Goal: Task Accomplishment & Management: Complete application form

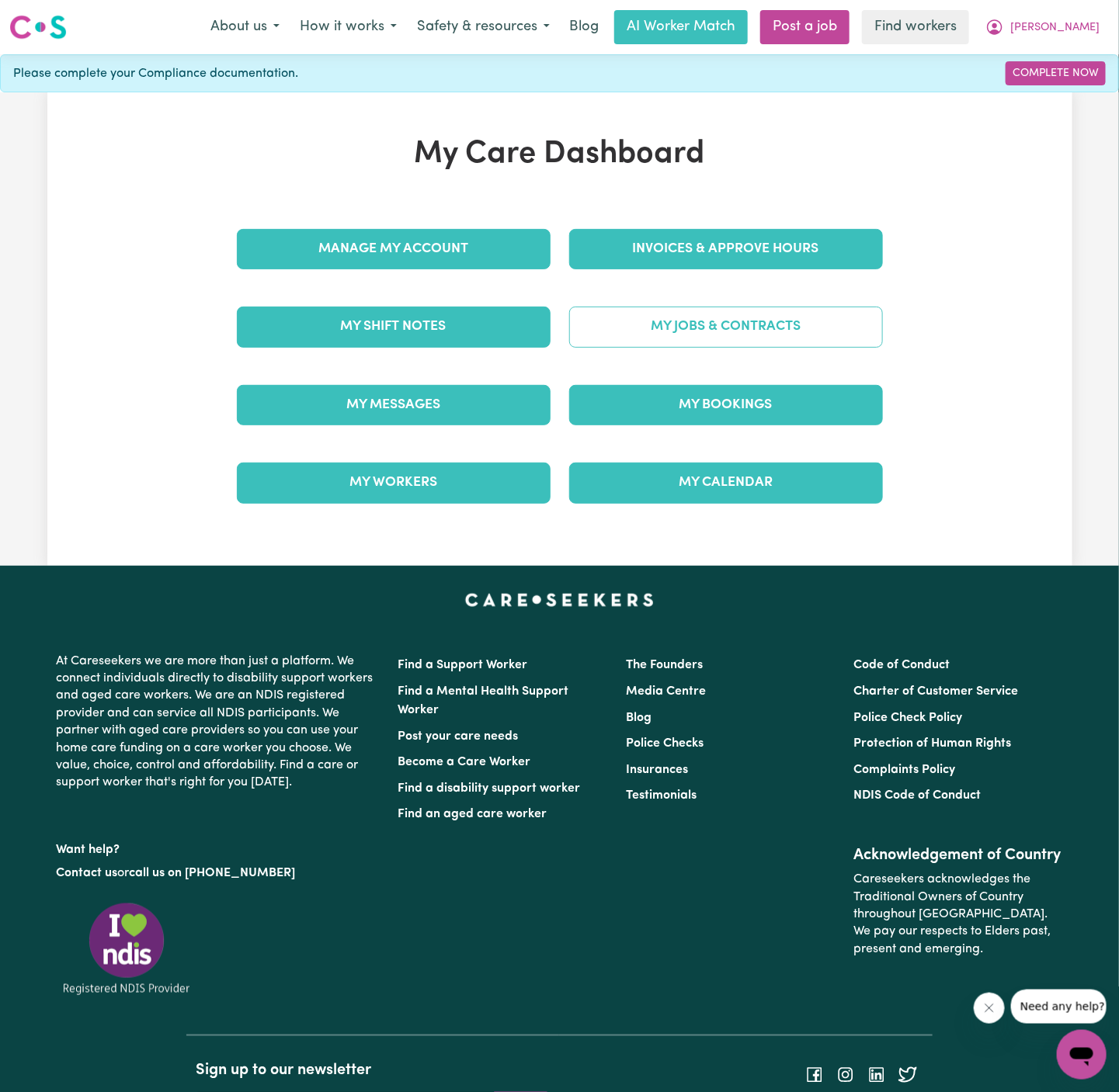
click at [745, 316] on link "My Jobs & Contracts" at bounding box center [725, 327] width 313 height 41
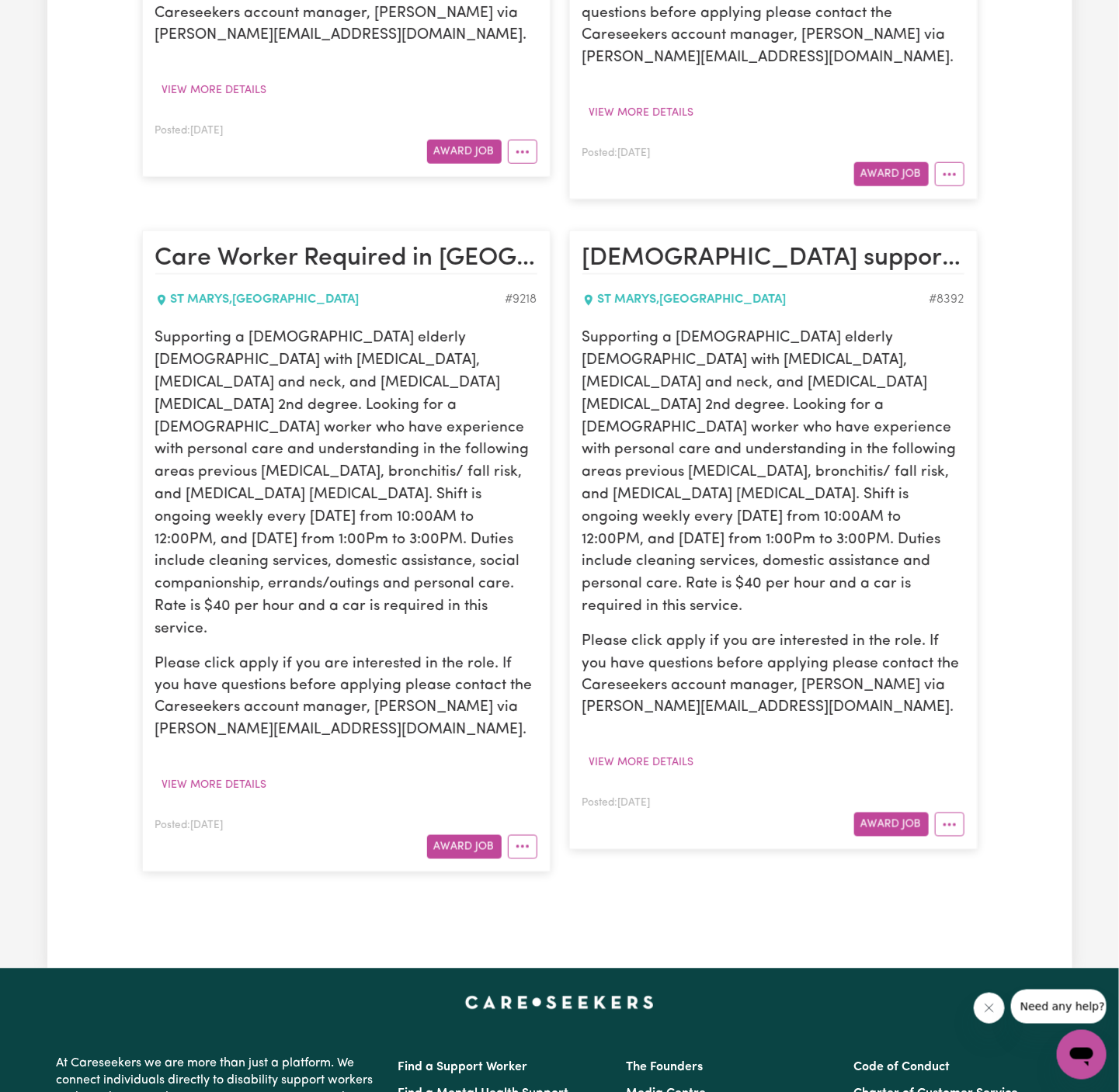
scroll to position [489, 0]
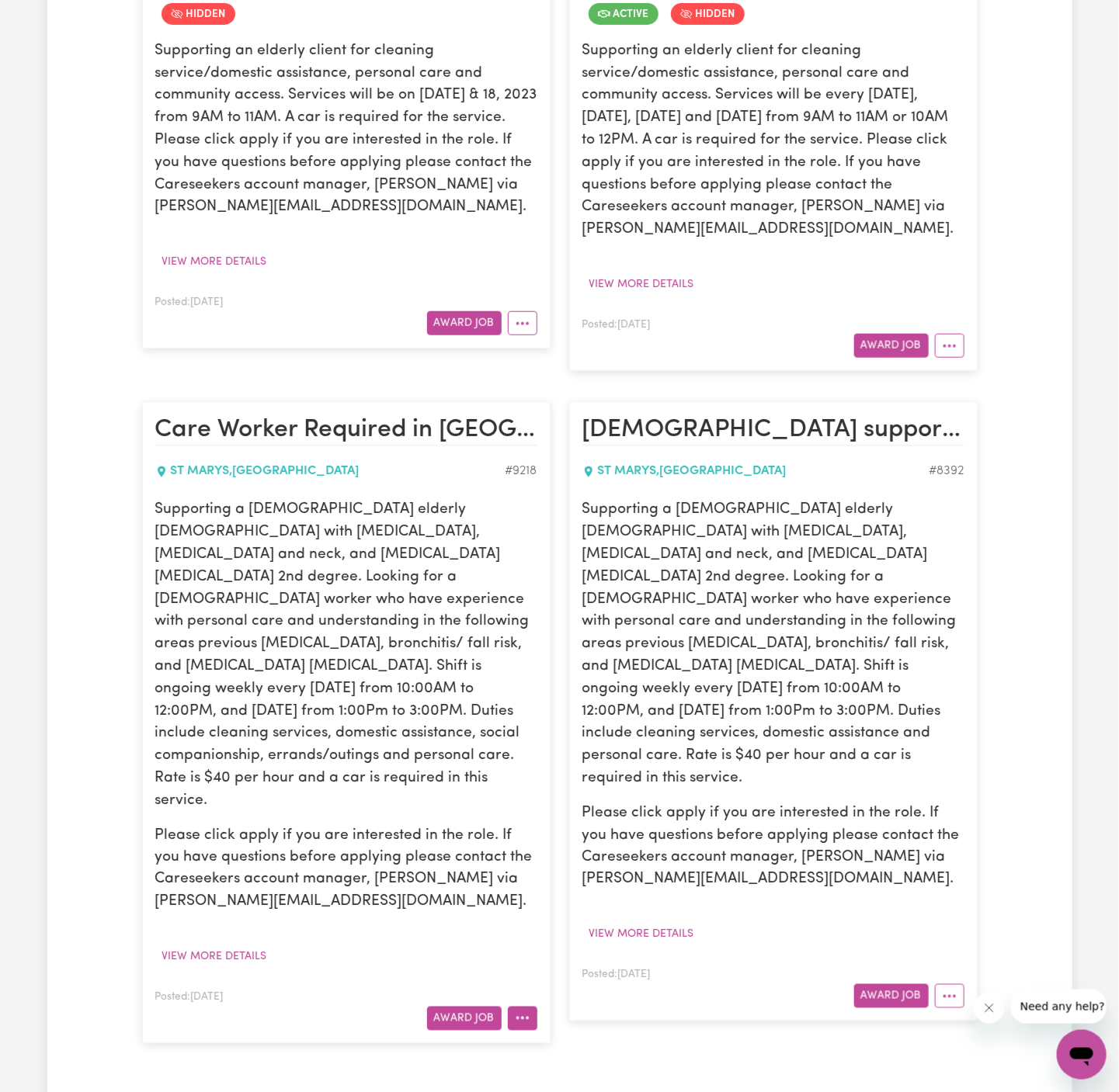
click at [530, 1007] on button "More options" at bounding box center [523, 1019] width 29 height 24
click at [571, 874] on link "Hide Job" at bounding box center [570, 889] width 123 height 31
click at [946, 989] on icon "More options" at bounding box center [949, 996] width 15 height 15
click at [995, 1016] on link "Hide Job" at bounding box center [996, 1031] width 123 height 31
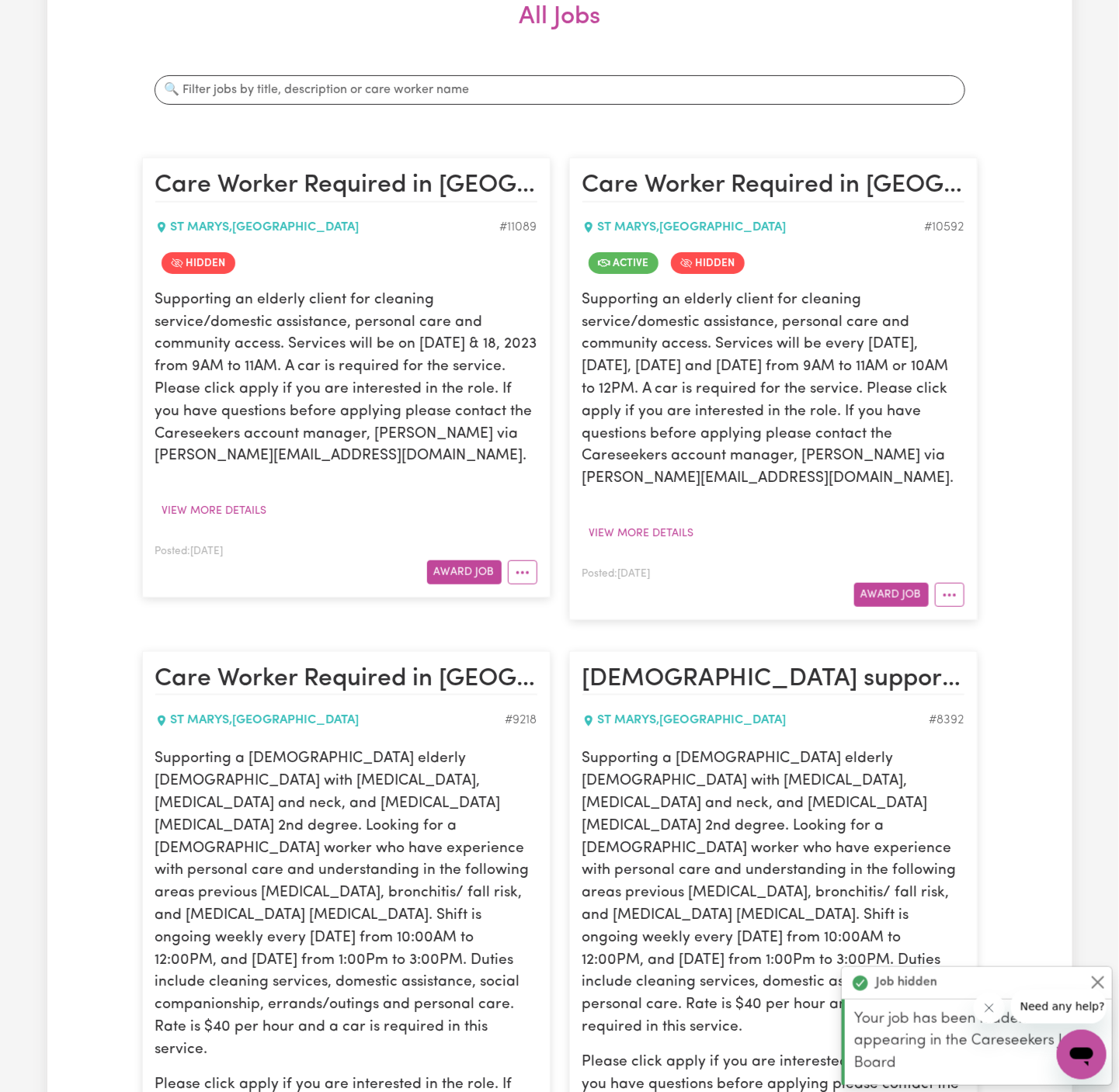
scroll to position [214, 0]
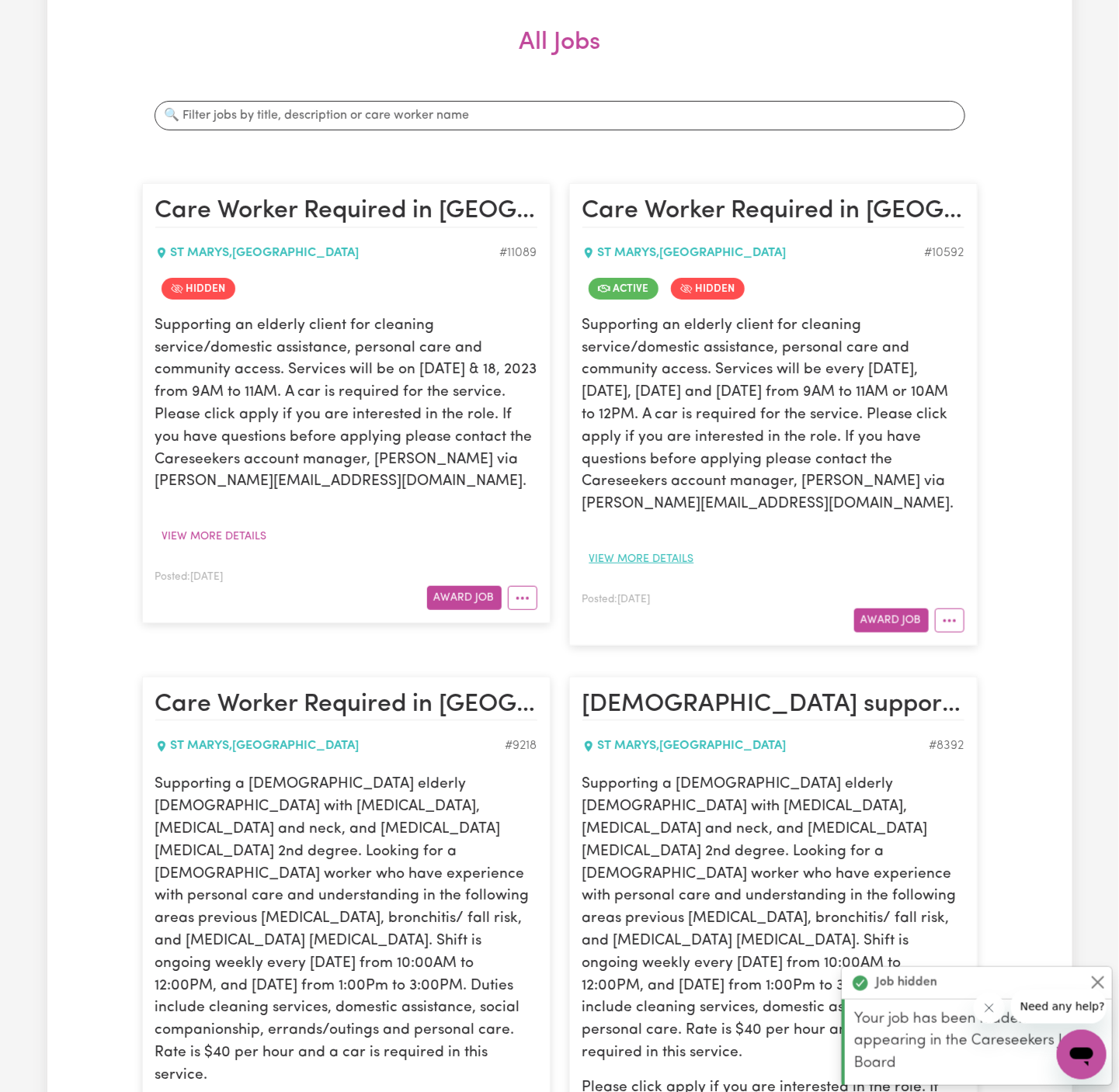
click at [672, 552] on button "View more details" at bounding box center [641, 559] width 118 height 24
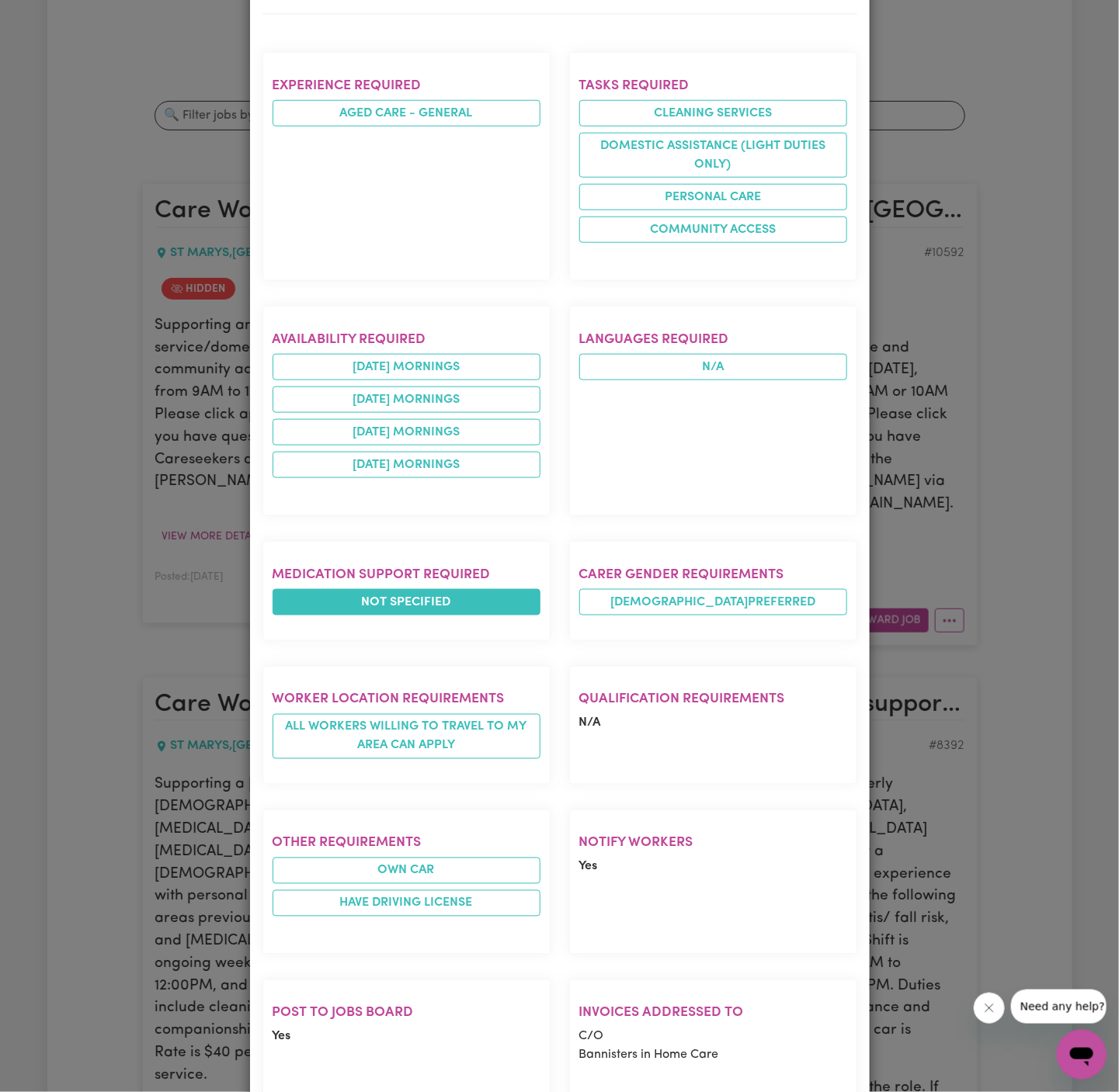
scroll to position [0, 0]
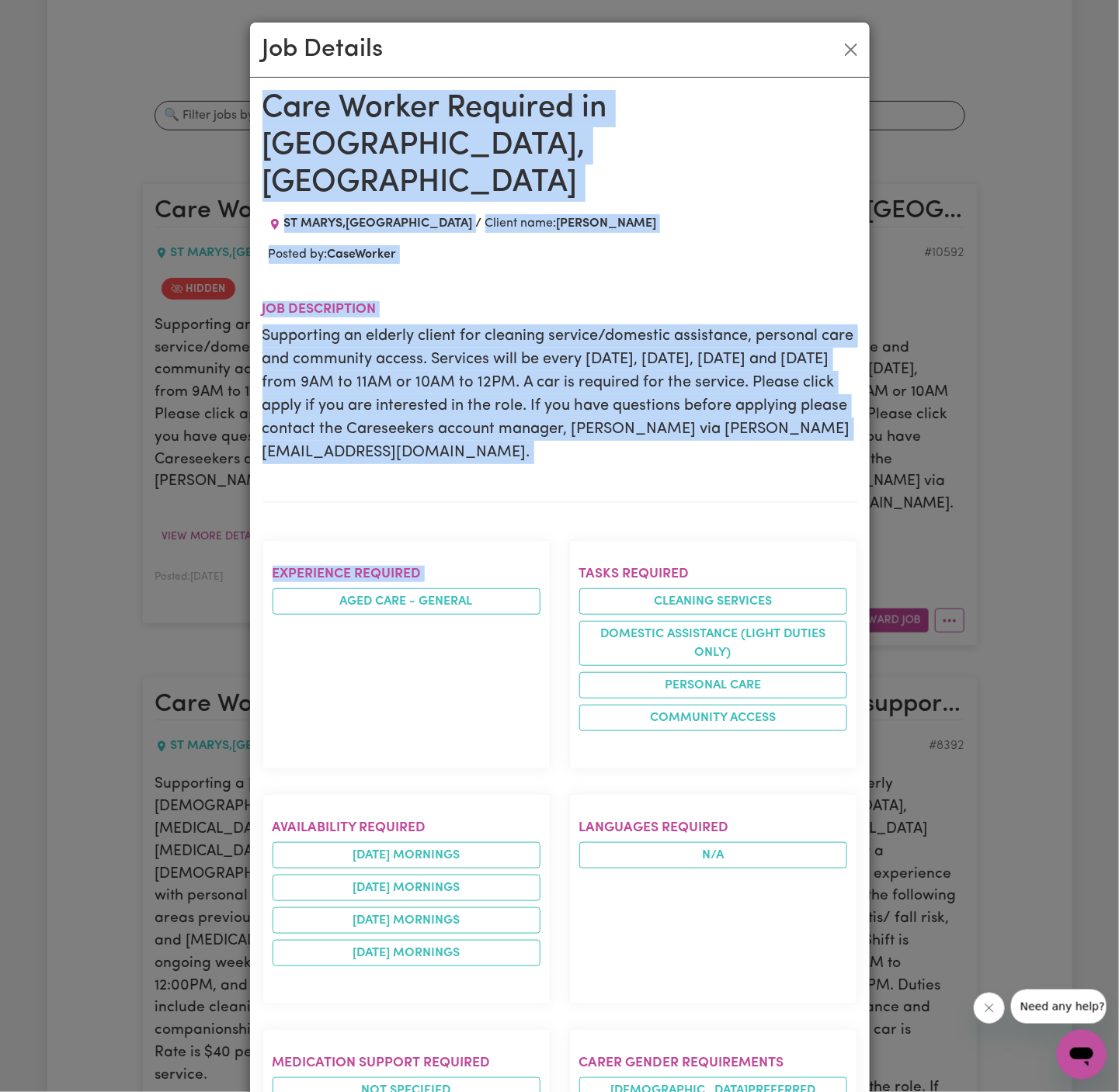
drag, startPoint x: 266, startPoint y: 100, endPoint x: 429, endPoint y: 1091, distance: 1004.3
click at [429, 1091] on div "Care Worker Required in [GEOGRAPHIC_DATA], [GEOGRAPHIC_DATA] , [GEOGRAPHIC_DATA…" at bounding box center [559, 859] width 595 height 1538
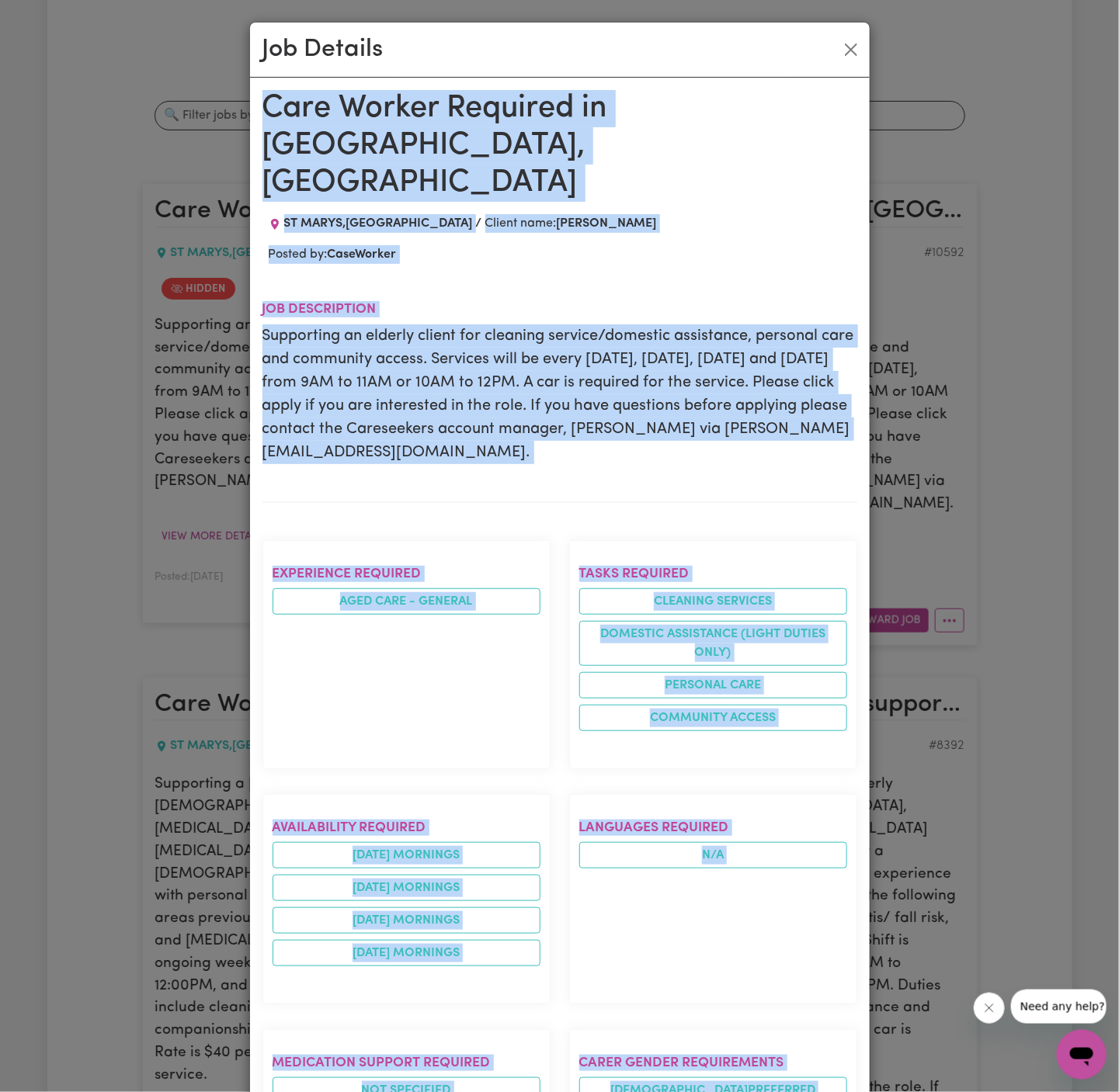
scroll to position [488, 0]
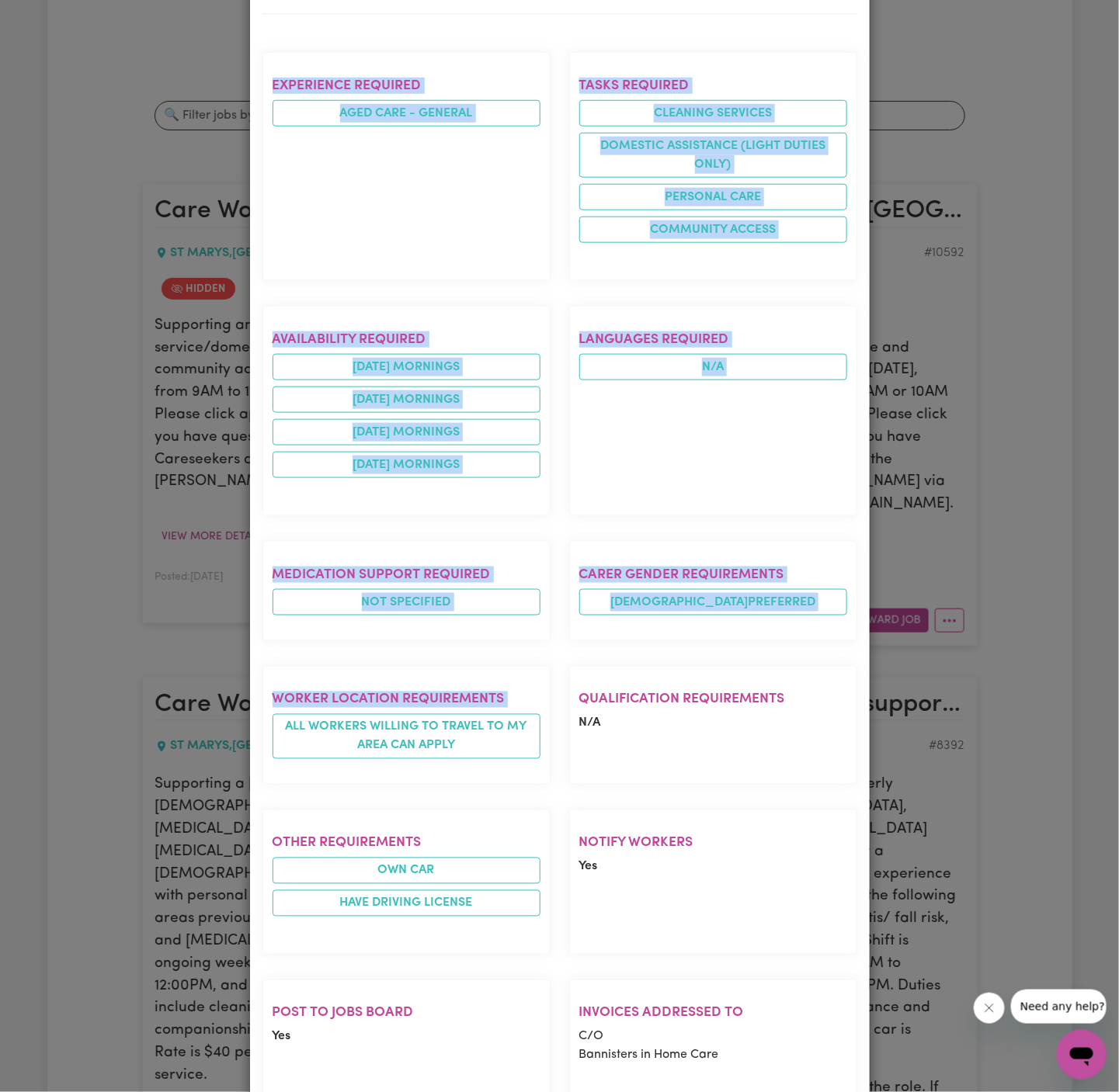
copy div "Care Worker Required in [GEOGRAPHIC_DATA], [GEOGRAPHIC_DATA] , [GEOGRAPHIC_DATA…"
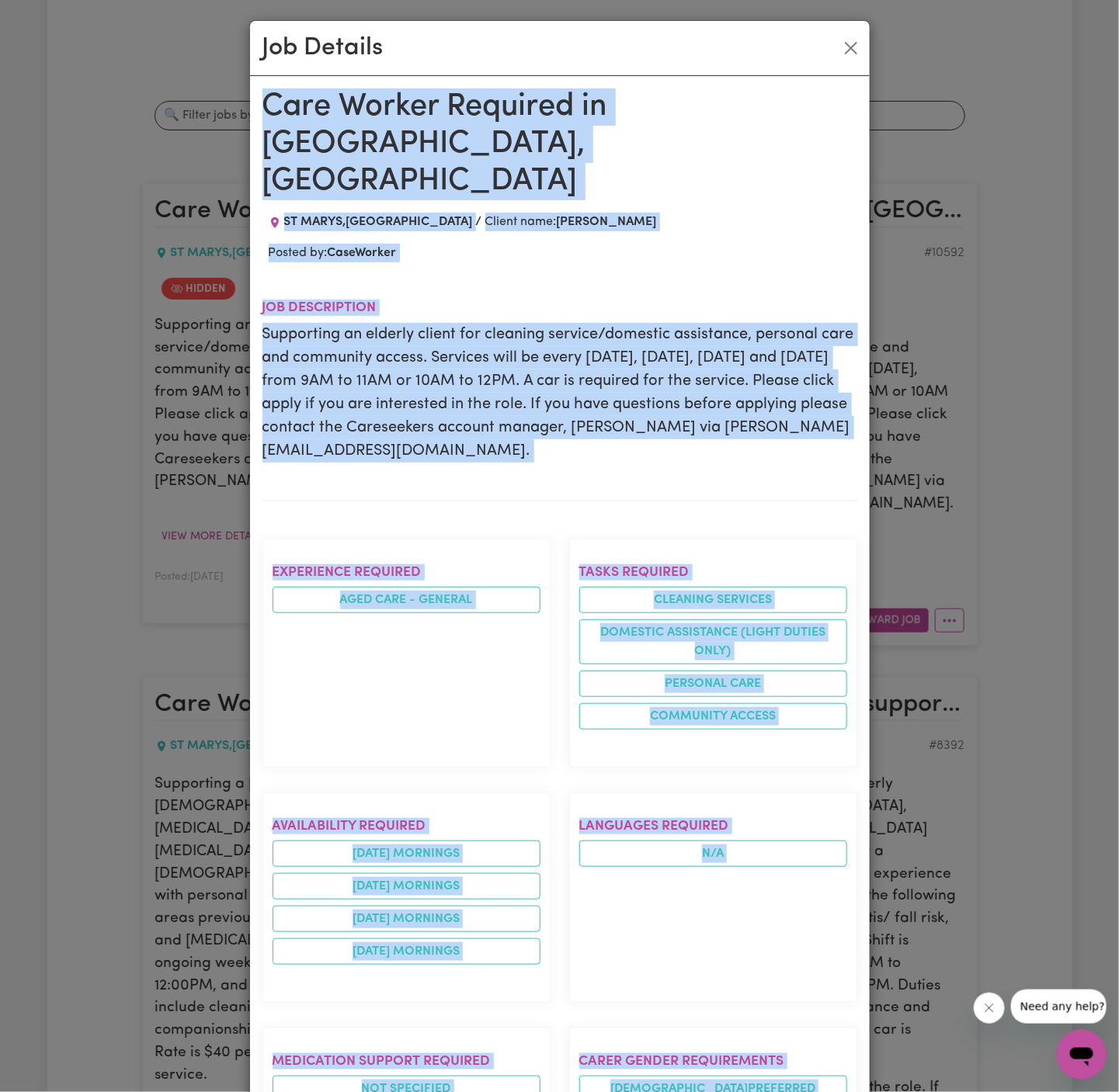
scroll to position [0, 0]
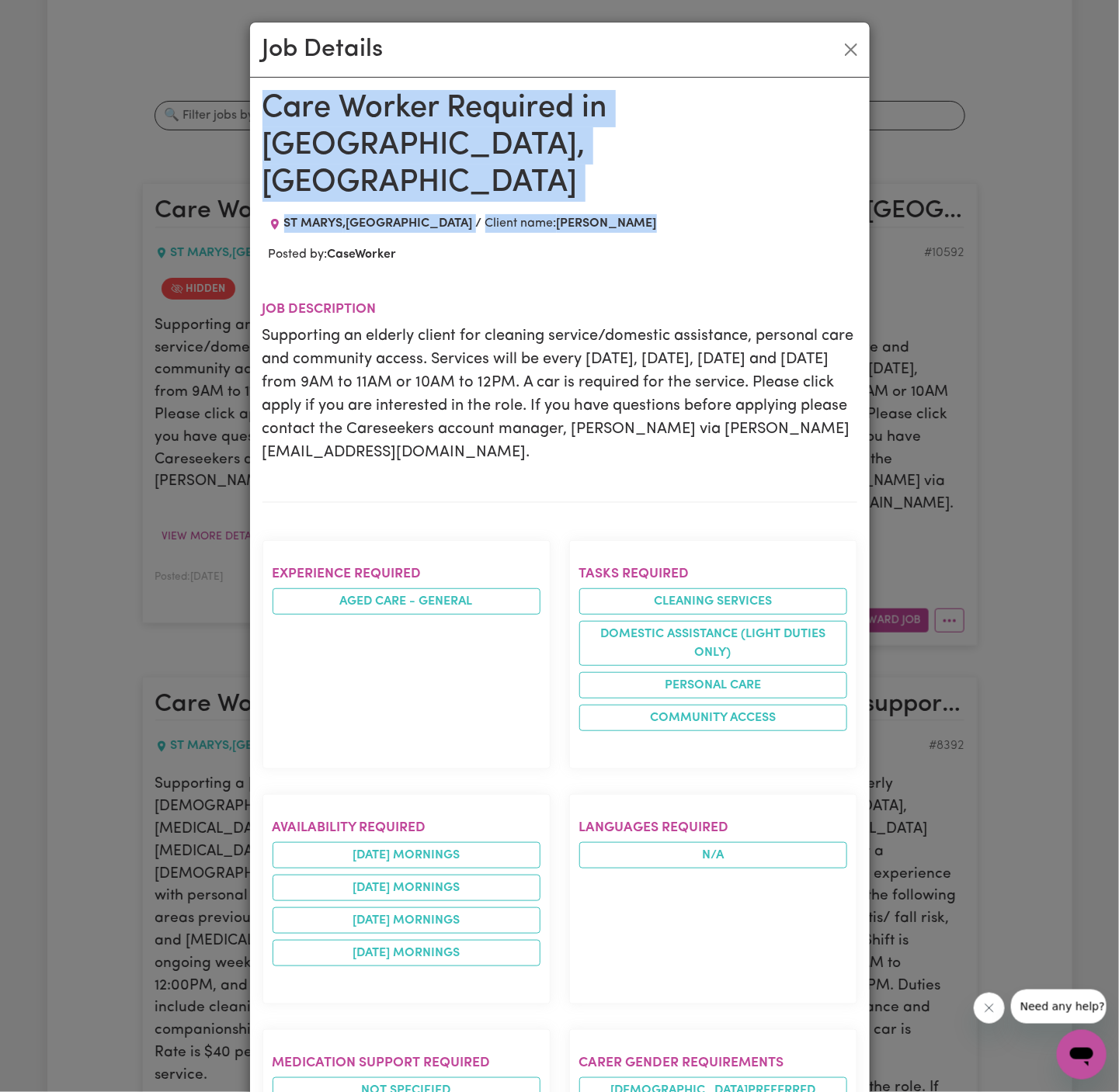
drag, startPoint x: 1026, startPoint y: 163, endPoint x: 871, endPoint y: 71, distance: 180.2
click at [871, 71] on div "Job Details Care Worker Required in [GEOGRAPHIC_DATA], [GEOGRAPHIC_DATA] , [GEO…" at bounding box center [559, 546] width 1119 height 1092
click at [848, 37] on button "Close" at bounding box center [850, 49] width 25 height 25
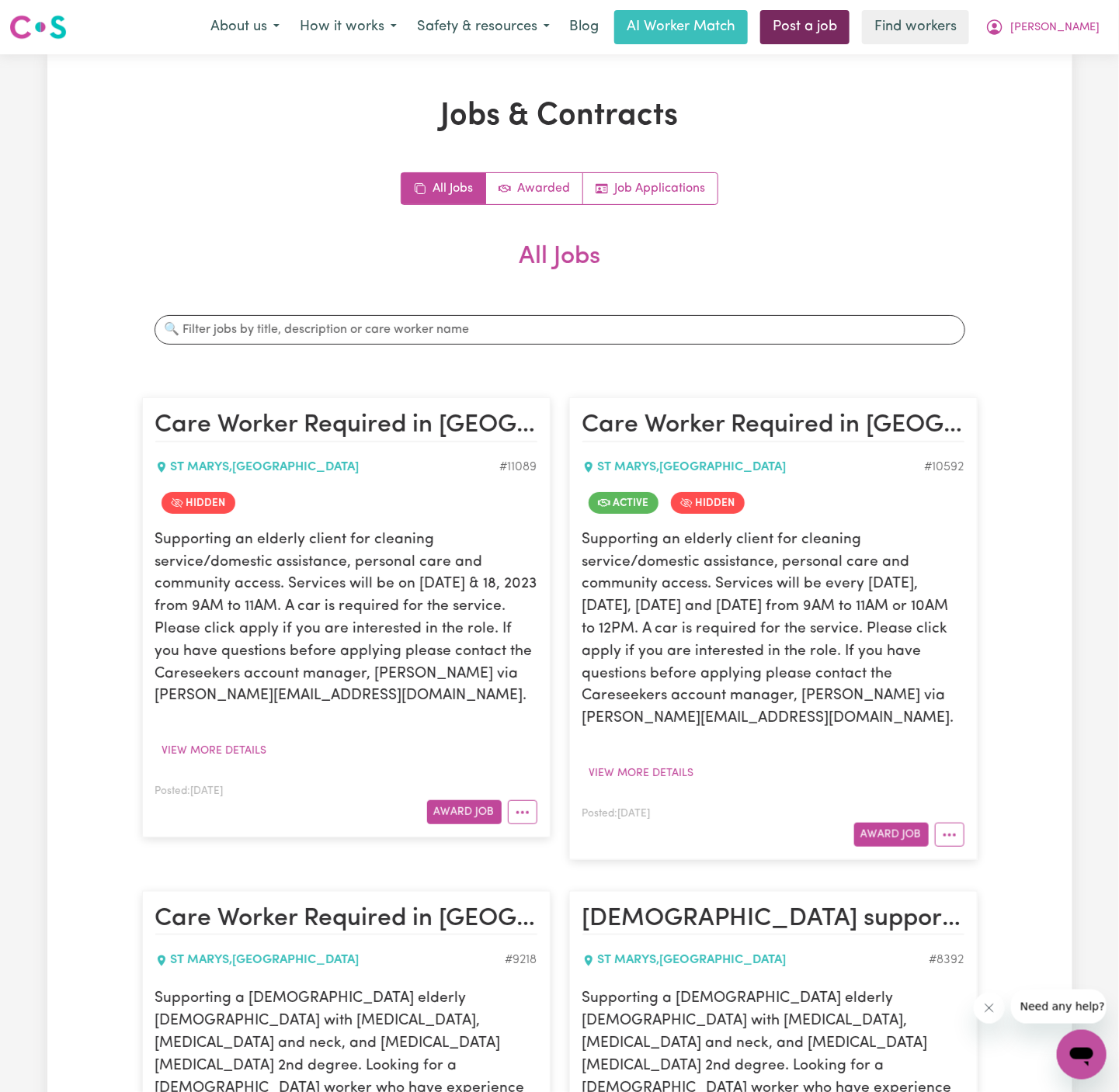
click at [850, 22] on link "Post a job" at bounding box center [805, 27] width 89 height 34
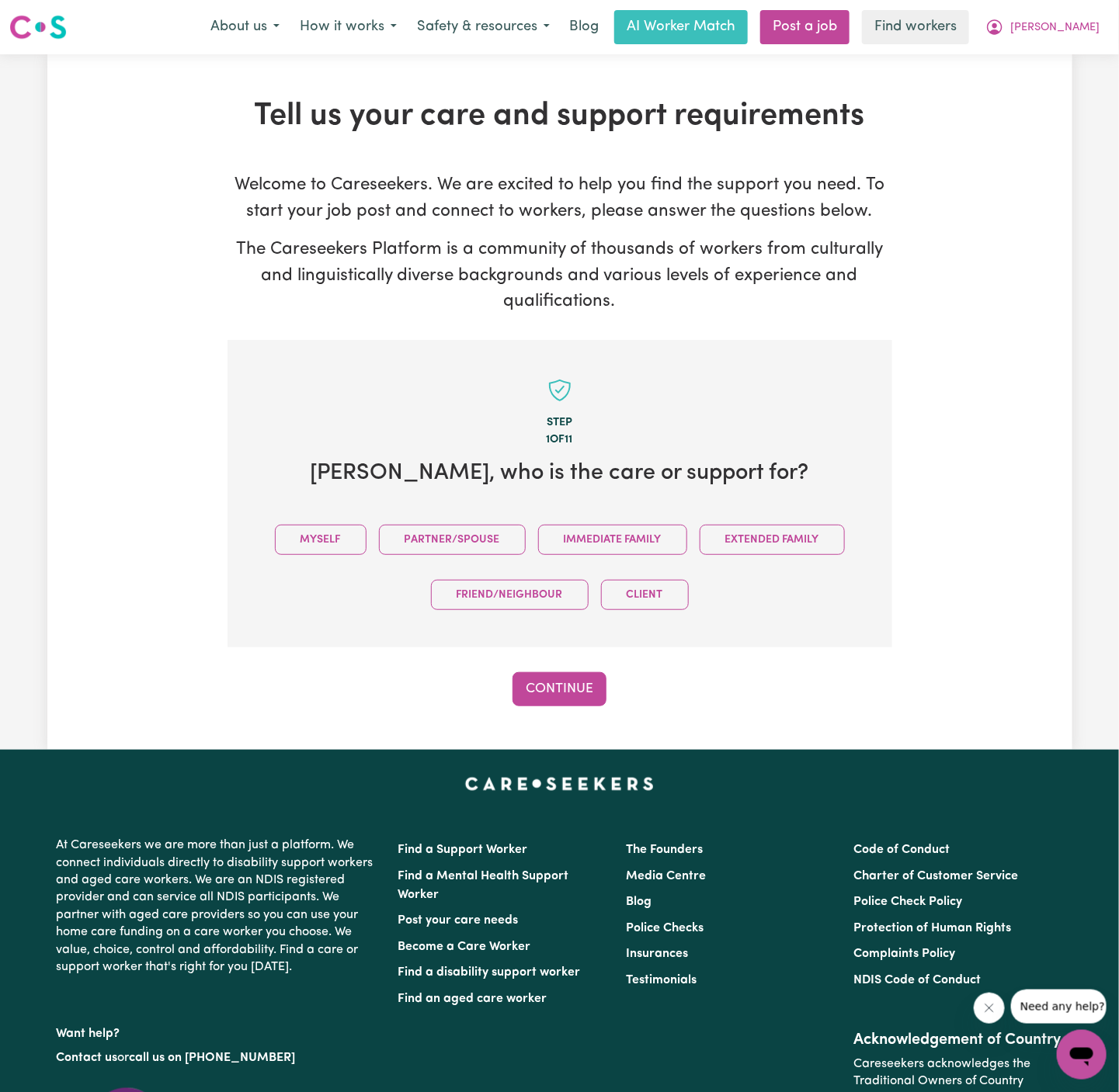
click at [336, 522] on div "Myself Partner/Spouse Immediate Family Extended Family Friend/Neighbour Client" at bounding box center [560, 567] width 615 height 110
click at [337, 531] on button "Myself" at bounding box center [321, 540] width 92 height 30
click at [578, 686] on button "Continue" at bounding box center [559, 689] width 94 height 34
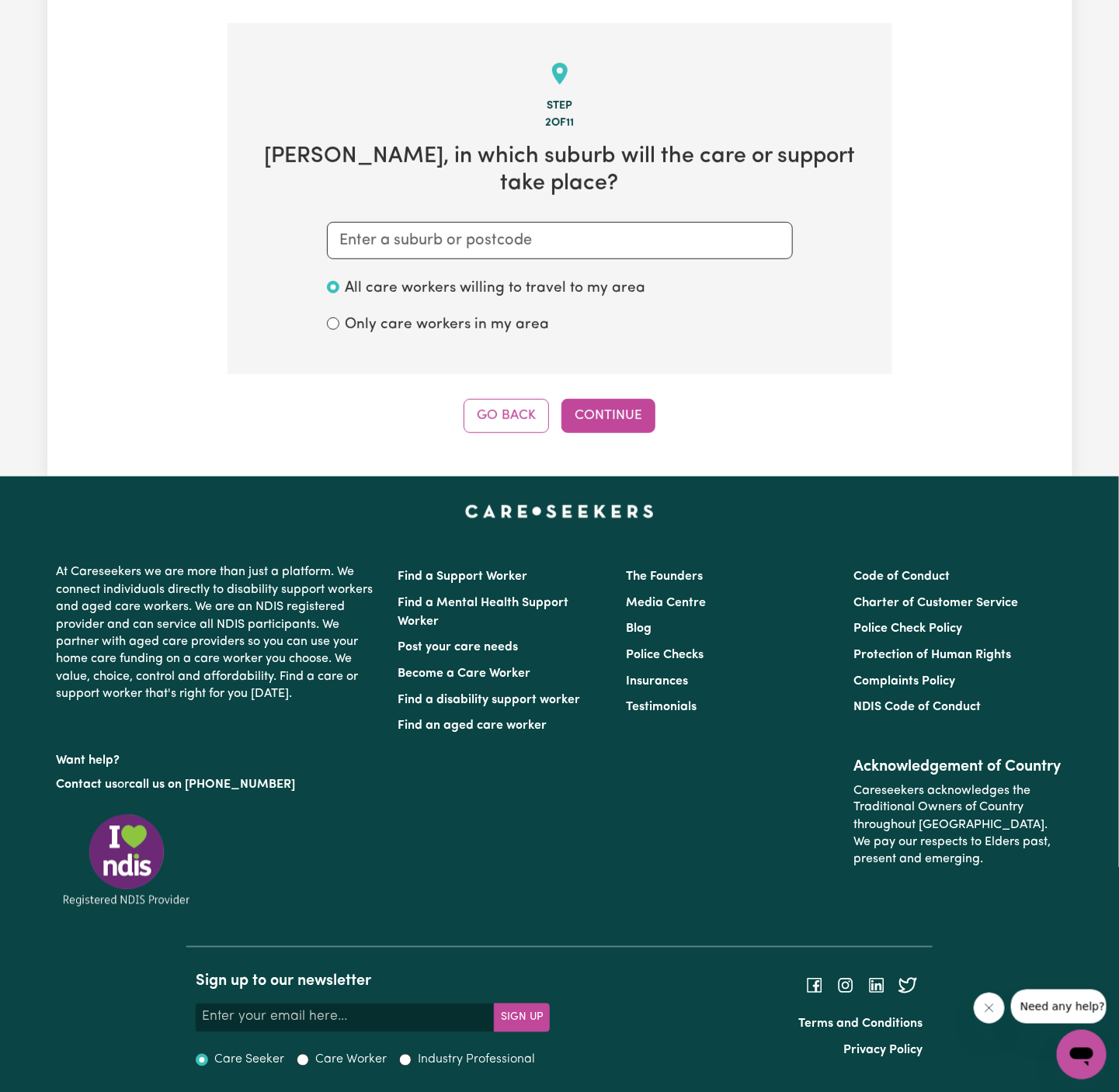
scroll to position [317, 0]
click at [571, 253] on input "text" at bounding box center [560, 240] width 466 height 37
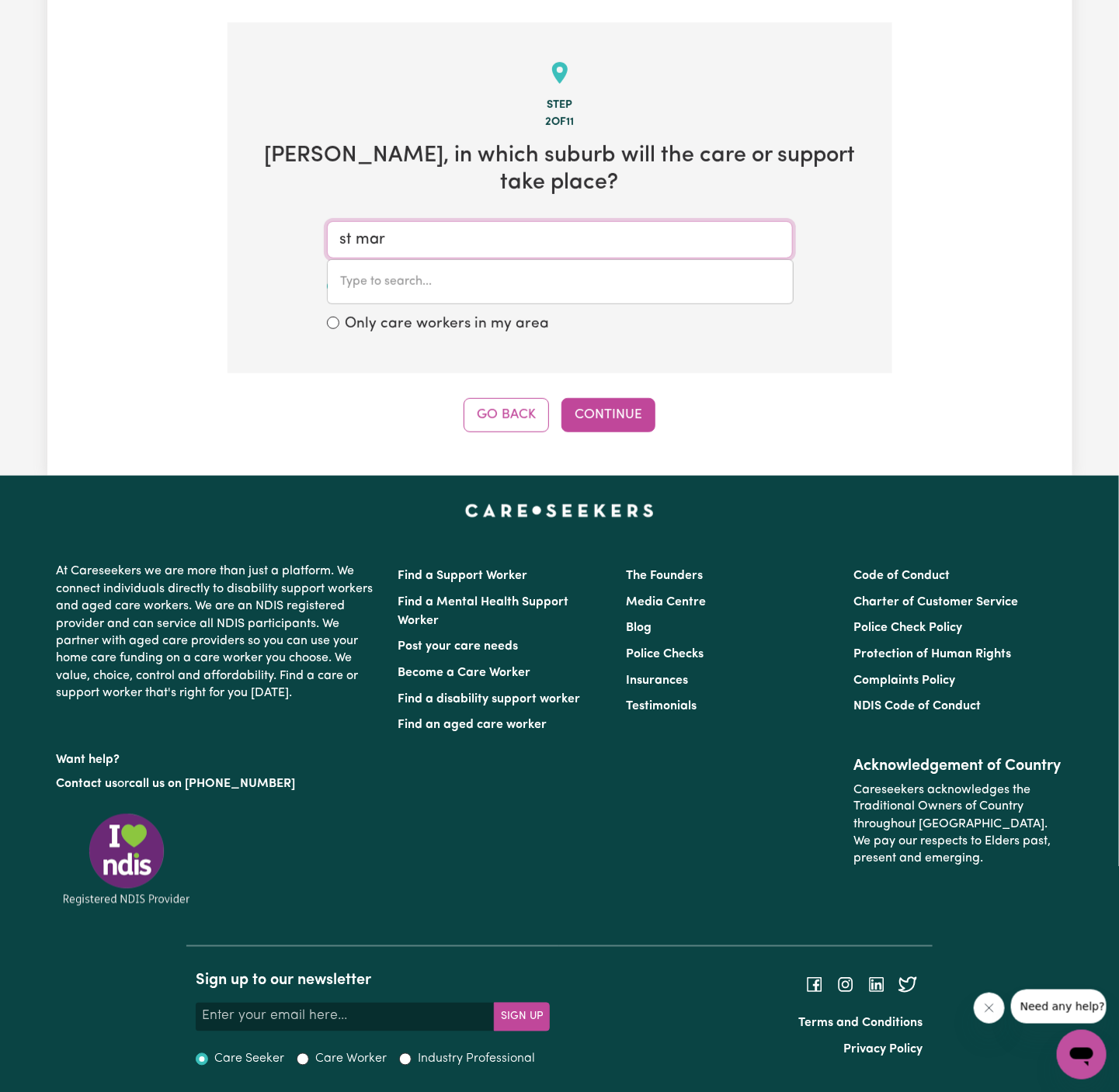
type input "st [PERSON_NAME]"
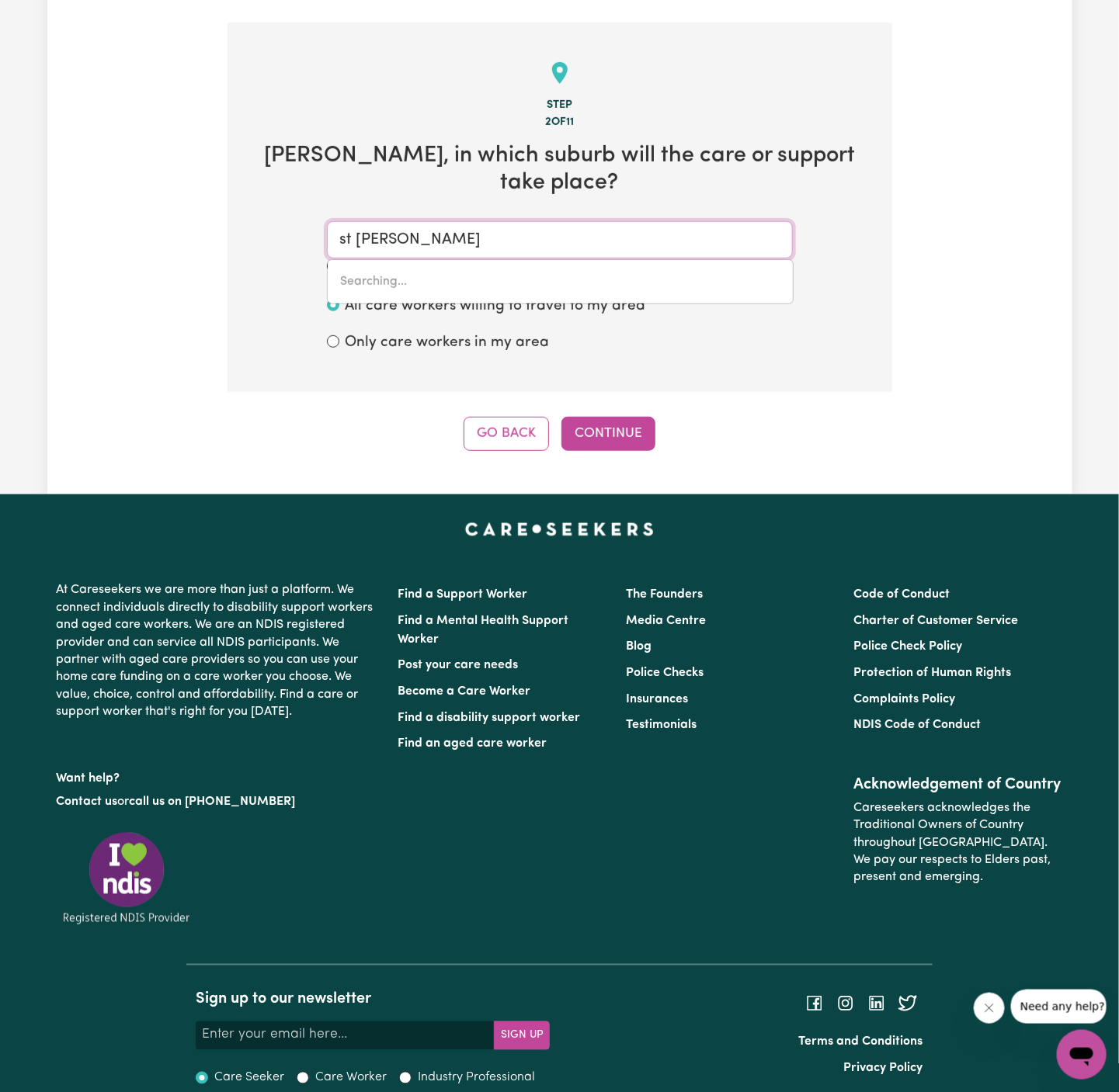
type input "[GEOGRAPHIC_DATA][PERSON_NAME]"
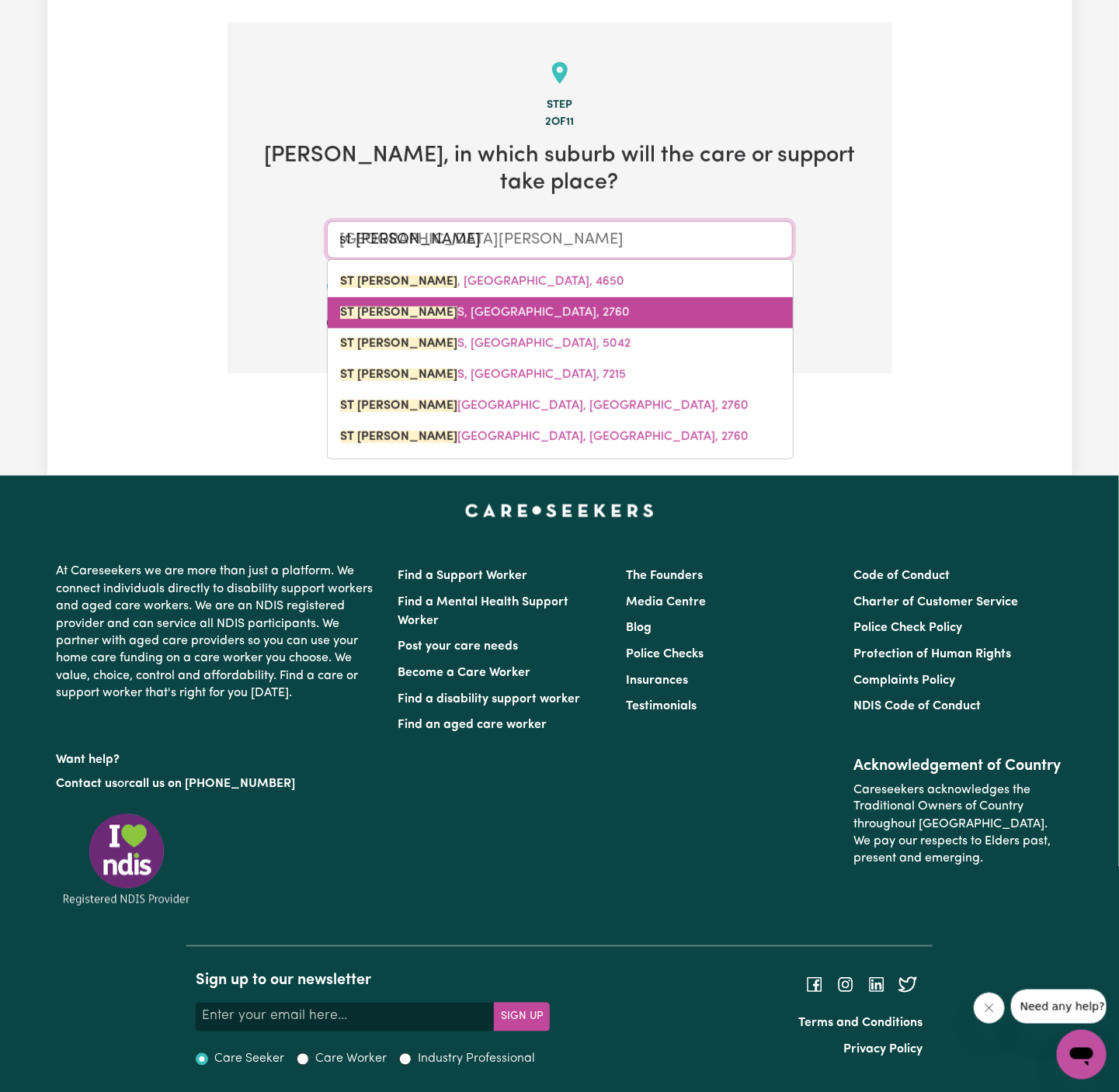
click at [496, 325] on link "[GEOGRAPHIC_DATA][PERSON_NAME], 2760" at bounding box center [560, 312] width 465 height 31
type input "[GEOGRAPHIC_DATA], [GEOGRAPHIC_DATA], 2760"
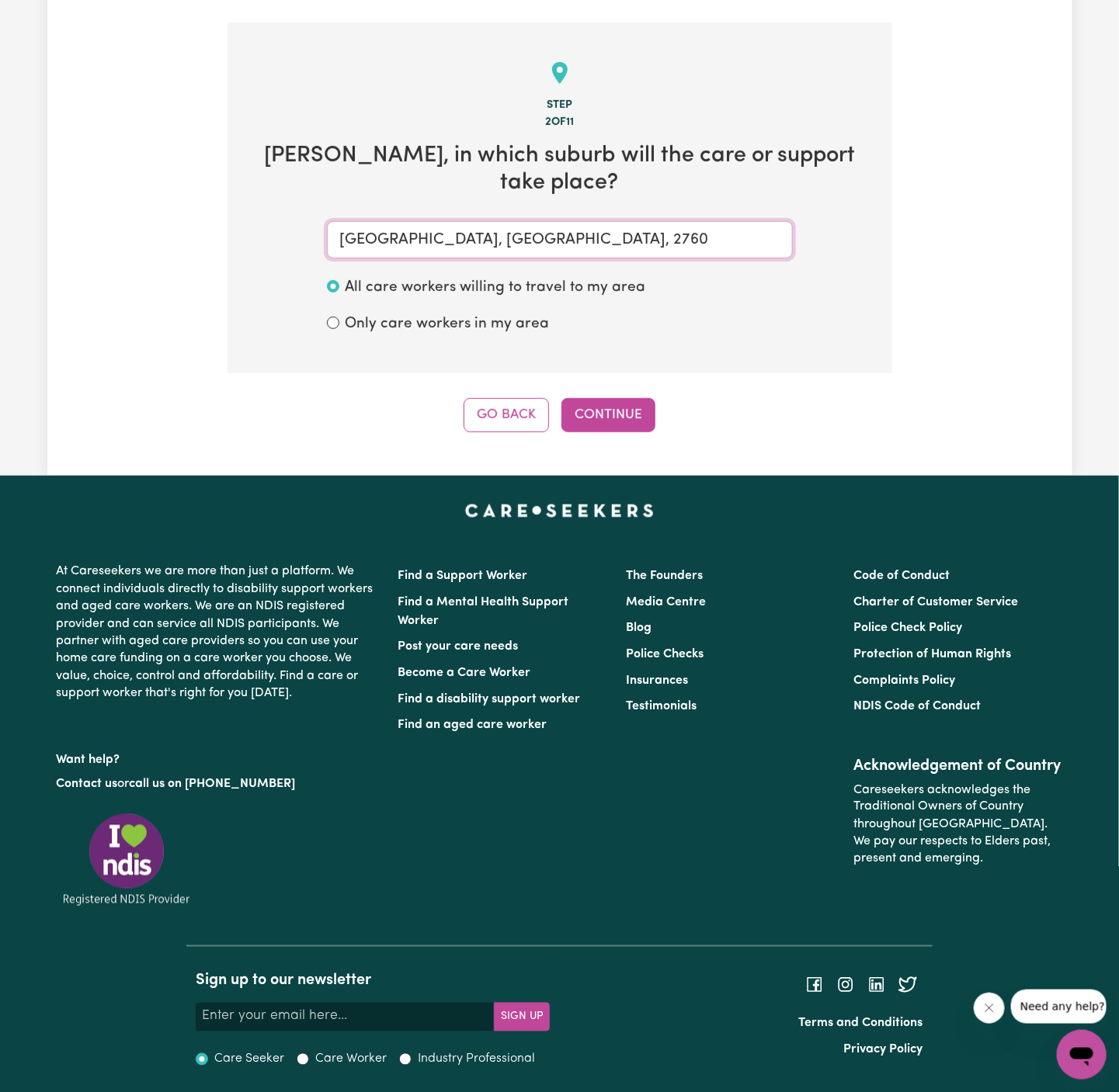
type input "[GEOGRAPHIC_DATA], [GEOGRAPHIC_DATA], 2760"
click at [601, 397] on div "Step 2 of 11 [PERSON_NAME] , in which suburb will the care or support take plac…" at bounding box center [559, 227] width 665 height 410
click at [624, 428] on button "Continue" at bounding box center [609, 415] width 94 height 34
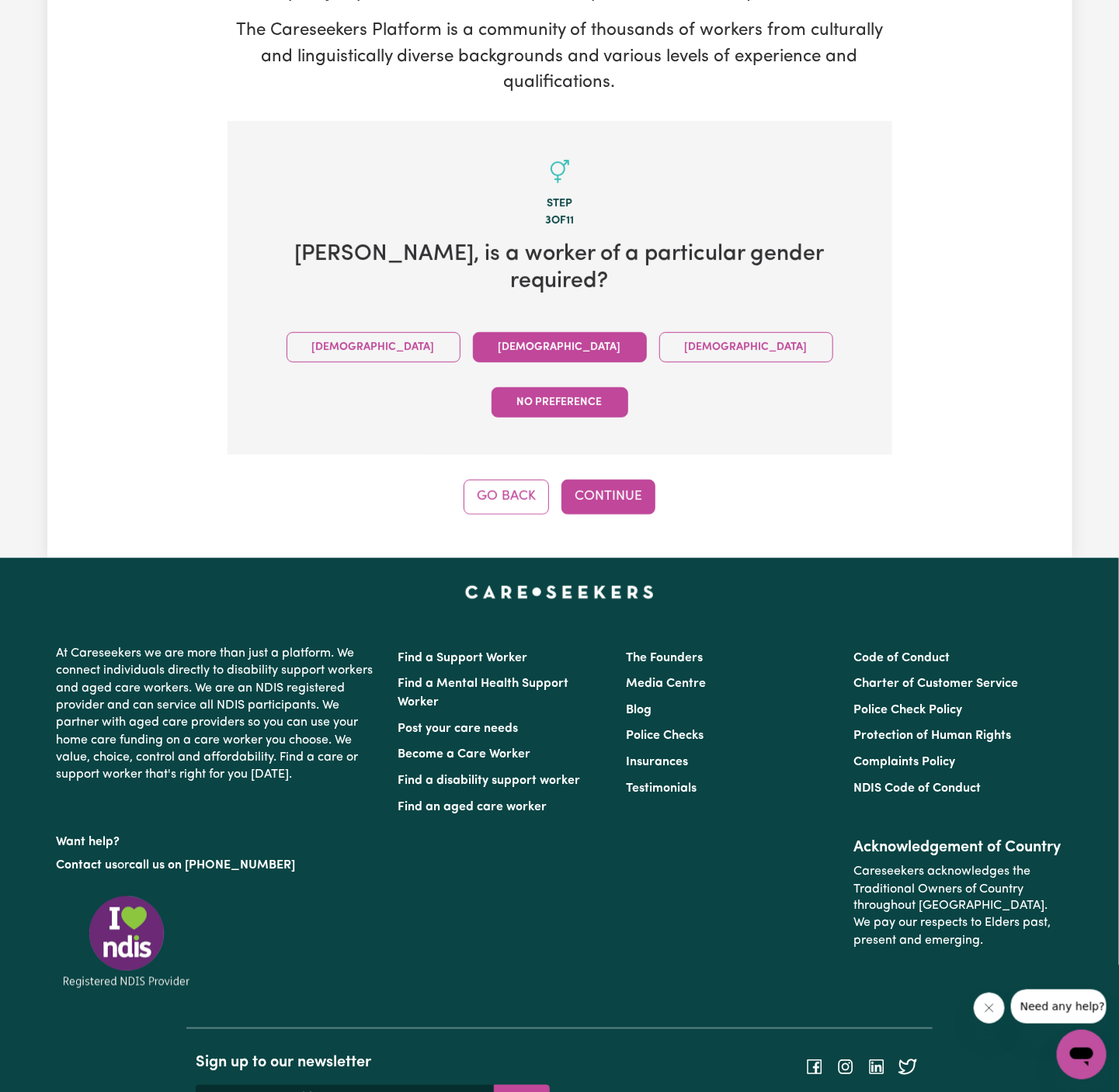
click at [476, 332] on button "[DEMOGRAPHIC_DATA]" at bounding box center [560, 346] width 174 height 30
click at [636, 479] on button "Continue" at bounding box center [609, 497] width 94 height 34
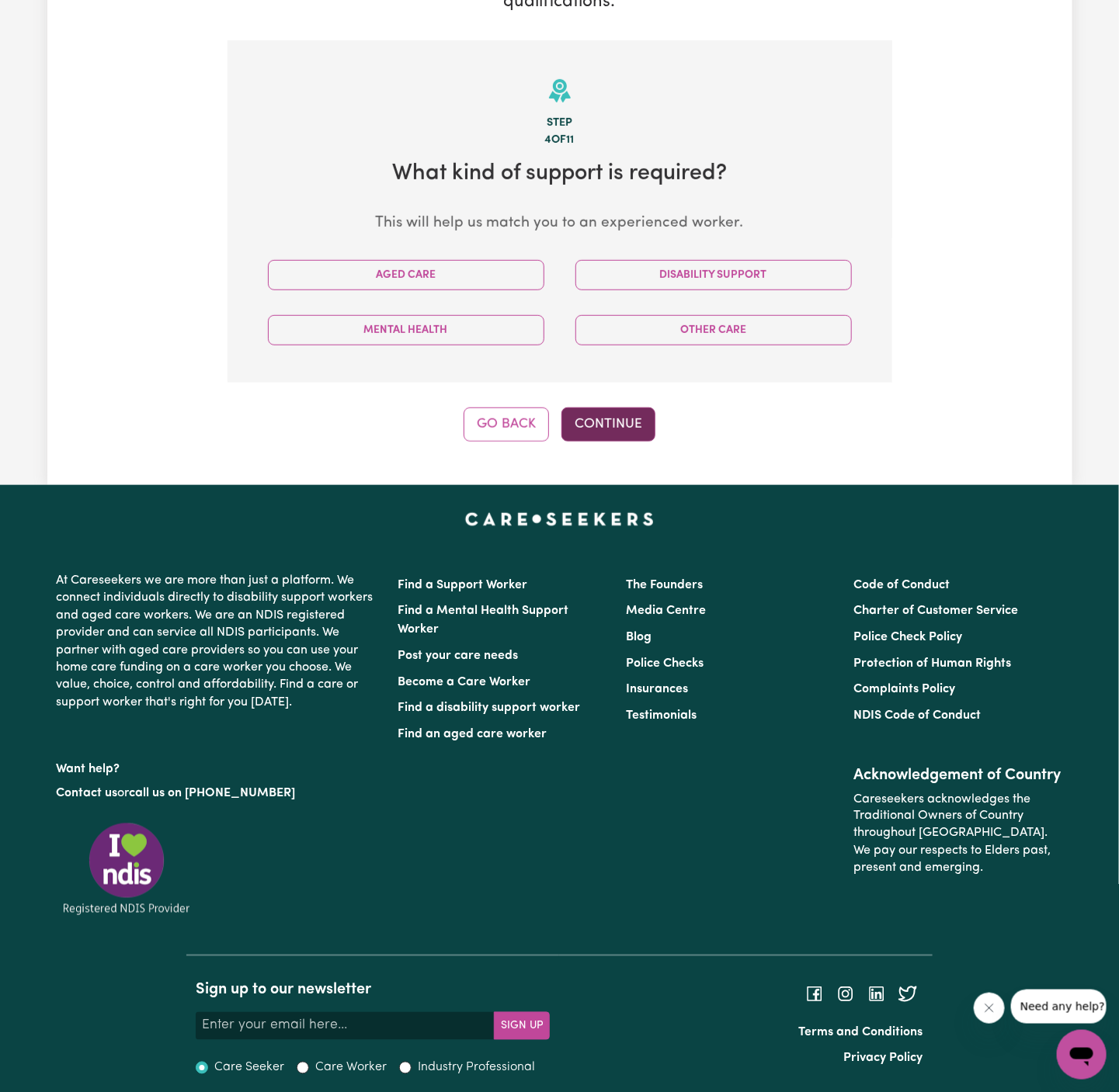
scroll to position [308, 0]
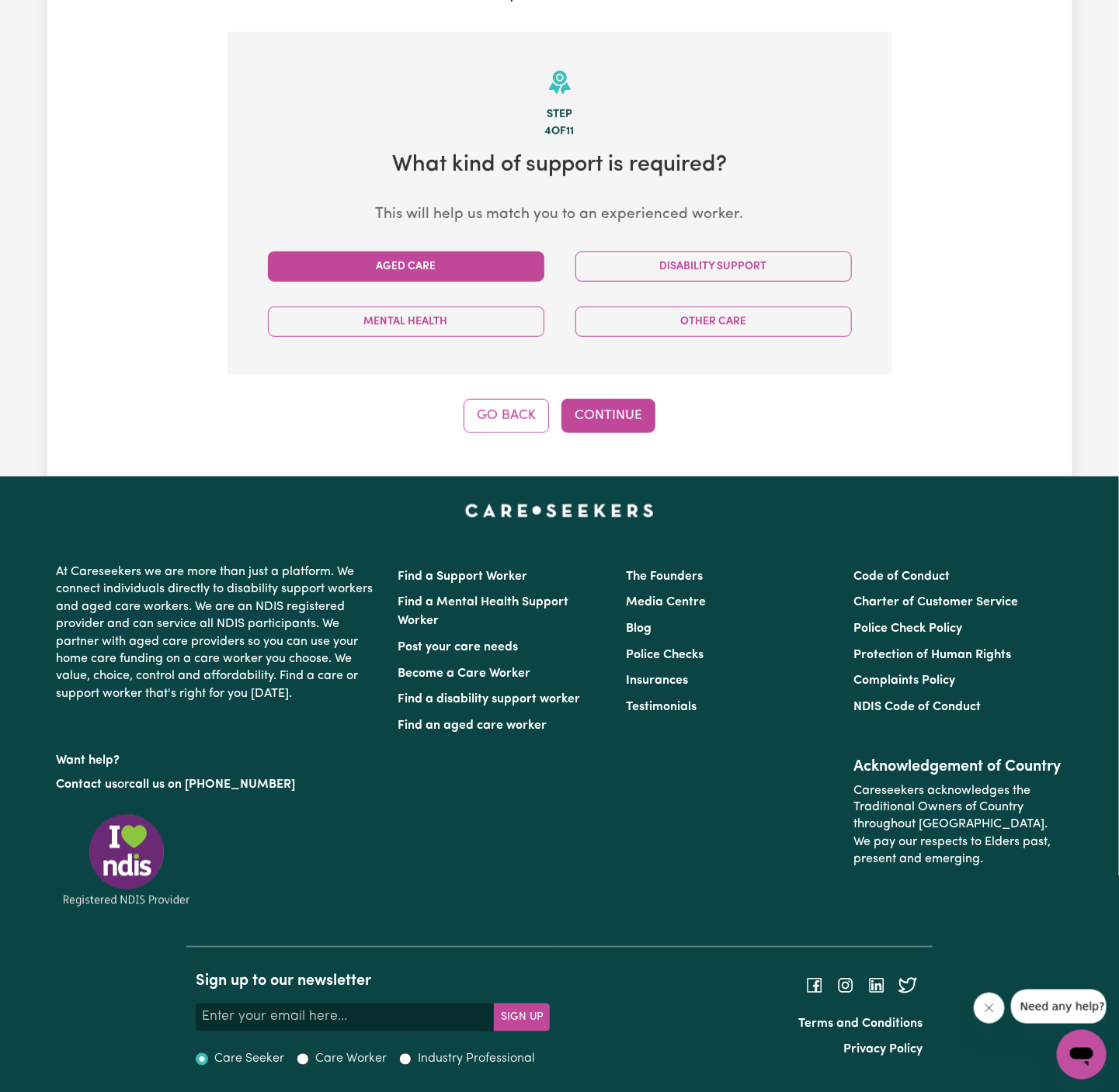
click at [471, 270] on button "Aged Care" at bounding box center [406, 266] width 277 height 30
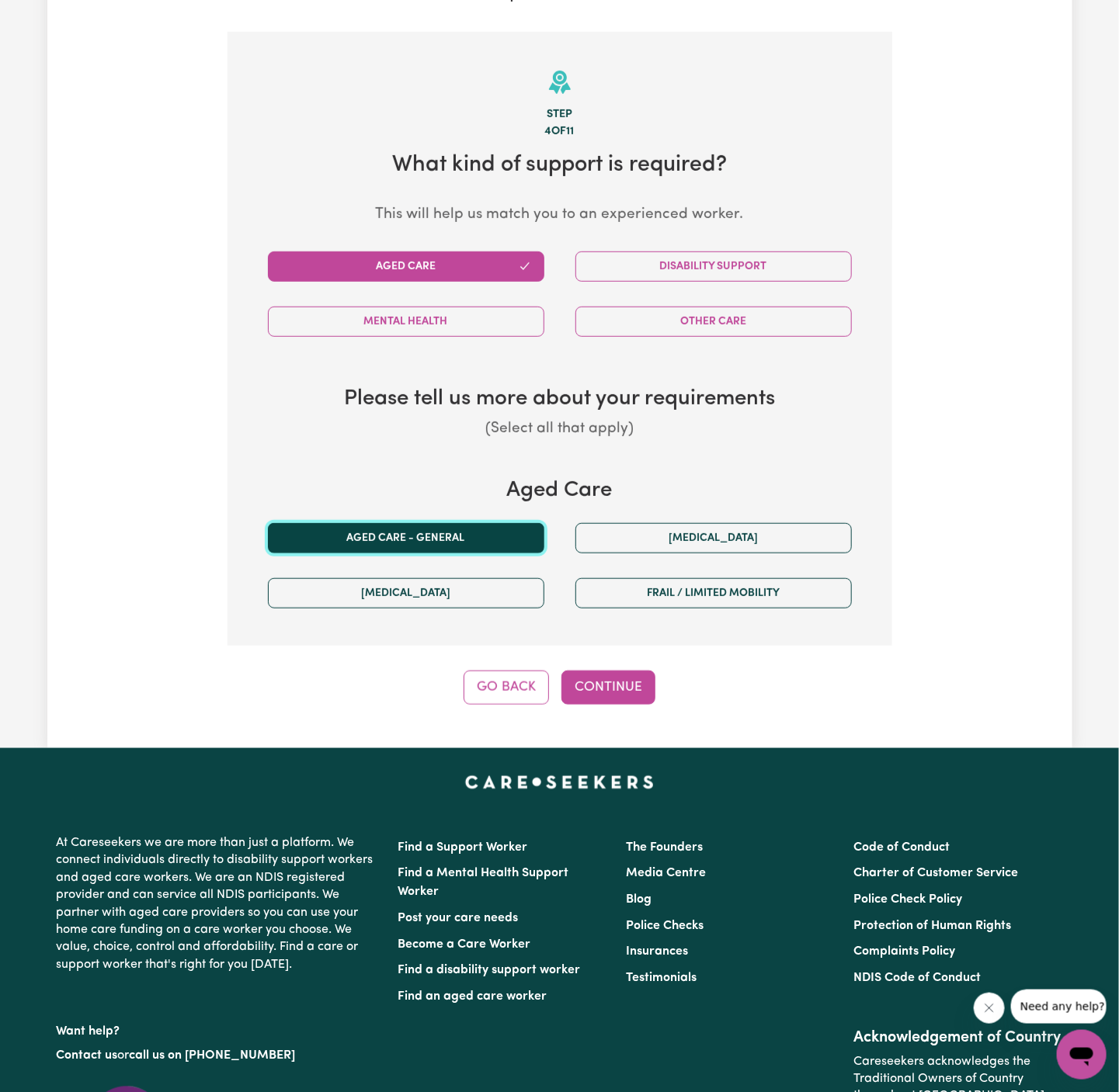
click at [468, 527] on button "Aged care - General" at bounding box center [406, 538] width 277 height 30
click at [618, 690] on button "Continue" at bounding box center [609, 688] width 94 height 34
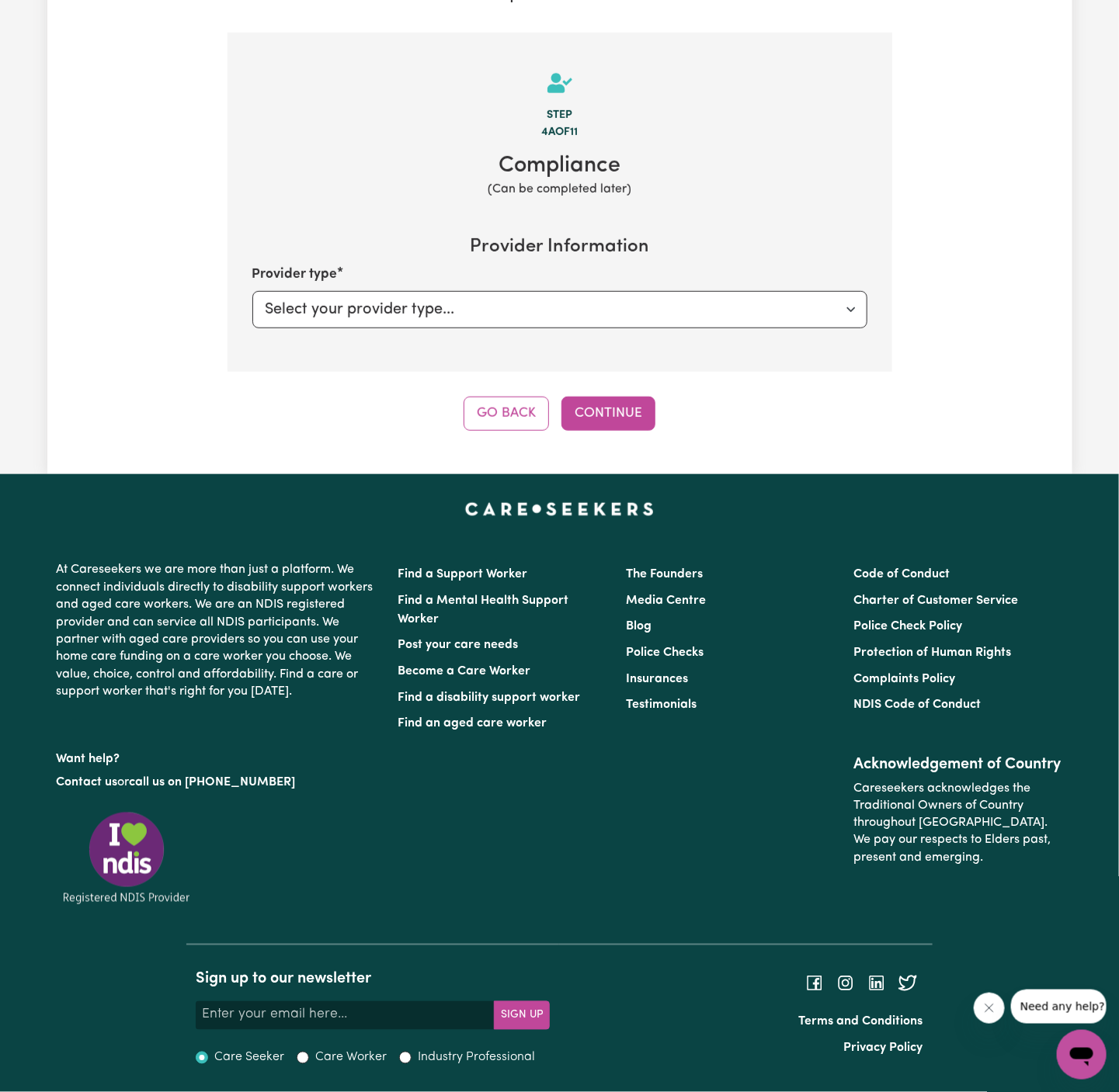
scroll to position [306, 0]
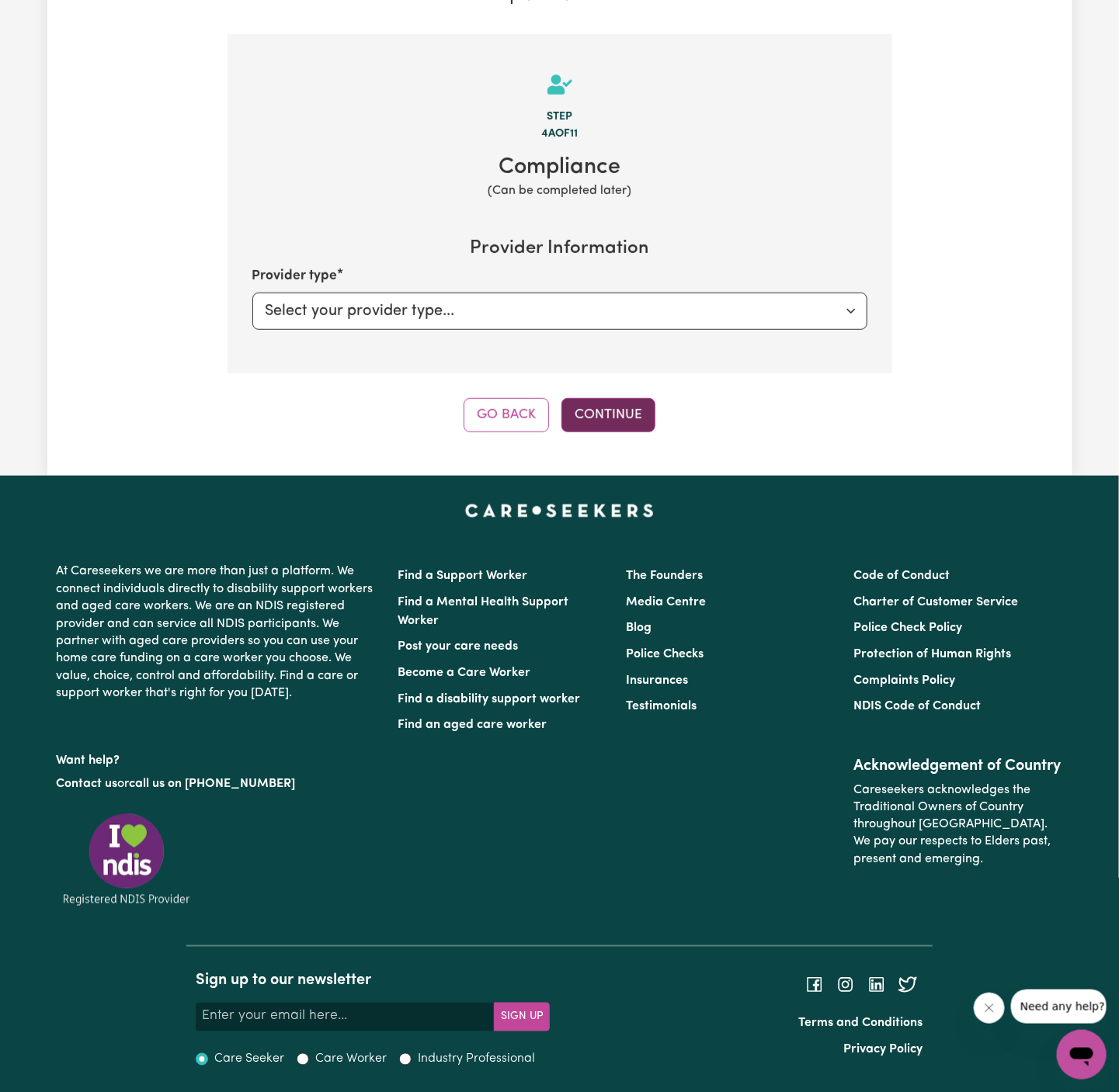
click at [609, 419] on button "Continue" at bounding box center [609, 415] width 94 height 34
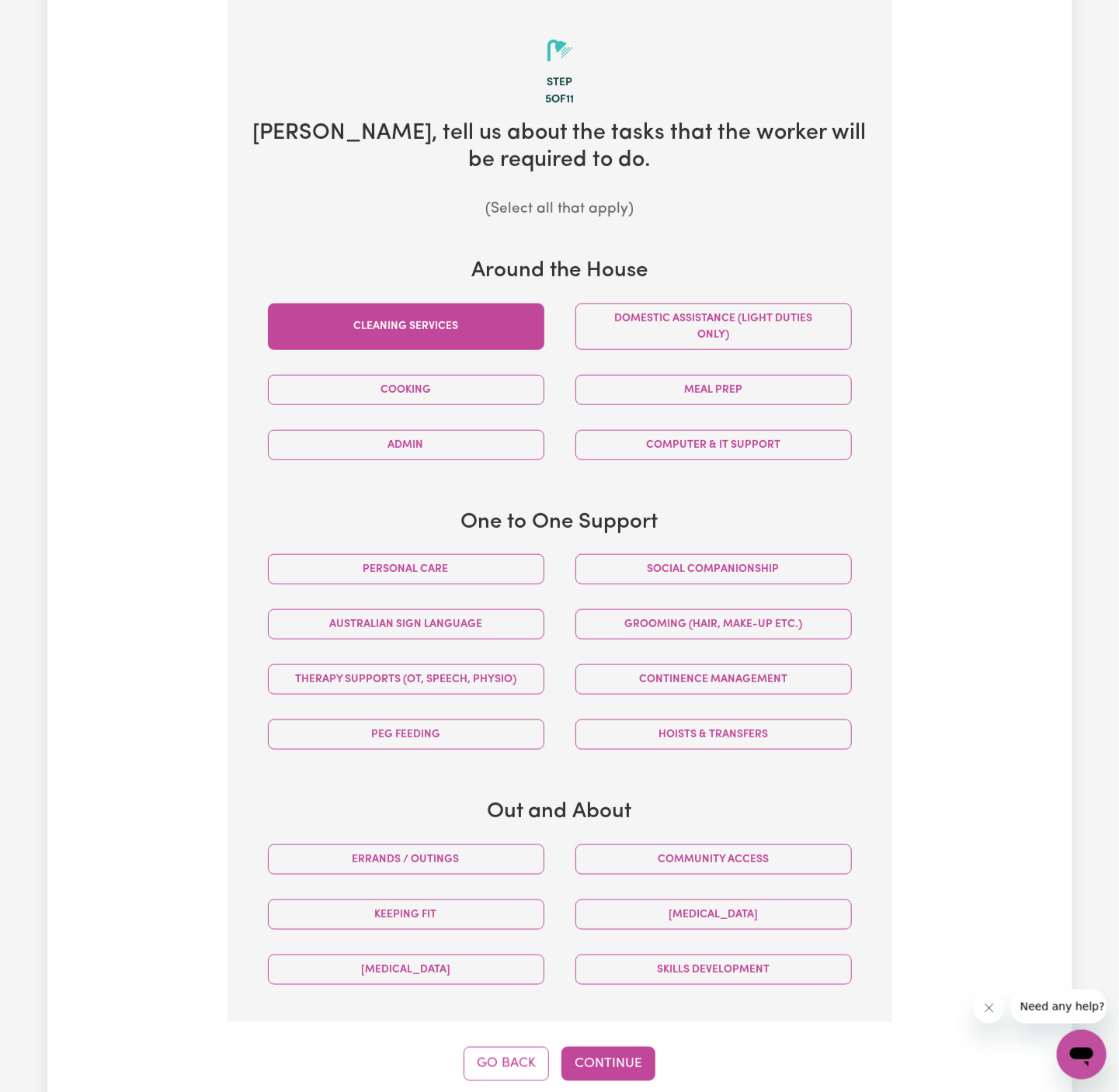
click at [518, 316] on button "Cleaning services" at bounding box center [406, 326] width 277 height 46
click at [660, 316] on button "Domestic assistance (light duties only)" at bounding box center [713, 326] width 277 height 46
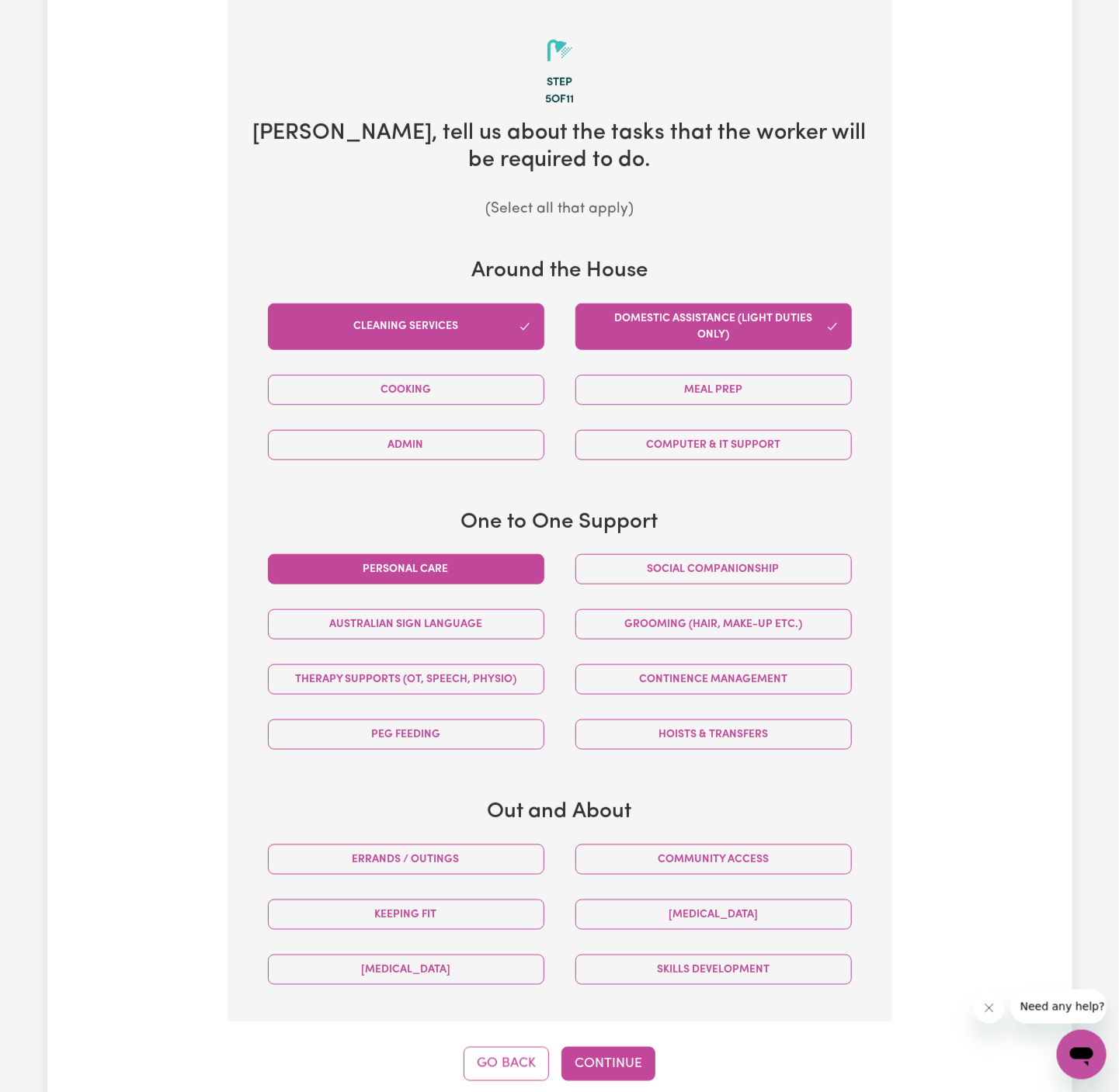
click at [516, 568] on button "Personal care" at bounding box center [406, 569] width 277 height 30
click at [620, 567] on button "Social companionship" at bounding box center [713, 569] width 277 height 30
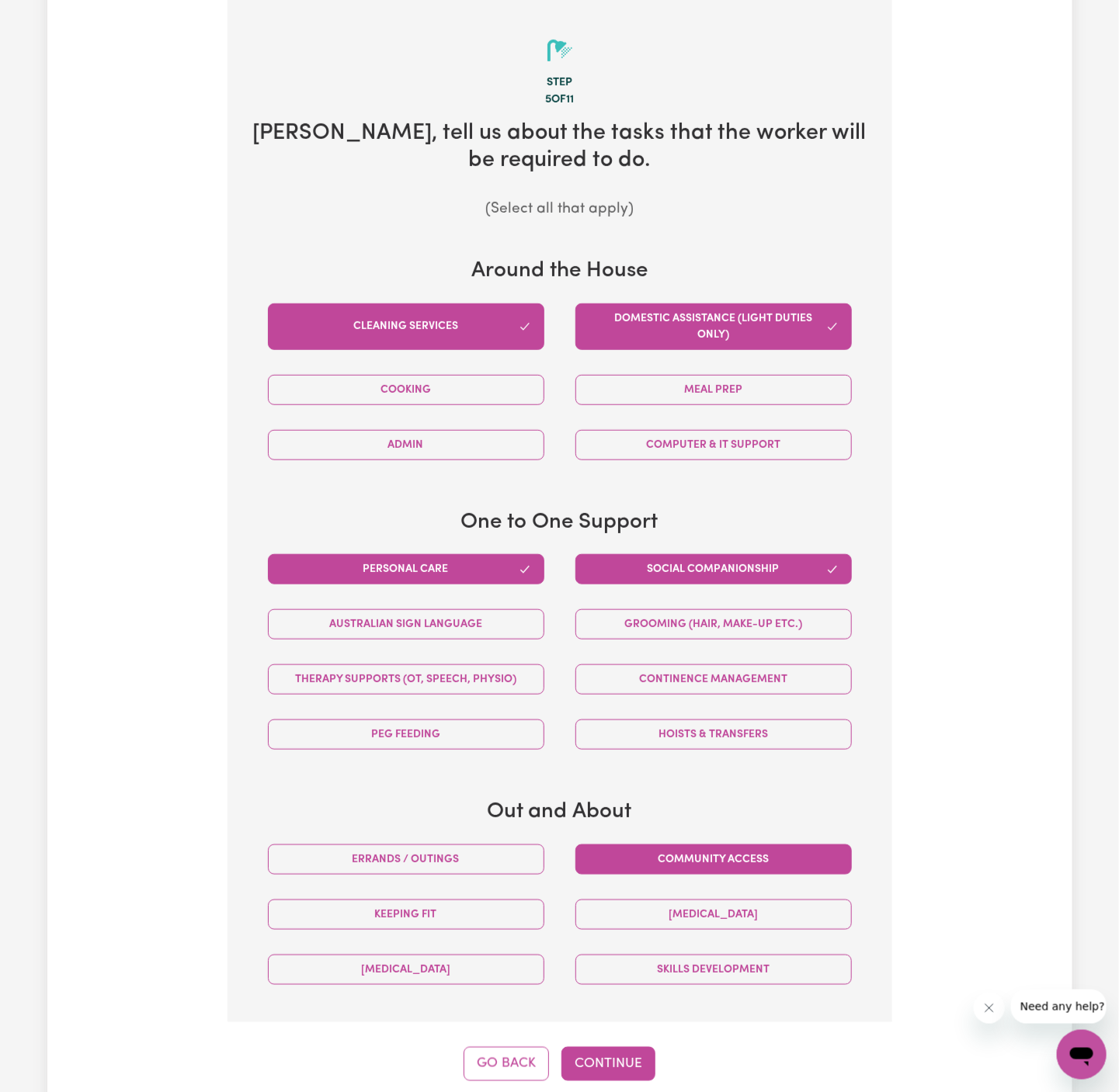
click at [648, 868] on button "Community access" at bounding box center [713, 859] width 277 height 30
click at [618, 1047] on button "Continue" at bounding box center [609, 1064] width 94 height 34
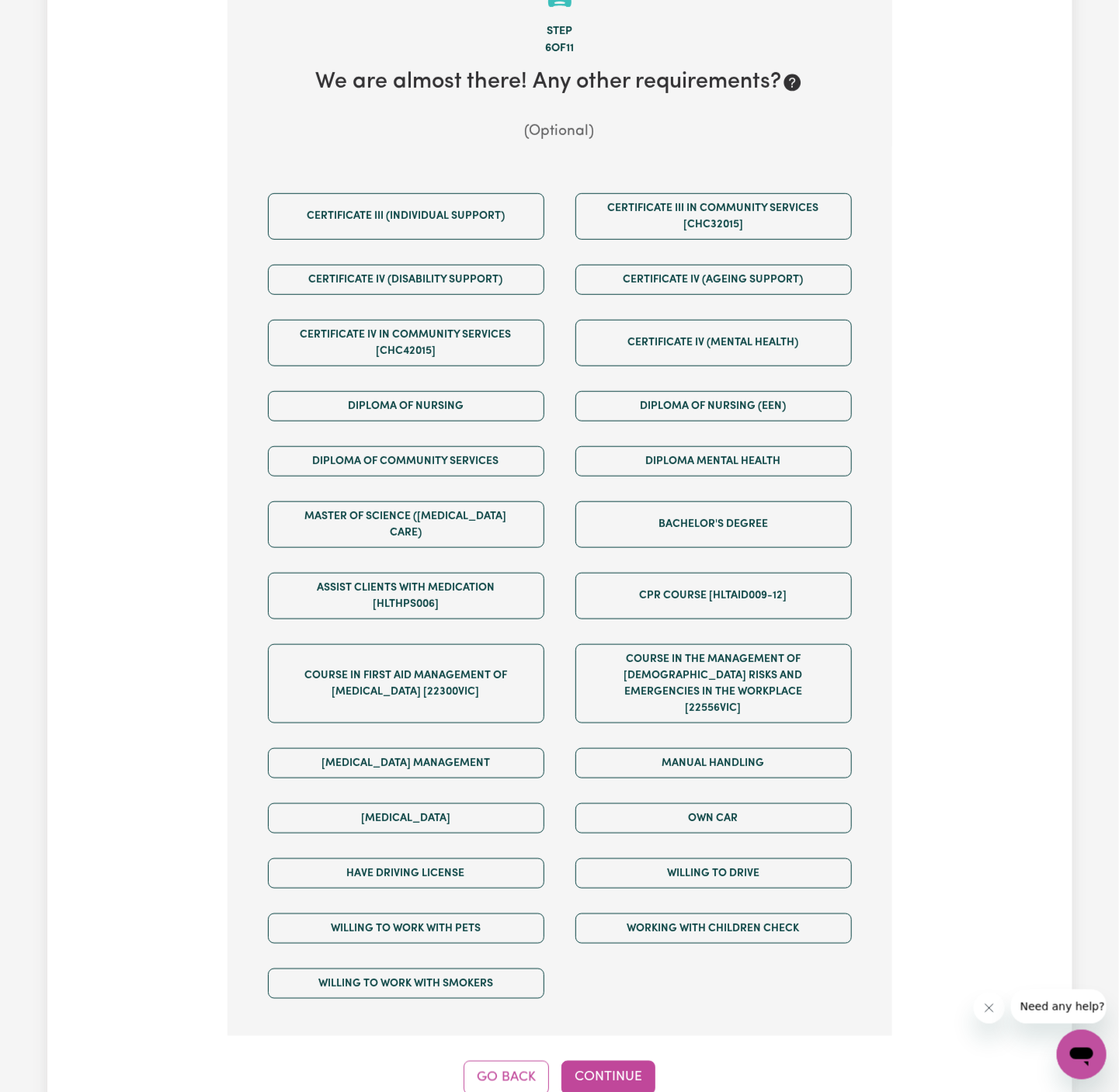
scroll to position [484, 0]
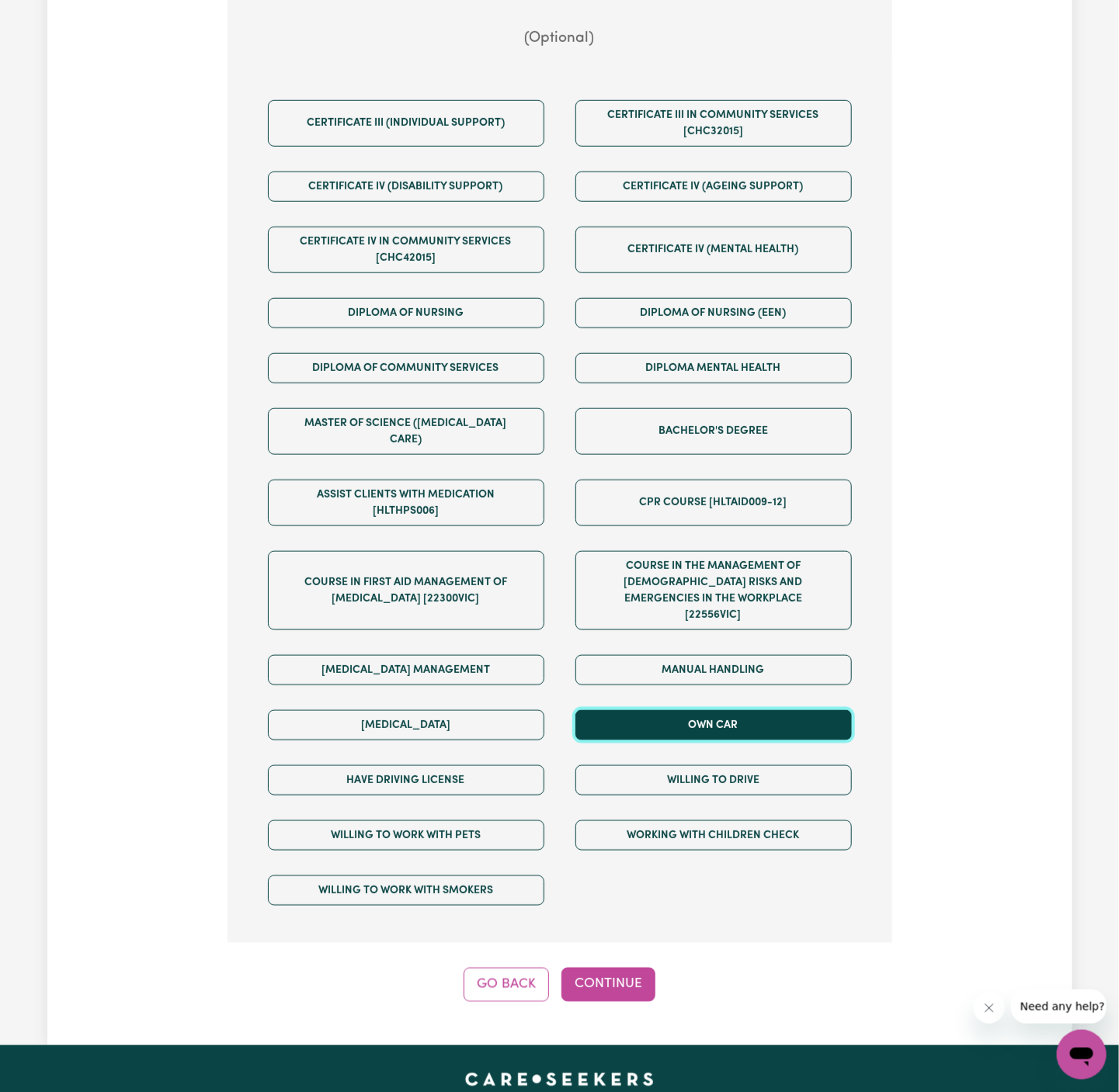
click at [724, 710] on button "Own Car" at bounding box center [713, 724] width 277 height 30
click at [724, 753] on div "Willing to drive" at bounding box center [713, 780] width 308 height 55
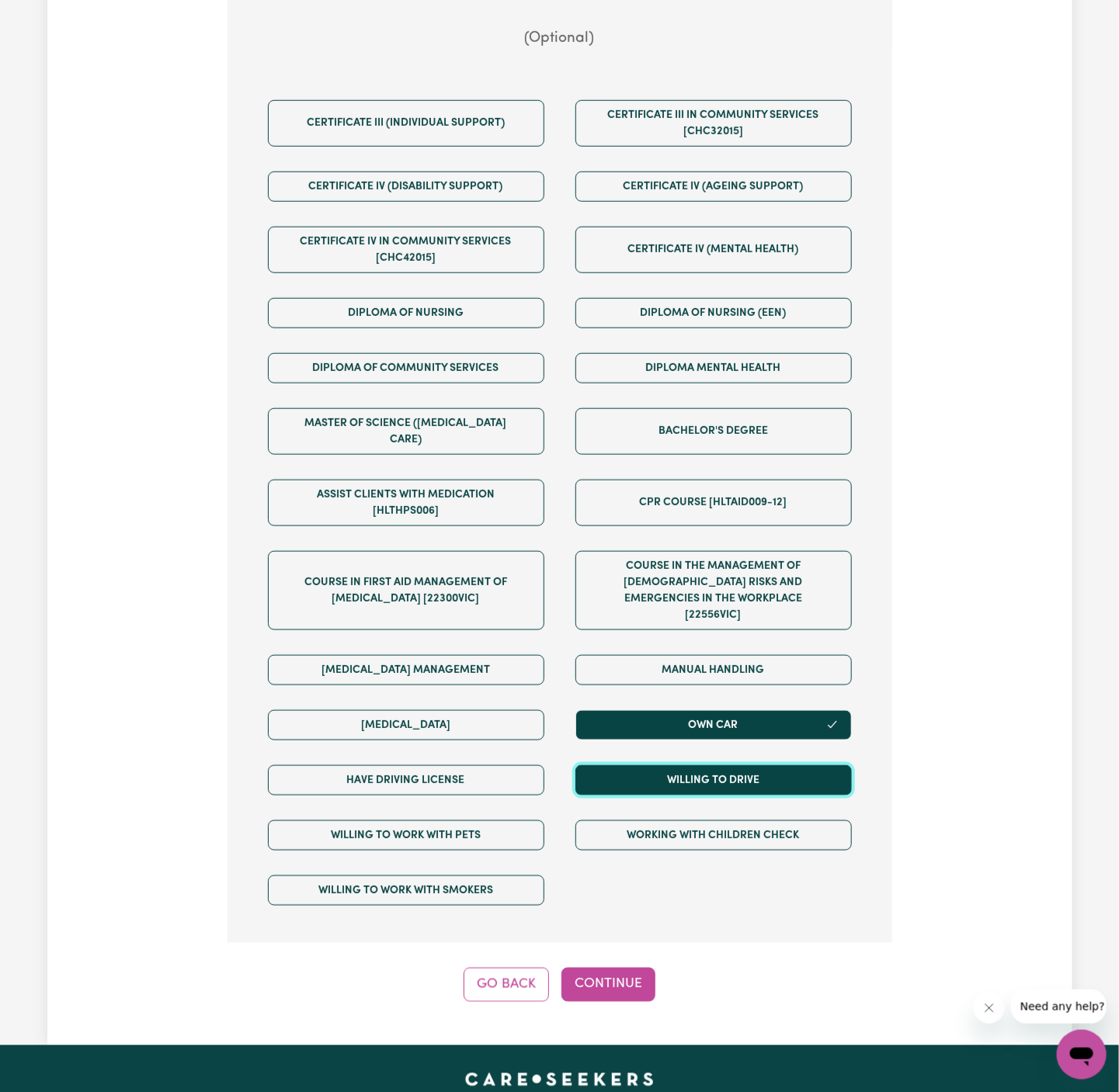
click at [724, 765] on button "Willing to drive" at bounding box center [713, 780] width 277 height 30
click at [454, 763] on div "Have driving license" at bounding box center [406, 780] width 308 height 55
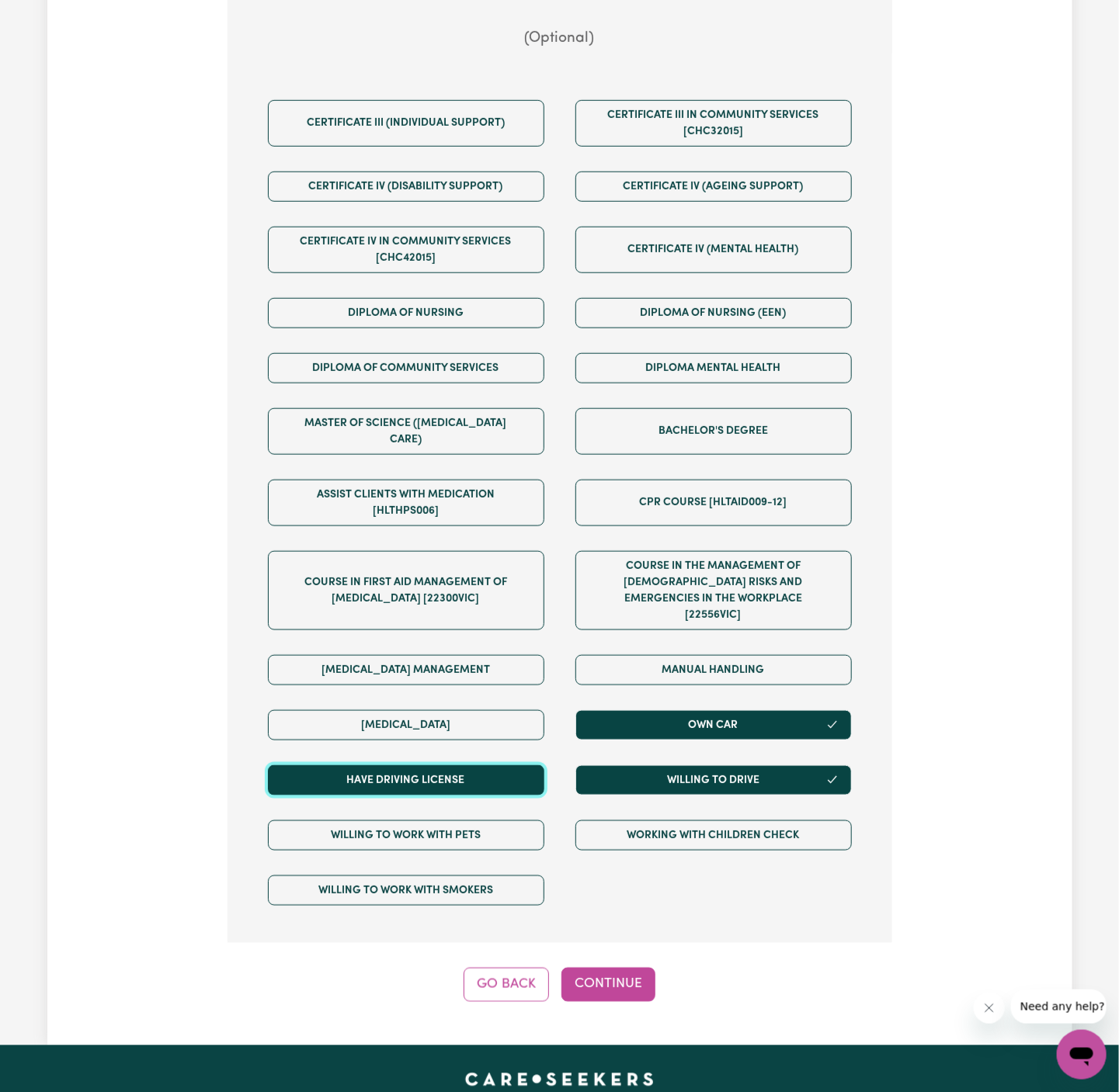
click at [500, 765] on button "Have driving license" at bounding box center [406, 780] width 277 height 30
click at [620, 928] on div "Step 6 of 11 We are almost there! Any other requirements? (Optional) Certificat…" at bounding box center [559, 428] width 665 height 1146
click at [623, 968] on button "Continue" at bounding box center [609, 985] width 94 height 34
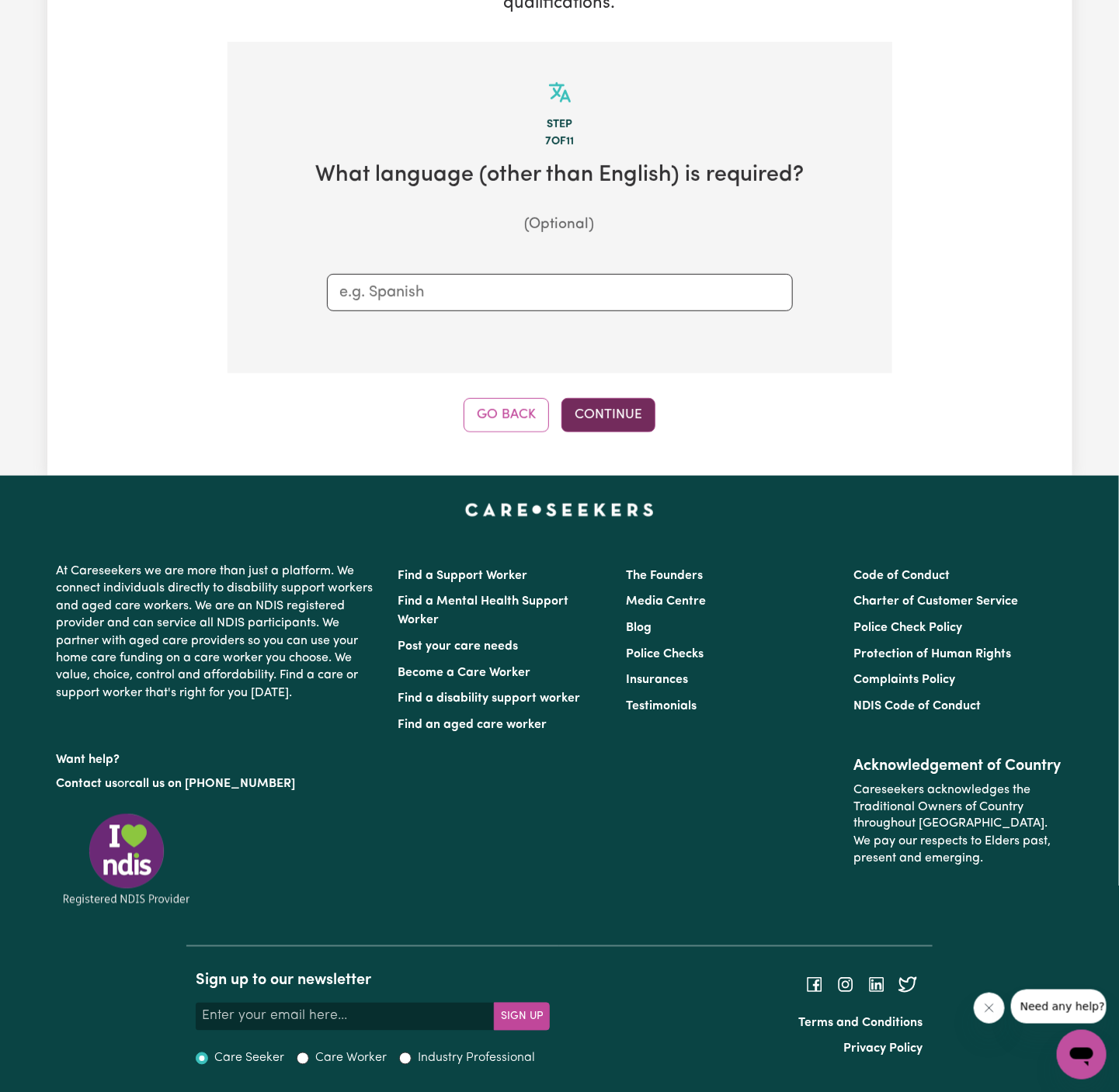
click at [583, 411] on button "Continue" at bounding box center [609, 415] width 94 height 34
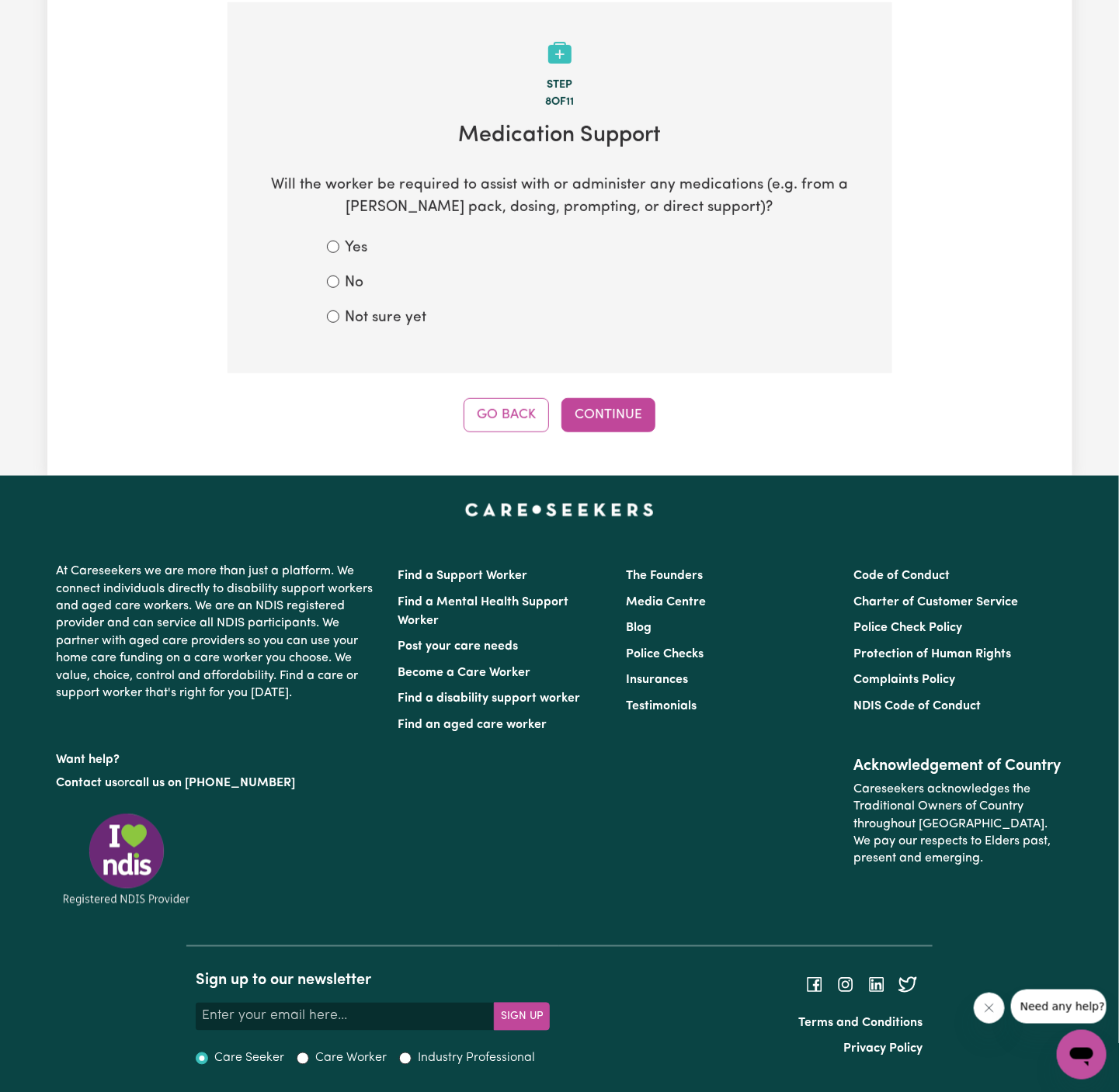
scroll to position [337, 0]
click at [365, 287] on div "No" at bounding box center [560, 284] width 466 height 23
click at [364, 322] on label "Not sure yet" at bounding box center [386, 319] width 81 height 23
click at [339, 322] on input "Not sure yet" at bounding box center [333, 316] width 12 height 12
radio input "true"
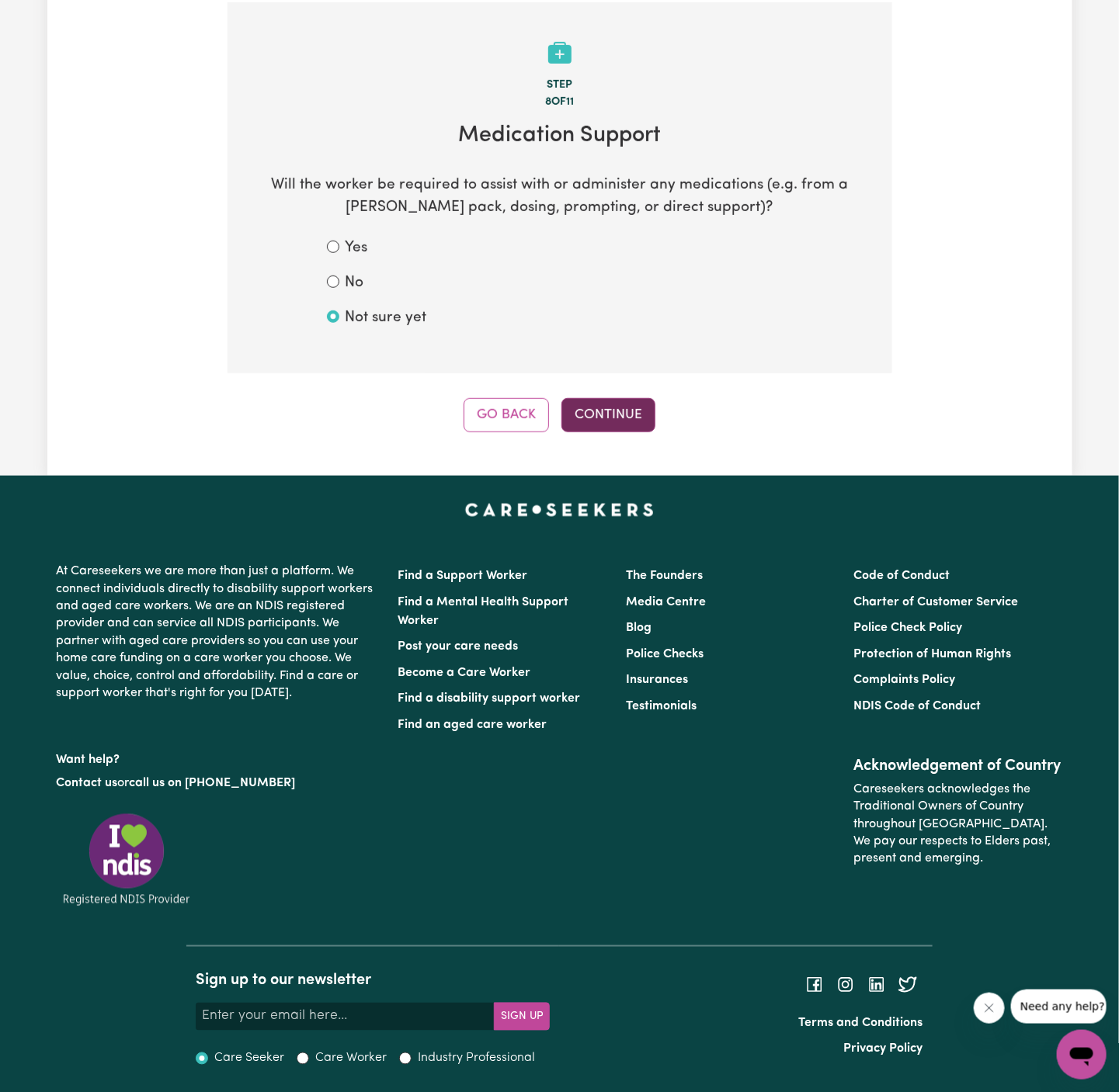
click at [611, 415] on button "Continue" at bounding box center [609, 415] width 94 height 34
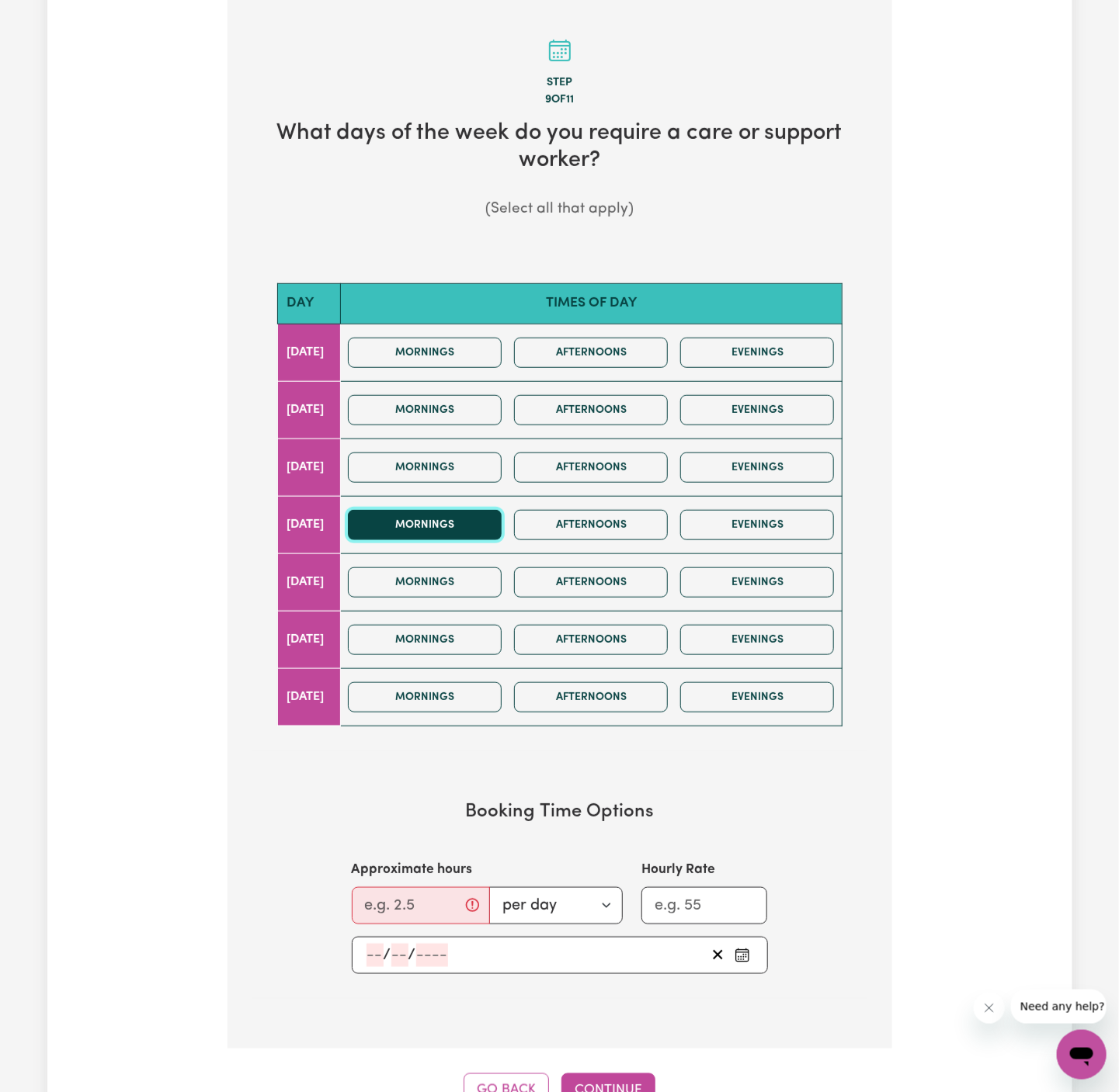
click at [486, 531] on button "Mornings" at bounding box center [424, 525] width 153 height 30
click at [608, 531] on button "Afternoons" at bounding box center [590, 525] width 153 height 30
click at [429, 914] on input "Approximate hours" at bounding box center [420, 905] width 138 height 37
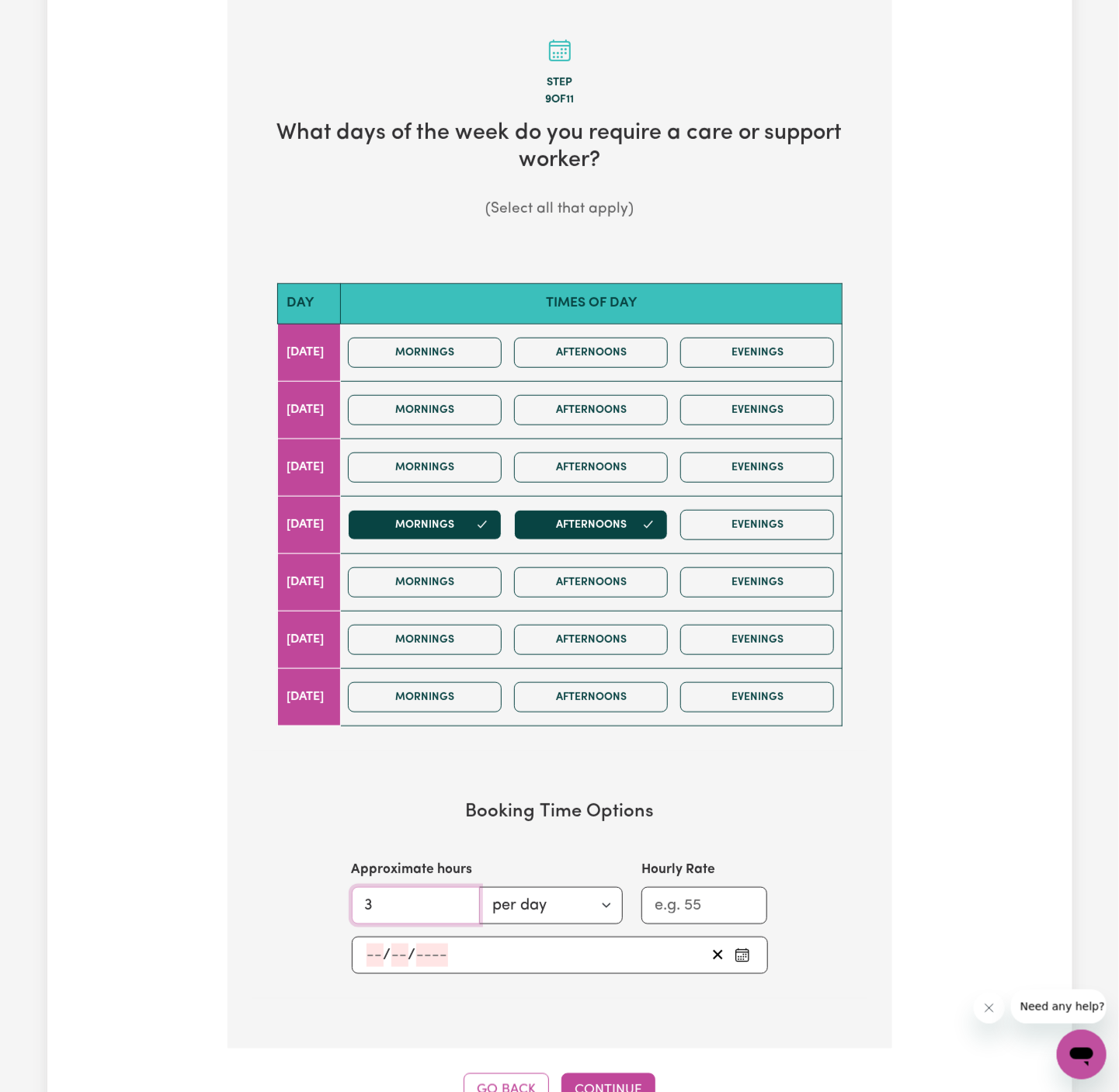
type input "3"
click at [376, 952] on input "number" at bounding box center [375, 955] width 17 height 24
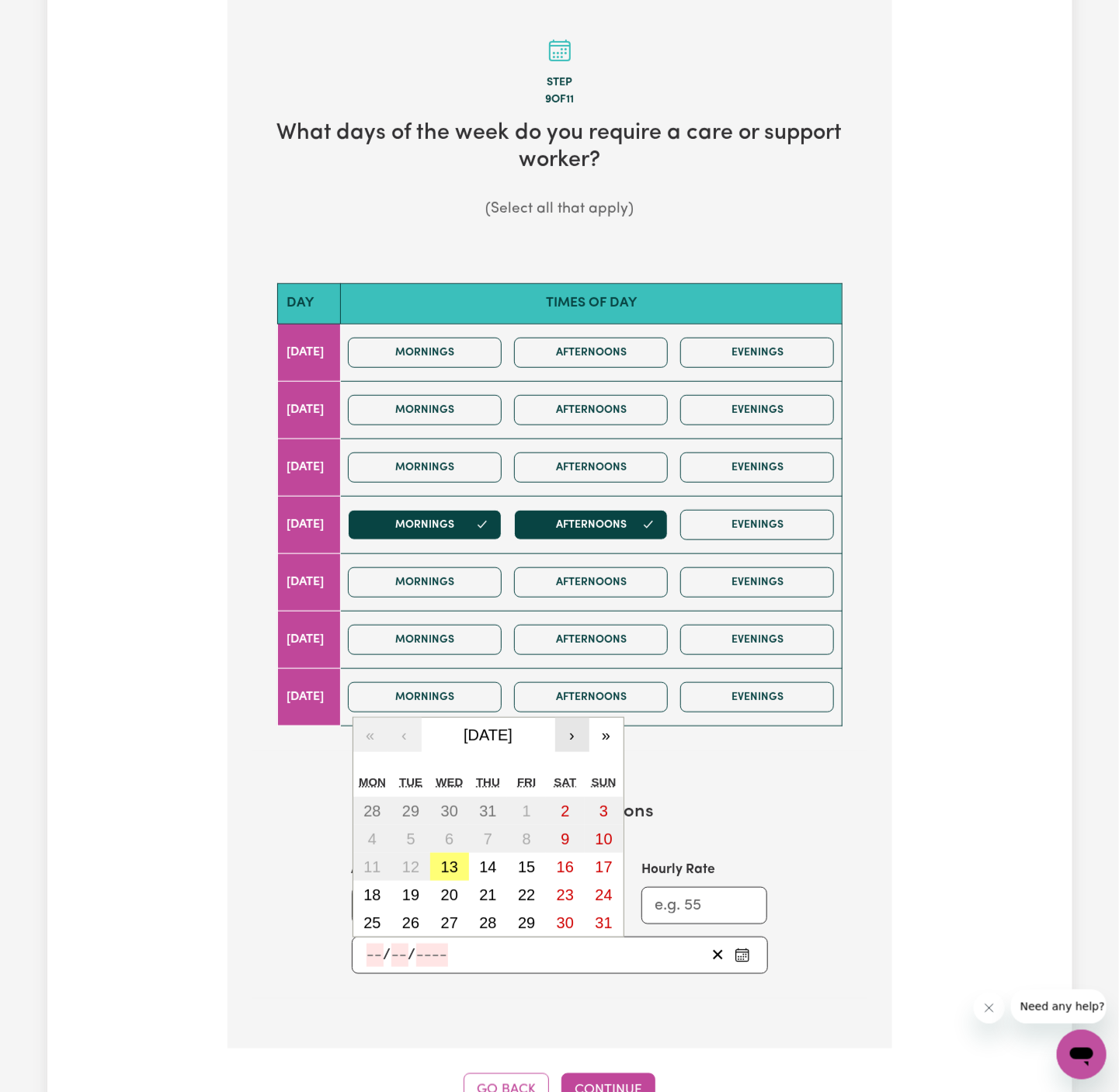
click at [579, 735] on button "›" at bounding box center [572, 735] width 34 height 34
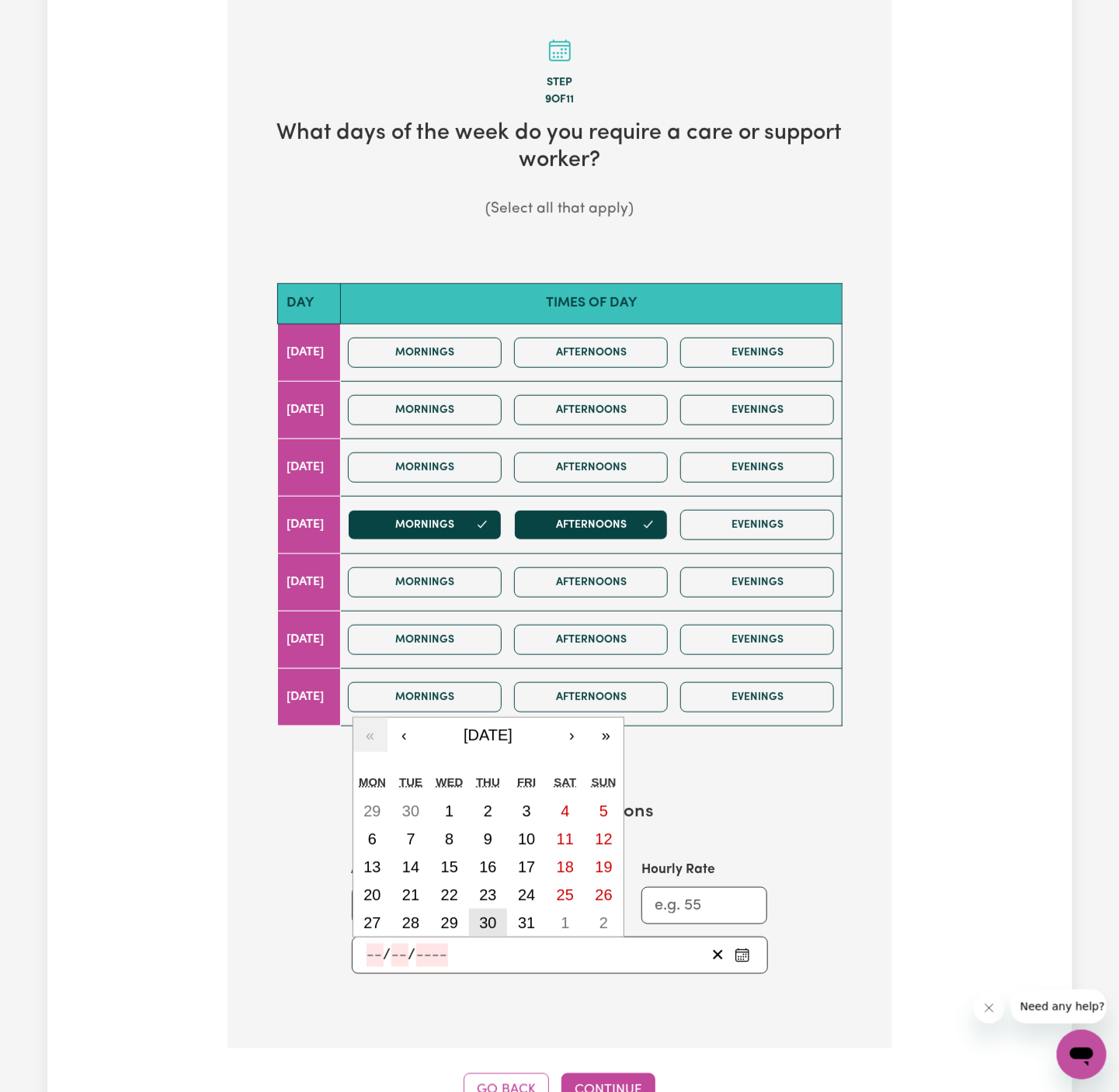
click at [493, 918] on abbr "30" at bounding box center [487, 922] width 17 height 17
type input "[DATE]"
type input "30"
type input "10"
type input "2025"
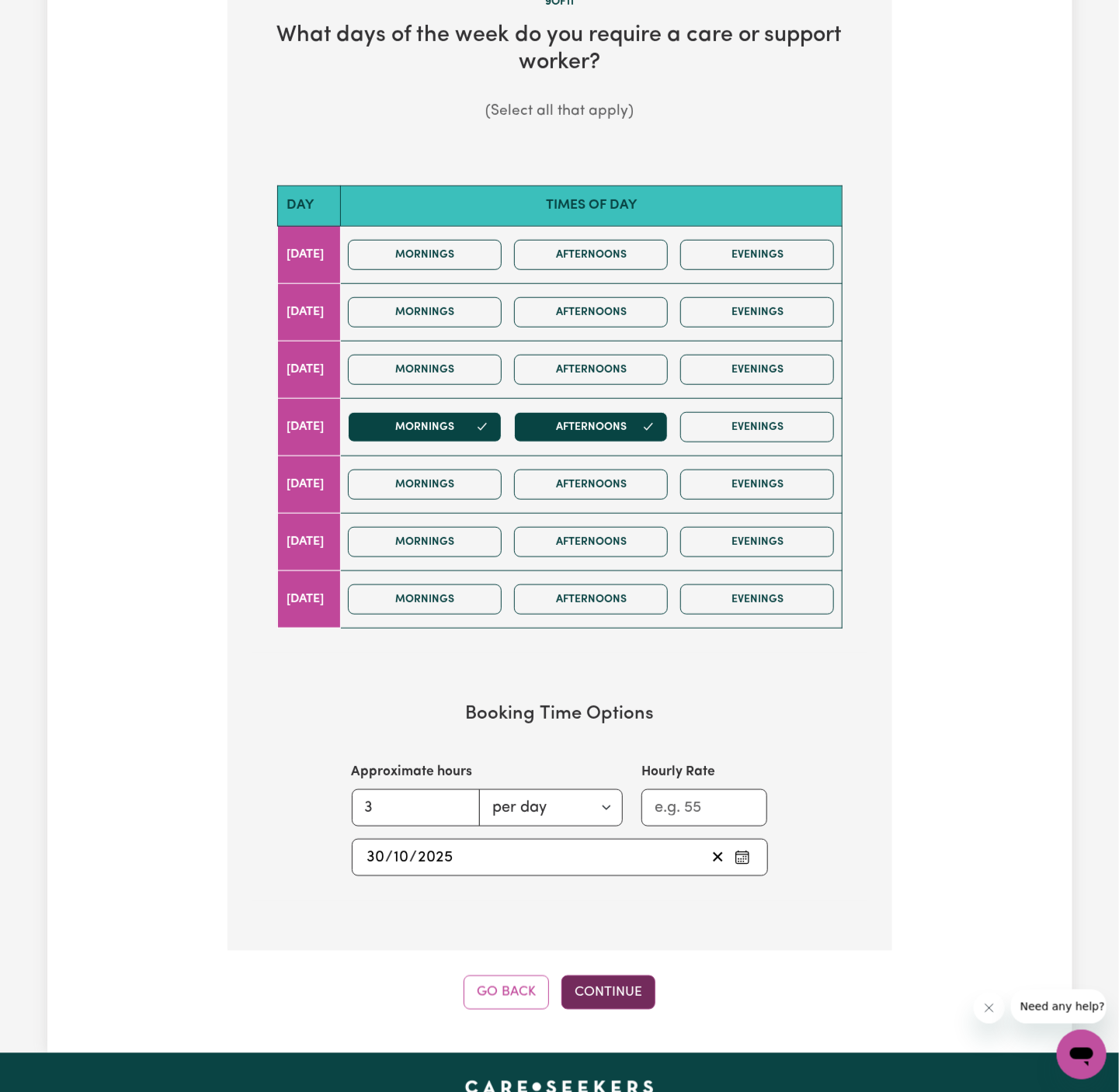
click at [620, 987] on button "Continue" at bounding box center [609, 992] width 94 height 34
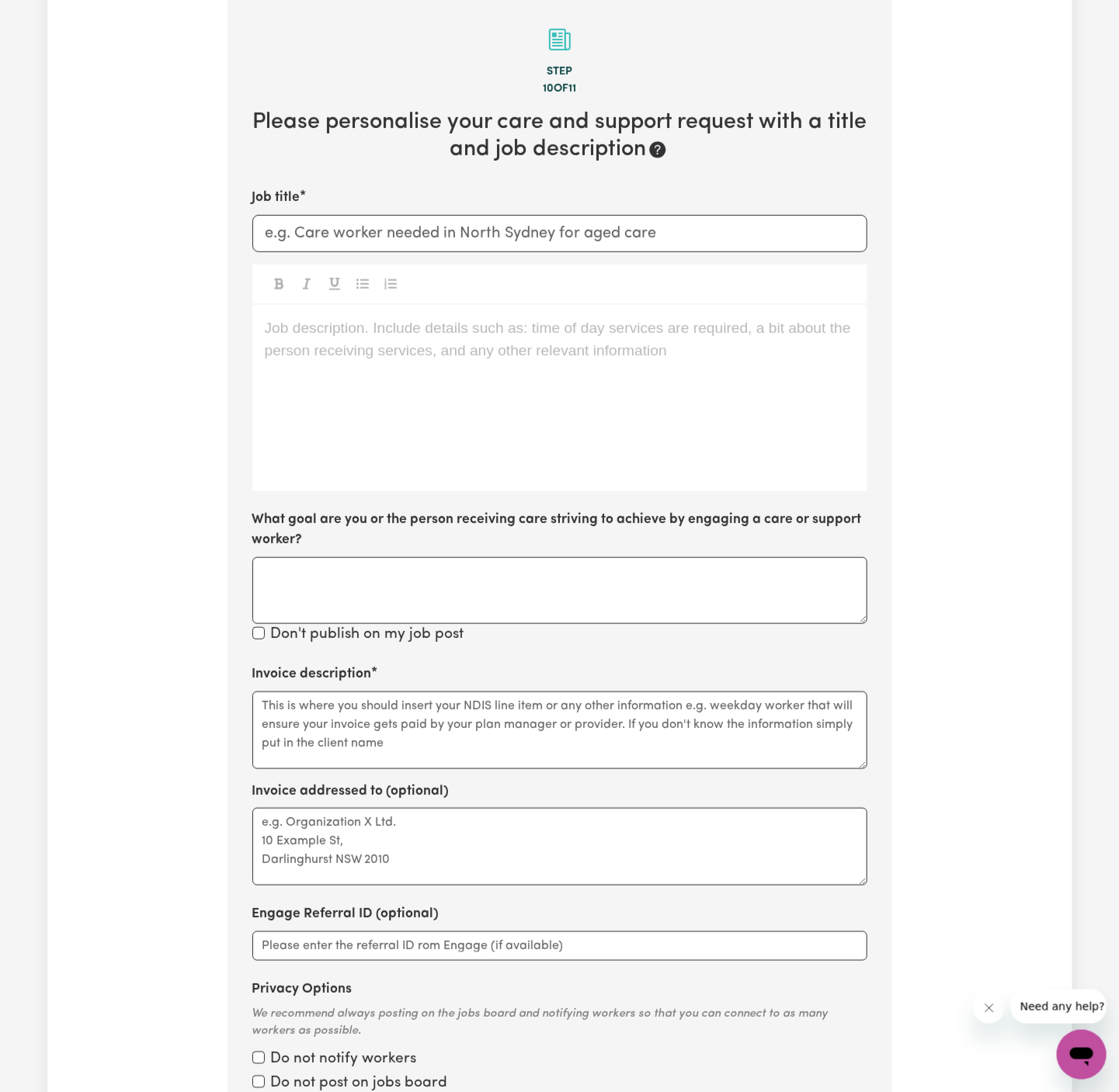
scroll to position [340, 0]
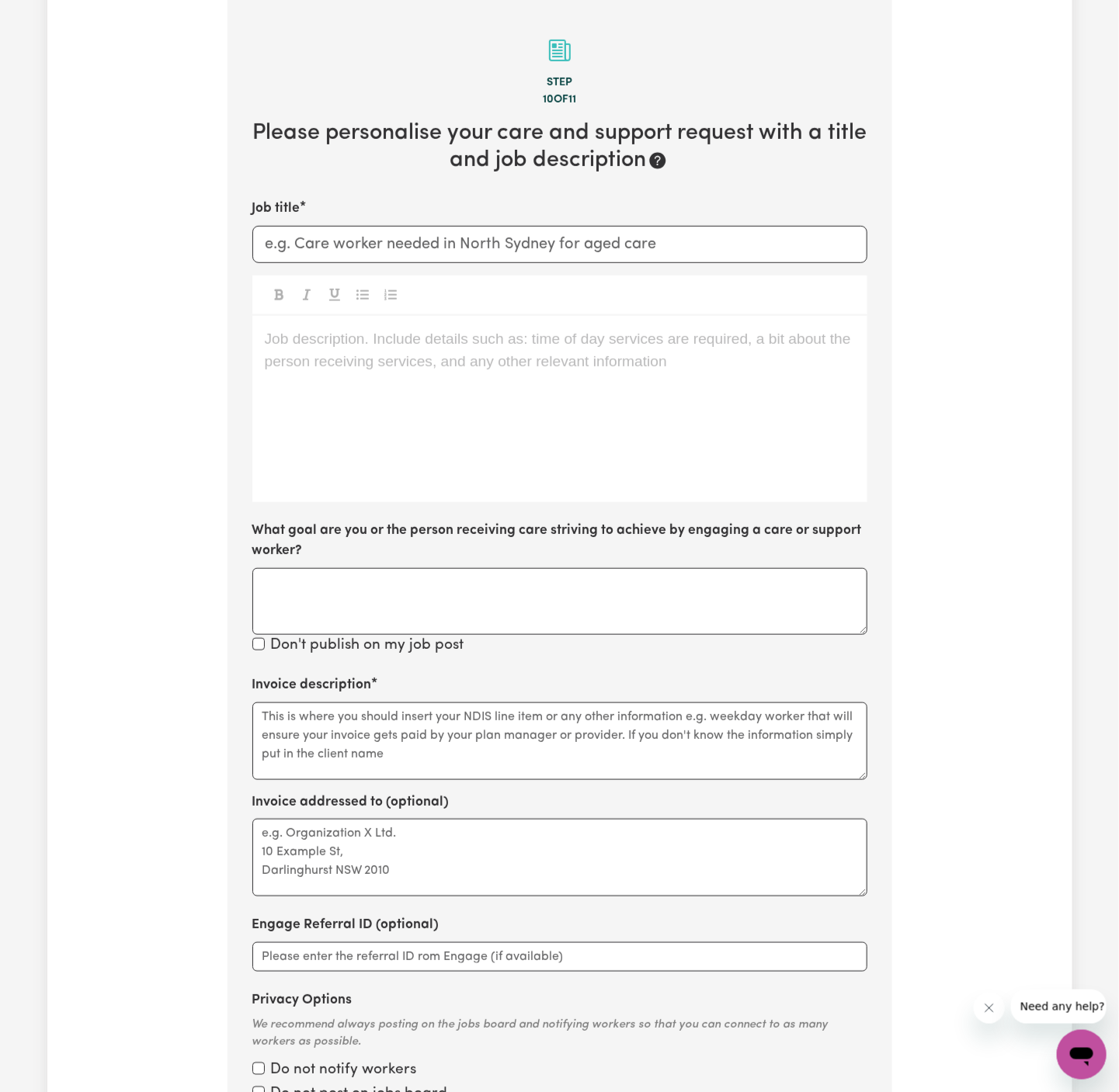
click at [370, 372] on div "Job description. Include details such as: time of day services are required, a …" at bounding box center [560, 409] width 615 height 187
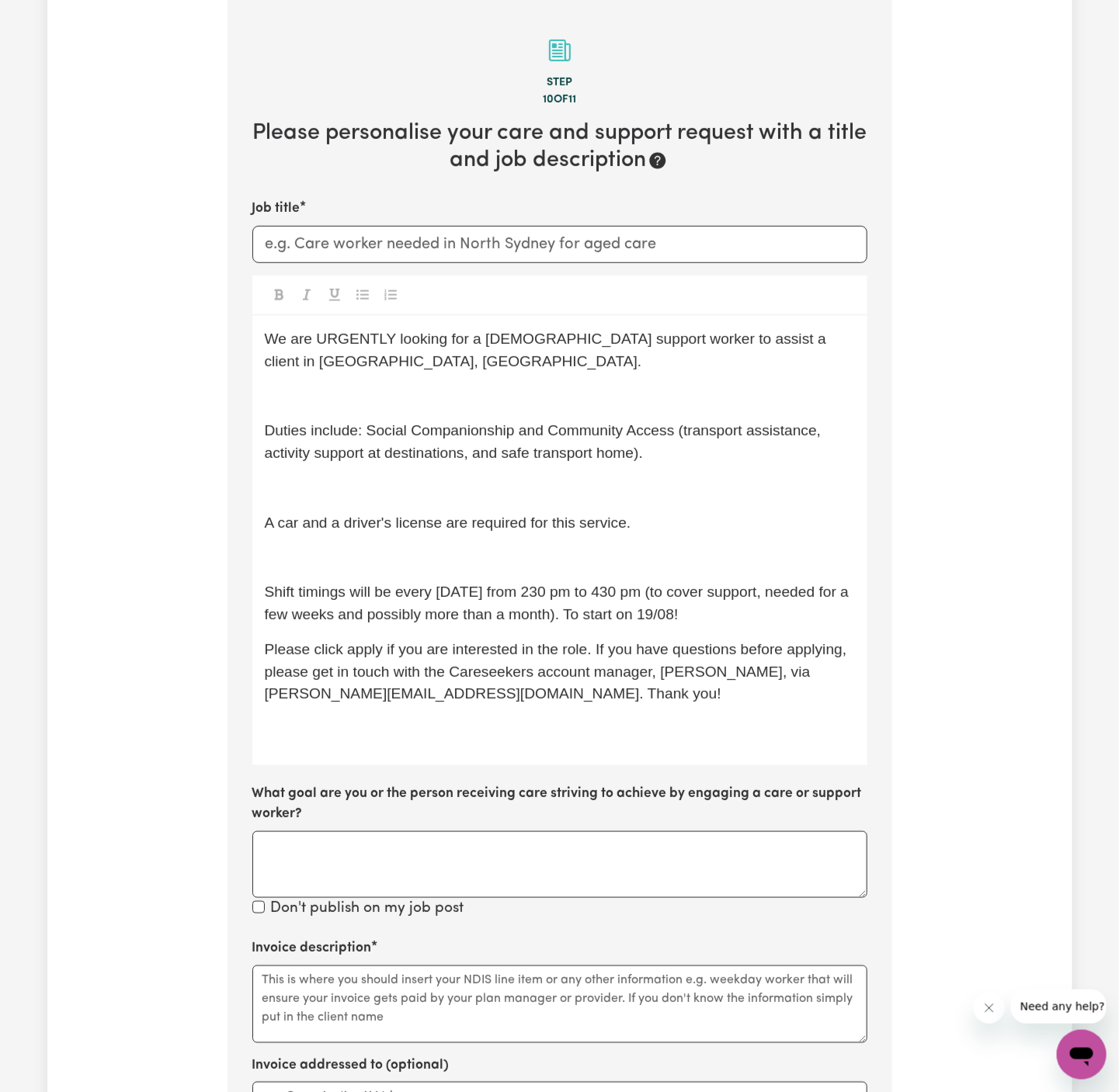
click at [343, 549] on p "﻿" at bounding box center [559, 557] width 590 height 23
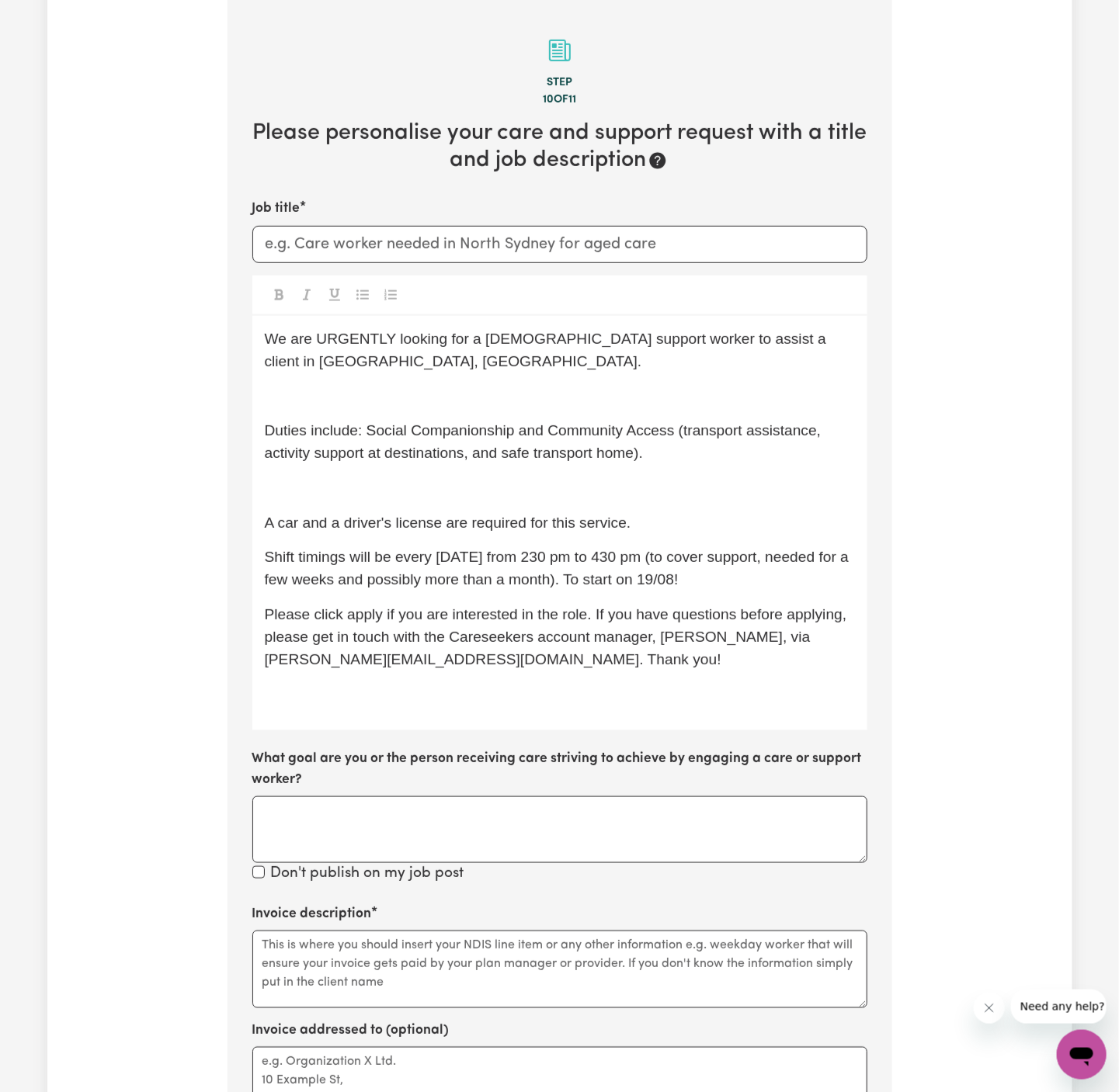
click at [333, 454] on span "Duties include: Social Companionship and Community Access (transport assistance…" at bounding box center [544, 441] width 561 height 39
click at [330, 479] on p "﻿" at bounding box center [559, 488] width 590 height 23
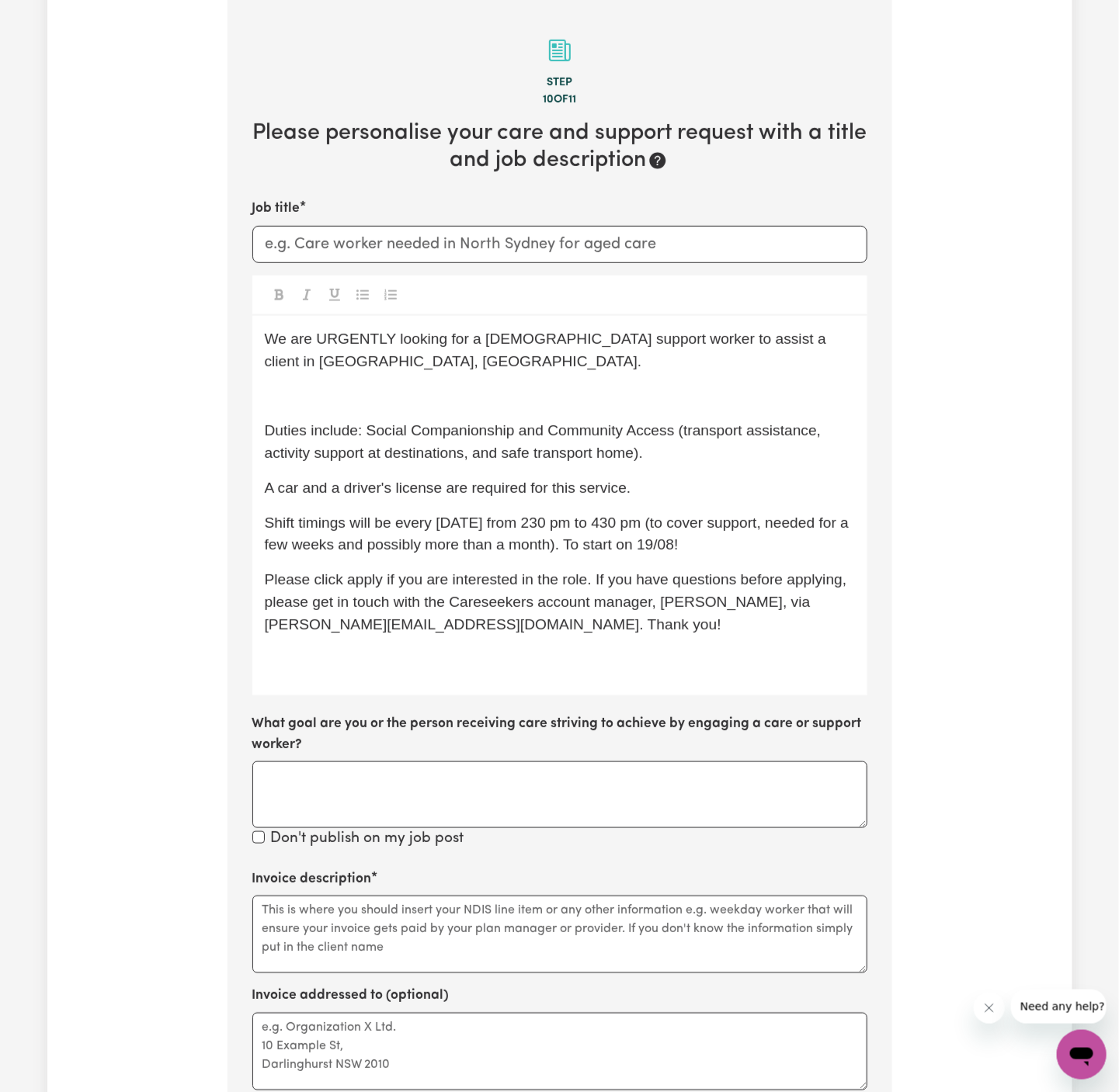
click at [330, 359] on span "We are URGENTLY looking for a [DEMOGRAPHIC_DATA] support worker to assist a cli…" at bounding box center [547, 350] width 566 height 39
click at [348, 386] on p "﻿" at bounding box center [559, 396] width 590 height 23
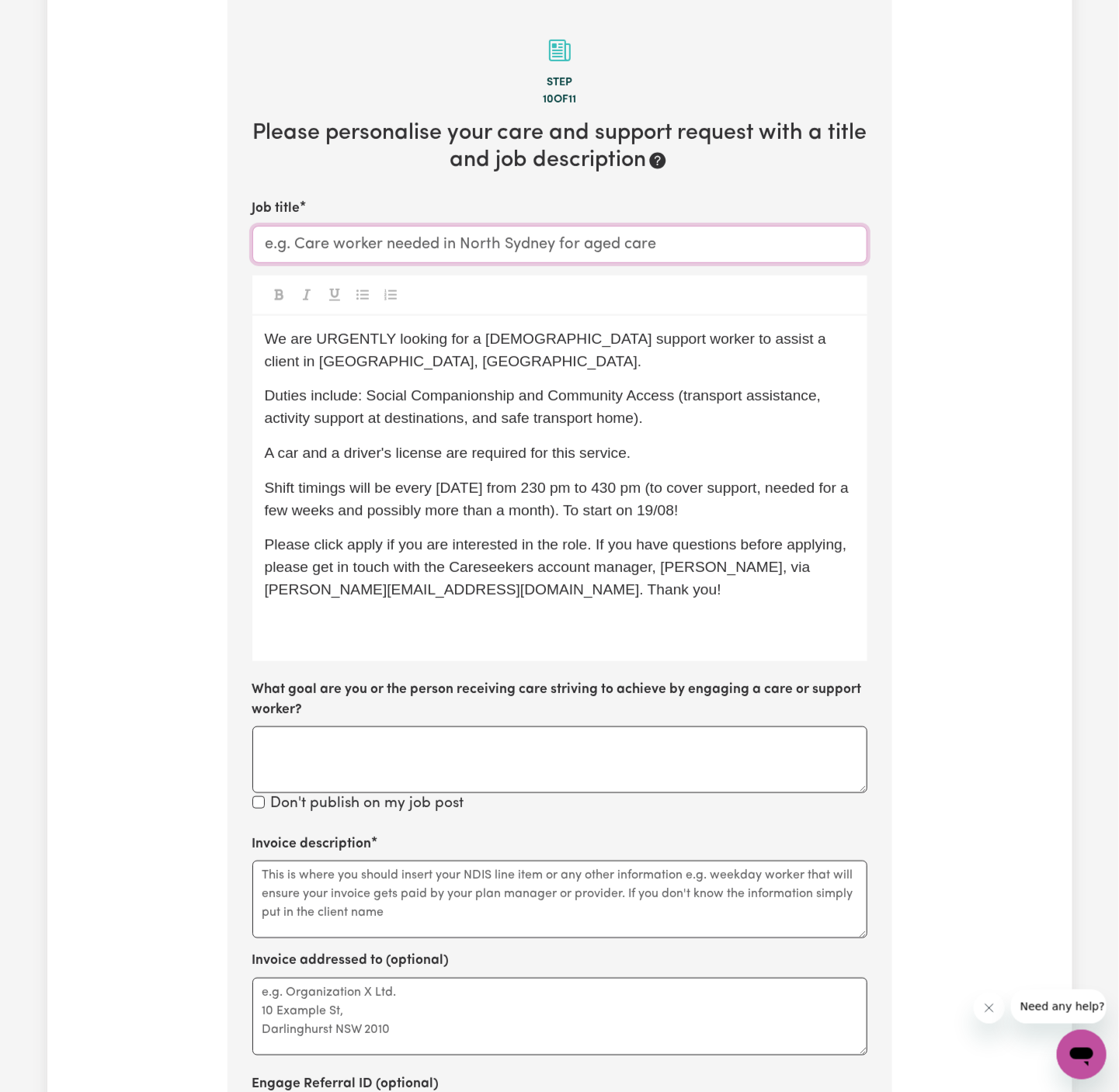
click at [669, 248] on input "Job title" at bounding box center [560, 244] width 615 height 37
paste input "Care Worker Required in [GEOGRAPHIC_DATA], [GEOGRAPHIC_DATA]"
click at [262, 245] on input "Care Worker Required in [GEOGRAPHIC_DATA], [GEOGRAPHIC_DATA]" at bounding box center [560, 244] width 615 height 37
click at [402, 244] on input "[DEMOGRAPHIC_DATA] Support Care Worker Required in [GEOGRAPHIC_DATA], [GEOGRAPH…" at bounding box center [560, 244] width 615 height 37
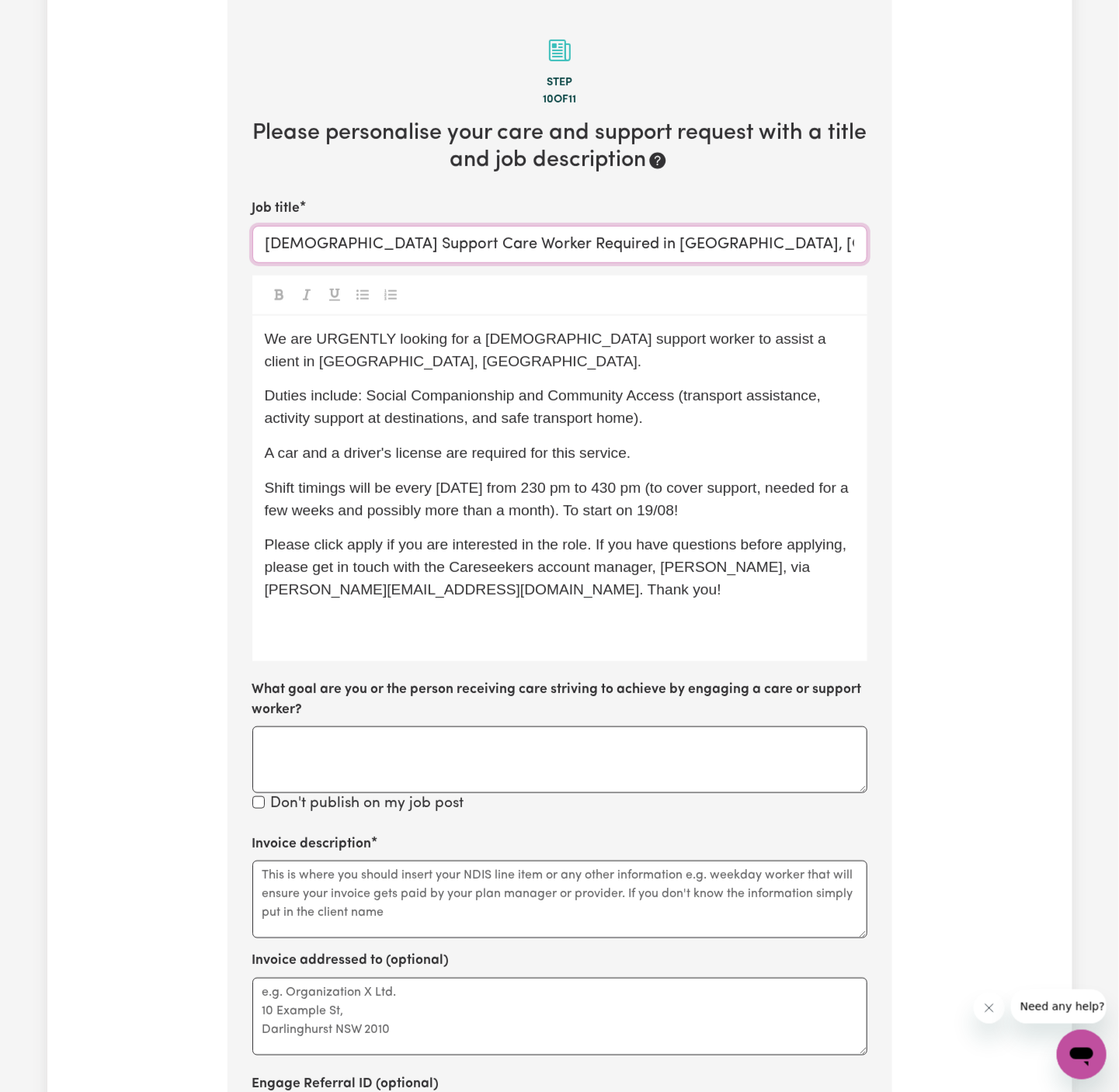
click at [402, 244] on input "[DEMOGRAPHIC_DATA] Support Care Worker Required in [GEOGRAPHIC_DATA], [GEOGRAPH…" at bounding box center [560, 244] width 615 height 37
click at [501, 257] on input "[DEMOGRAPHIC_DATA] Support Worker Required in [GEOGRAPHIC_DATA], [GEOGRAPHIC_DA…" at bounding box center [560, 244] width 615 height 37
click at [470, 251] on input "[DEMOGRAPHIC_DATA] Support Worker Required in [GEOGRAPHIC_DATA], [GEOGRAPHIC_DA…" at bounding box center [560, 244] width 615 height 37
drag, startPoint x: 514, startPoint y: 242, endPoint x: 656, endPoint y: 242, distance: 142.0
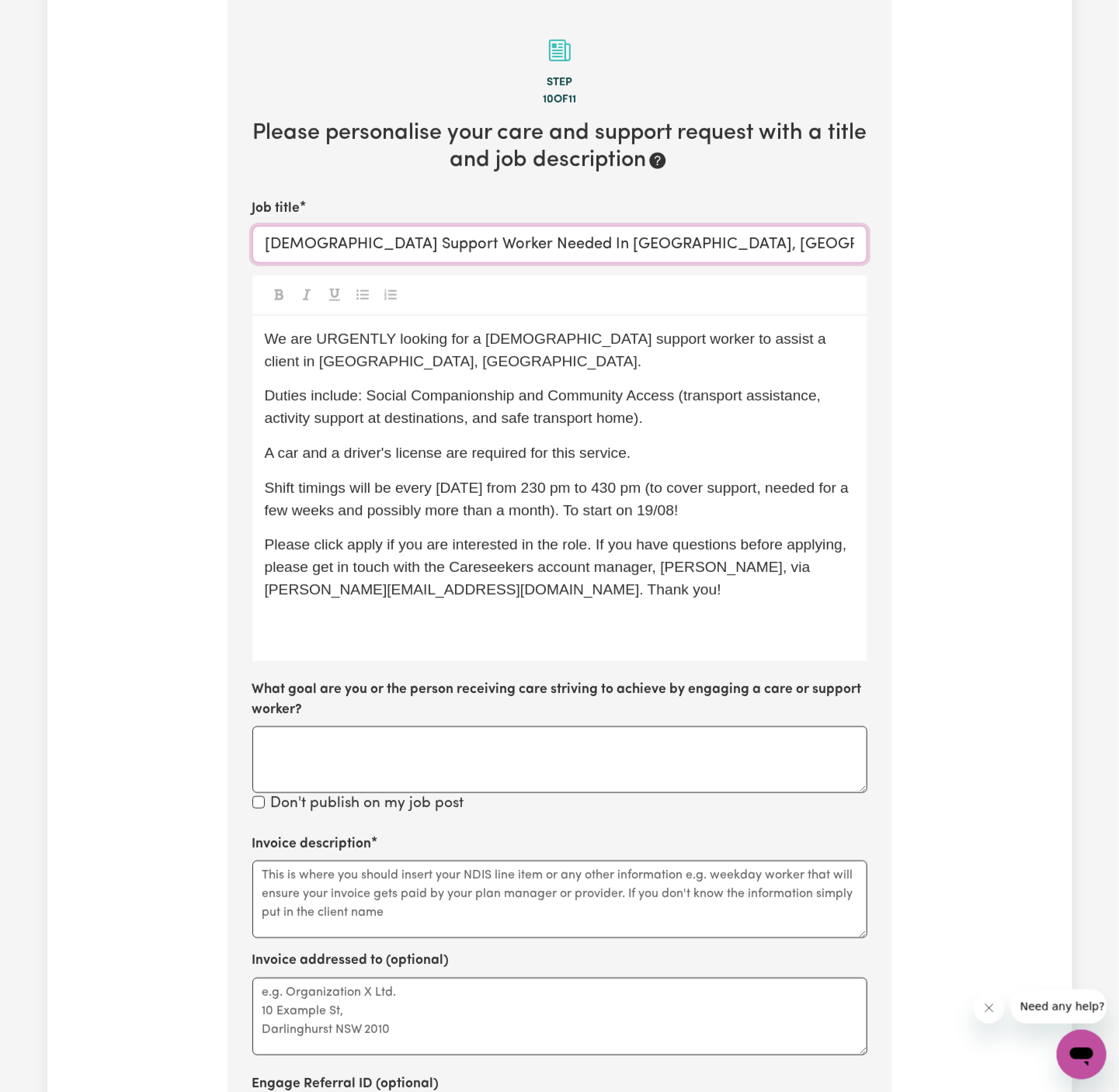
click at [656, 242] on input "[DEMOGRAPHIC_DATA] Support Worker Needed In [GEOGRAPHIC_DATA], [GEOGRAPHIC_DATA]" at bounding box center [560, 244] width 615 height 37
type input "[DEMOGRAPHIC_DATA] Support Worker Needed In [GEOGRAPHIC_DATA], [GEOGRAPHIC_DATA]"
click at [472, 473] on div "We are URGENTLY looking for a [DEMOGRAPHIC_DATA] support worker to assist a cli…" at bounding box center [560, 488] width 615 height 346
drag, startPoint x: 756, startPoint y: 346, endPoint x: 756, endPoint y: 366, distance: 20.0
click at [756, 366] on p "We are URGENTLY looking for a [DEMOGRAPHIC_DATA] support worker to assist a cli…" at bounding box center [559, 350] width 590 height 45
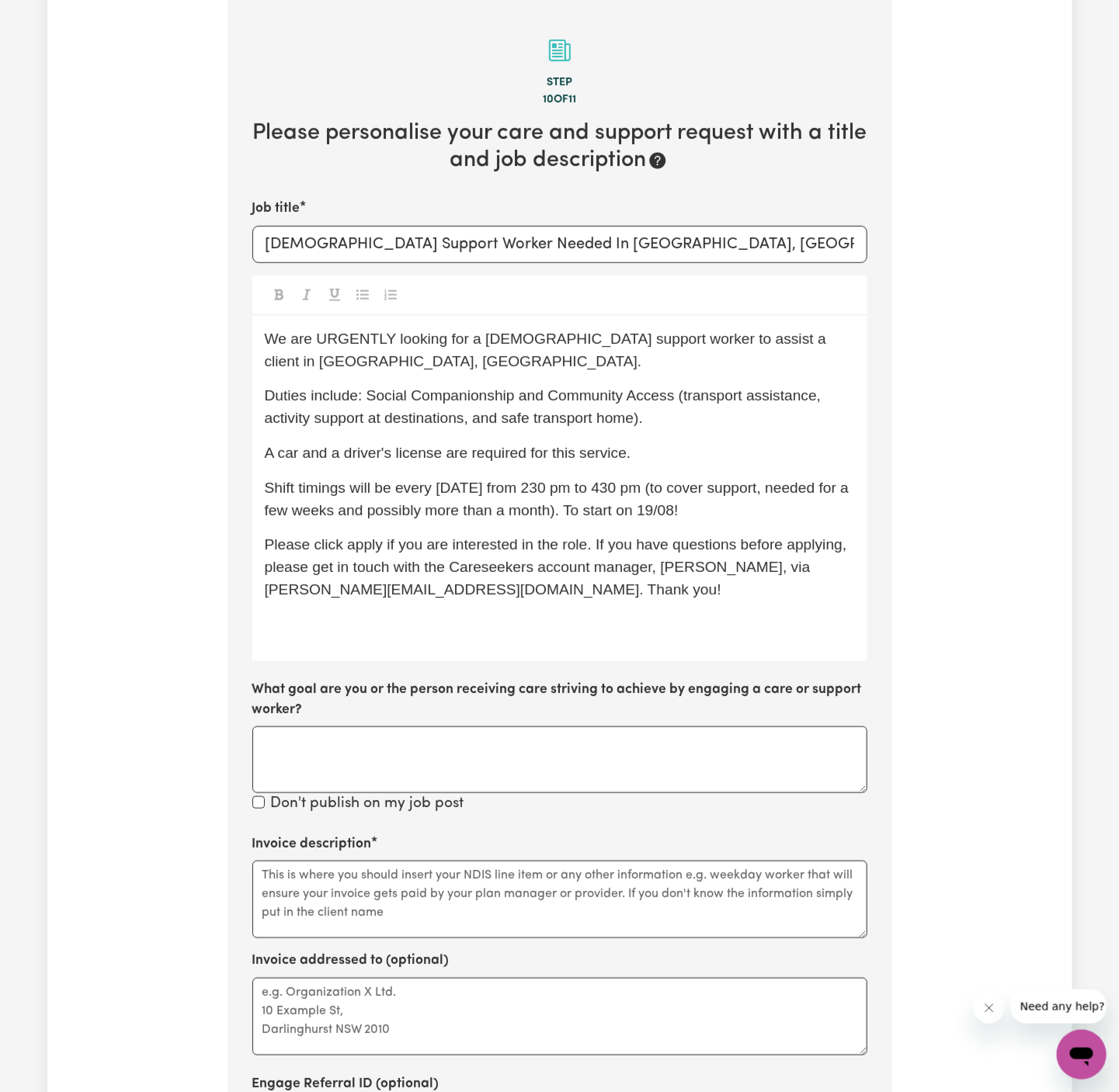
click at [367, 337] on span "We are URGENTLY looking for a [DEMOGRAPHIC_DATA] support worker to assist a cli…" at bounding box center [547, 350] width 566 height 39
click at [571, 406] on p "Duties include: Social Companionship and Community Access (transport assistance…" at bounding box center [559, 406] width 590 height 45
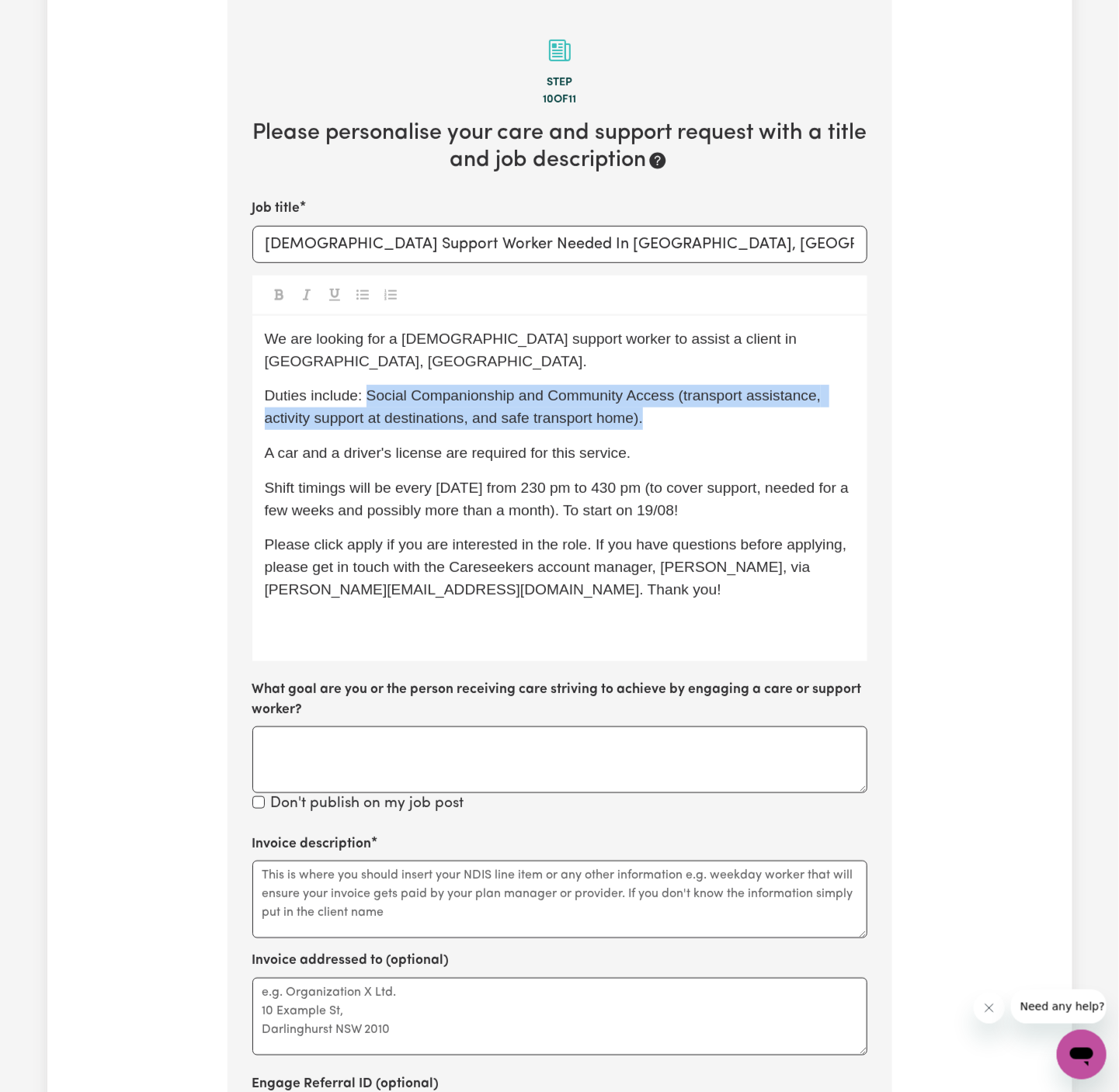
drag, startPoint x: 367, startPoint y: 374, endPoint x: 834, endPoint y: 389, distance: 467.2
click at [834, 389] on p "Duties include: Social Companionship and Community Access (transport assistance…" at bounding box center [559, 406] width 590 height 45
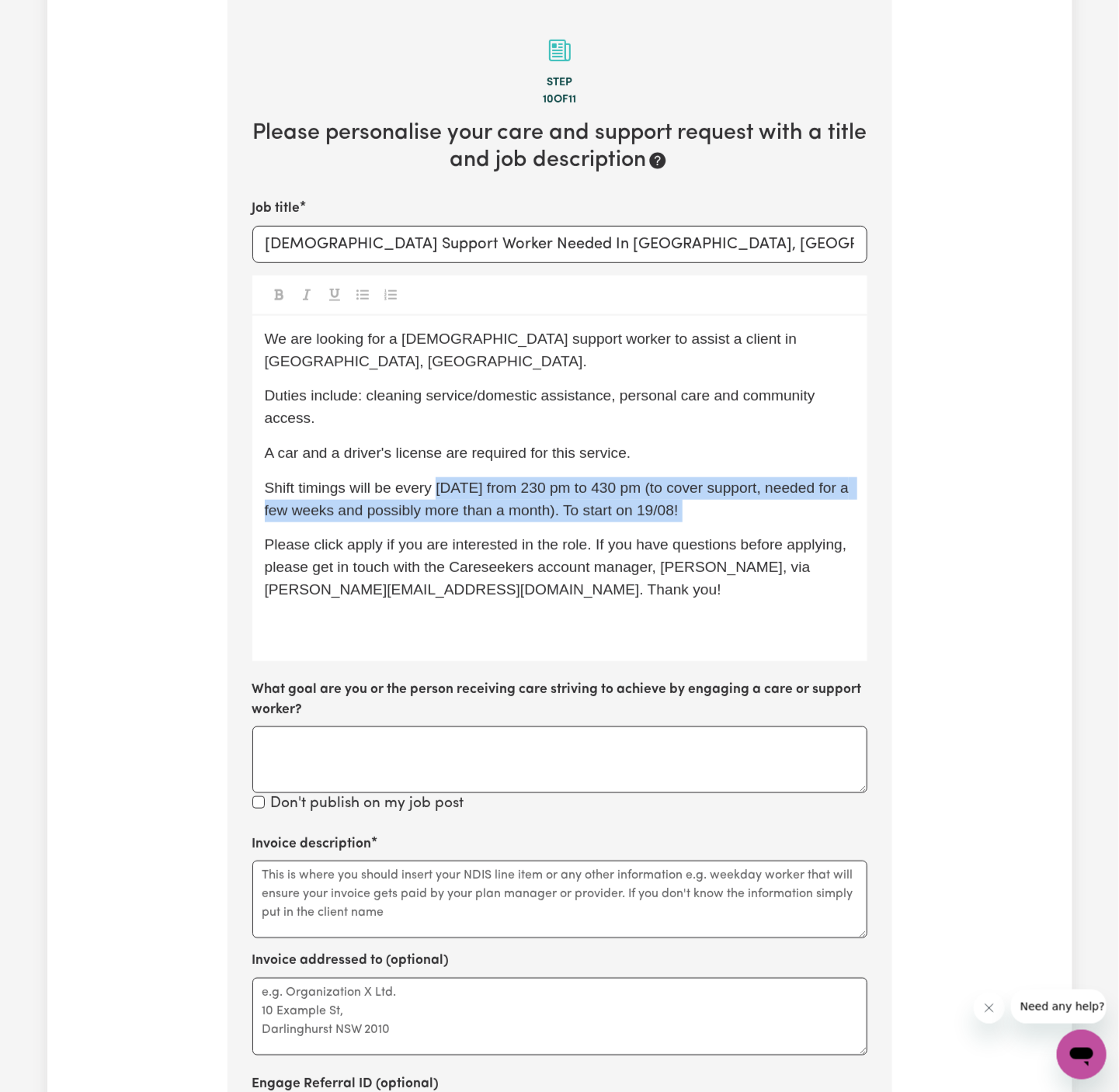
drag, startPoint x: 437, startPoint y: 466, endPoint x: 742, endPoint y: 497, distance: 306.6
click at [742, 497] on p "Shift timings will be every [DATE] from 230 pm to 430 pm (to cover support, nee…" at bounding box center [559, 499] width 590 height 45
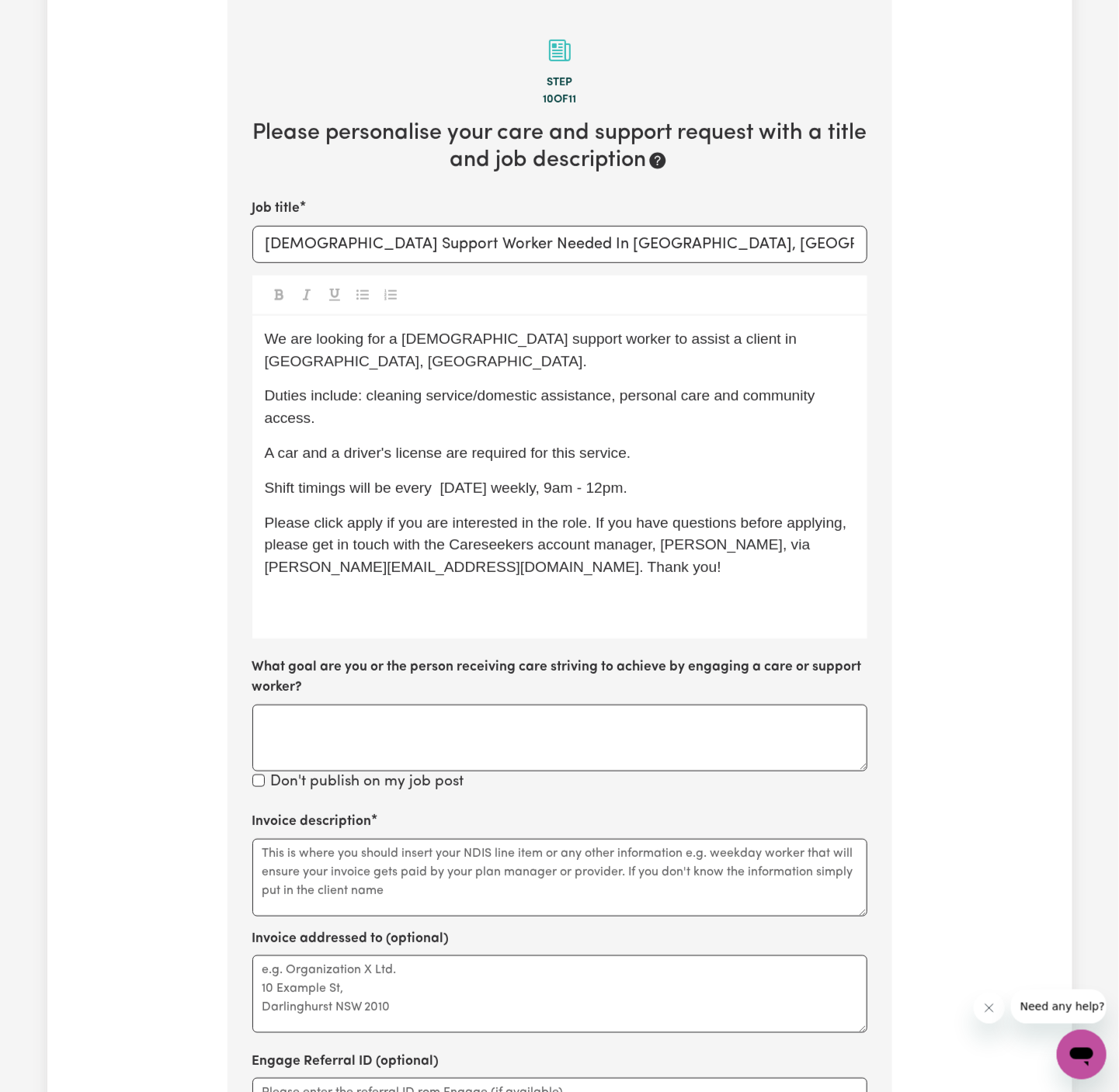
click at [440, 479] on span "Shift timings will be every [DATE] weekly, 9am - 12pm." at bounding box center [445, 488] width 363 height 16
click at [557, 479] on span "Shift timings will be every [DATE] weekly, 9am - 12pm." at bounding box center [444, 488] width 359 height 16
click at [578, 479] on span "Shift timings will be every [DATE] from 9am - 12pm." at bounding box center [434, 488] width 340 height 16
click at [544, 479] on span "Shift timings will be every [DATE] from 9am to 12pm." at bounding box center [440, 488] width 351 height 16
click at [602, 479] on span "Shift timings will be every [DATE] from 9 am to 12pm." at bounding box center [442, 488] width 355 height 16
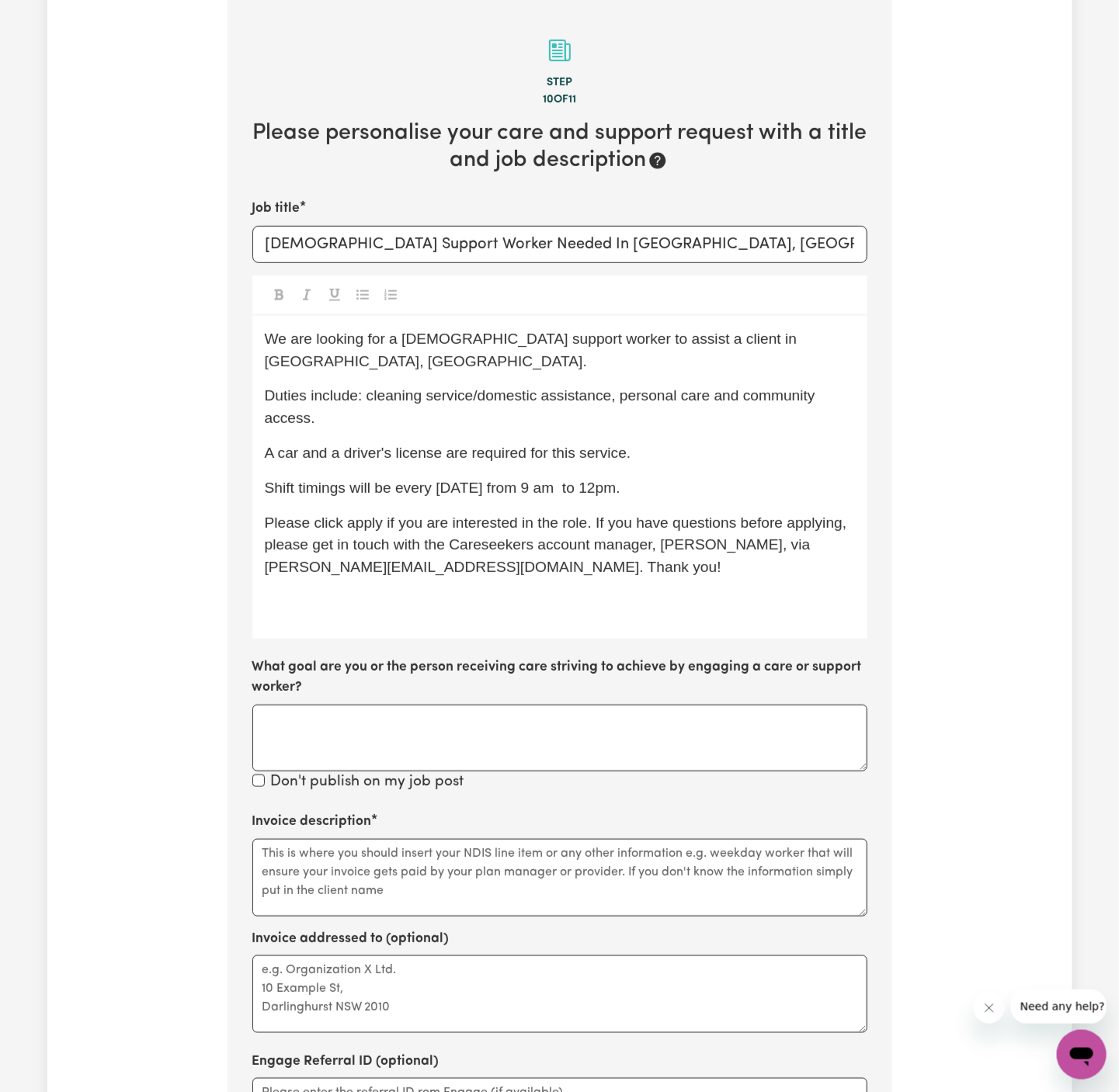
click at [579, 479] on span "Shift timings will be every [DATE] from 9 am to 12pm." at bounding box center [442, 488] width 355 height 16
click at [579, 479] on span "Shift timings will be every [DATE] from 9 am o 12pm." at bounding box center [440, 488] width 351 height 16
click at [606, 479] on span "Shift timings will be every [DATE] from 9 am to 12pm." at bounding box center [440, 488] width 351 height 16
click at [720, 387] on span "Duties include: cleaning service/domestic assistance, personal care and communi…" at bounding box center [542, 406] width 555 height 39
click at [726, 387] on span "Duties include: cleaning service/domestic assistance, personal care and communi…" at bounding box center [542, 406] width 555 height 39
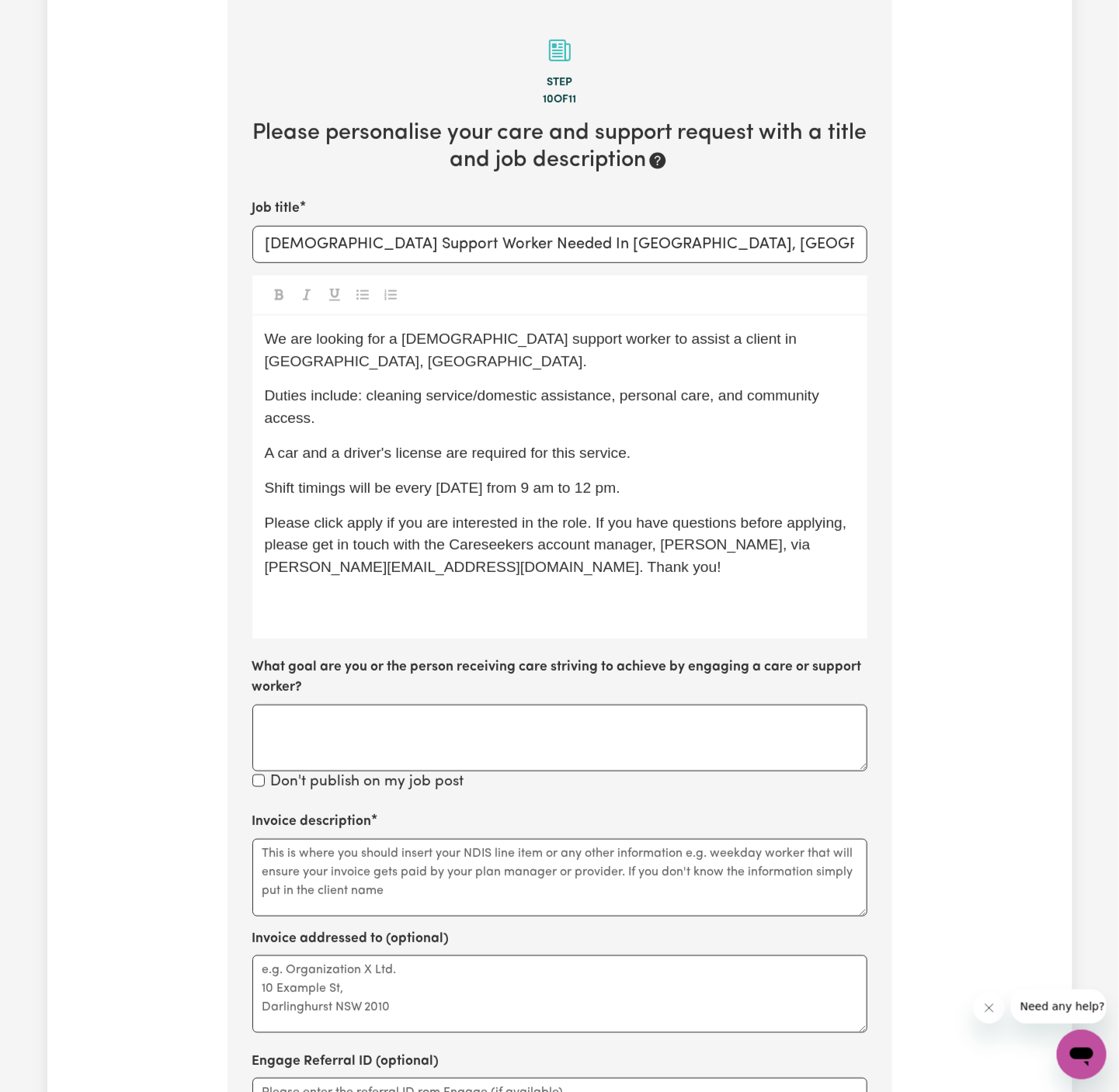
click at [695, 477] on p "Shift timings will be every [DATE] from 9 am to 12 pm." at bounding box center [559, 488] width 590 height 23
click at [412, 591] on p "﻿" at bounding box center [559, 603] width 590 height 23
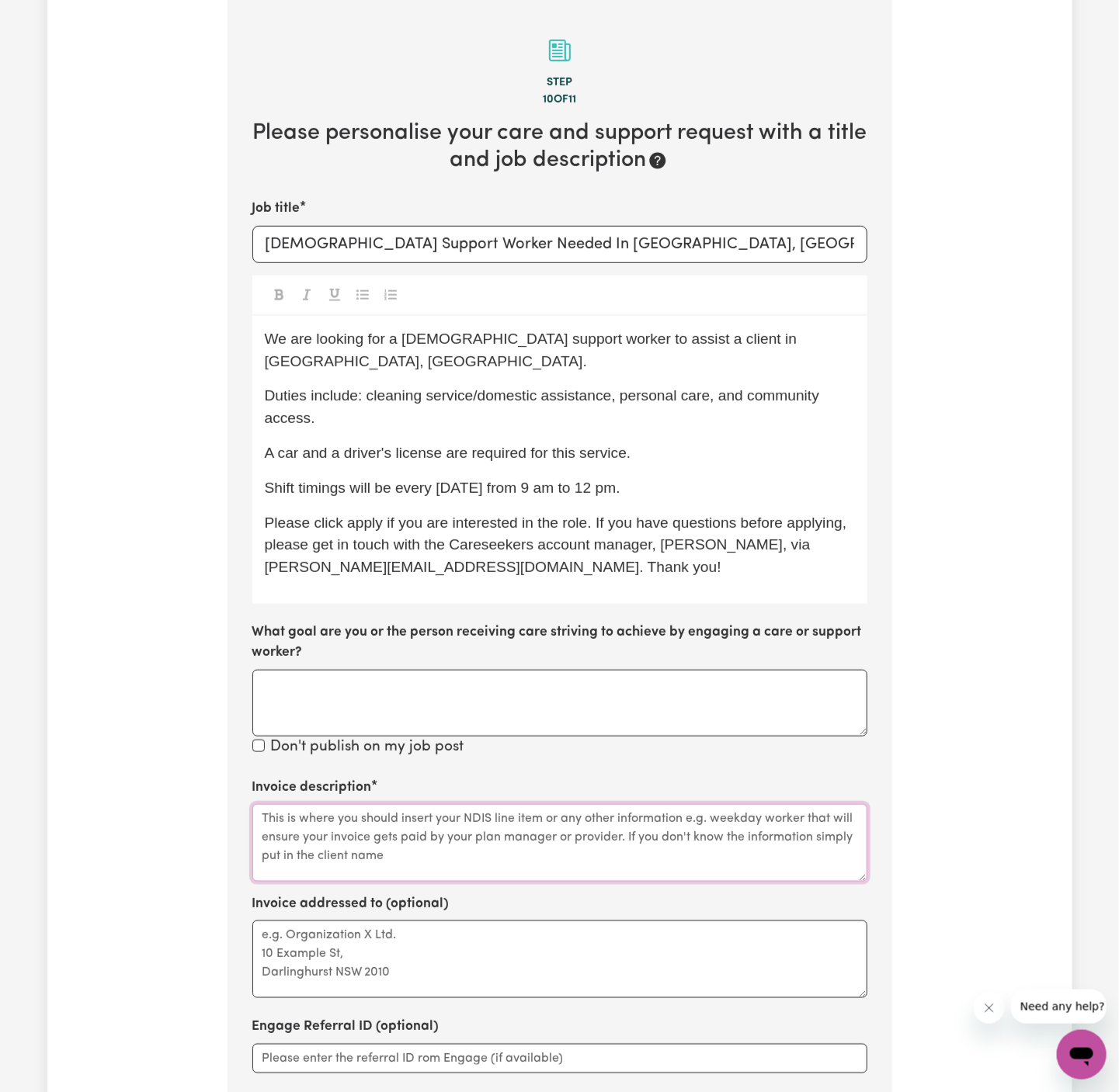
click at [528, 852] on textarea "Invoice description" at bounding box center [560, 843] width 615 height 78
paste textarea "C/O Bannisters in Home Care"
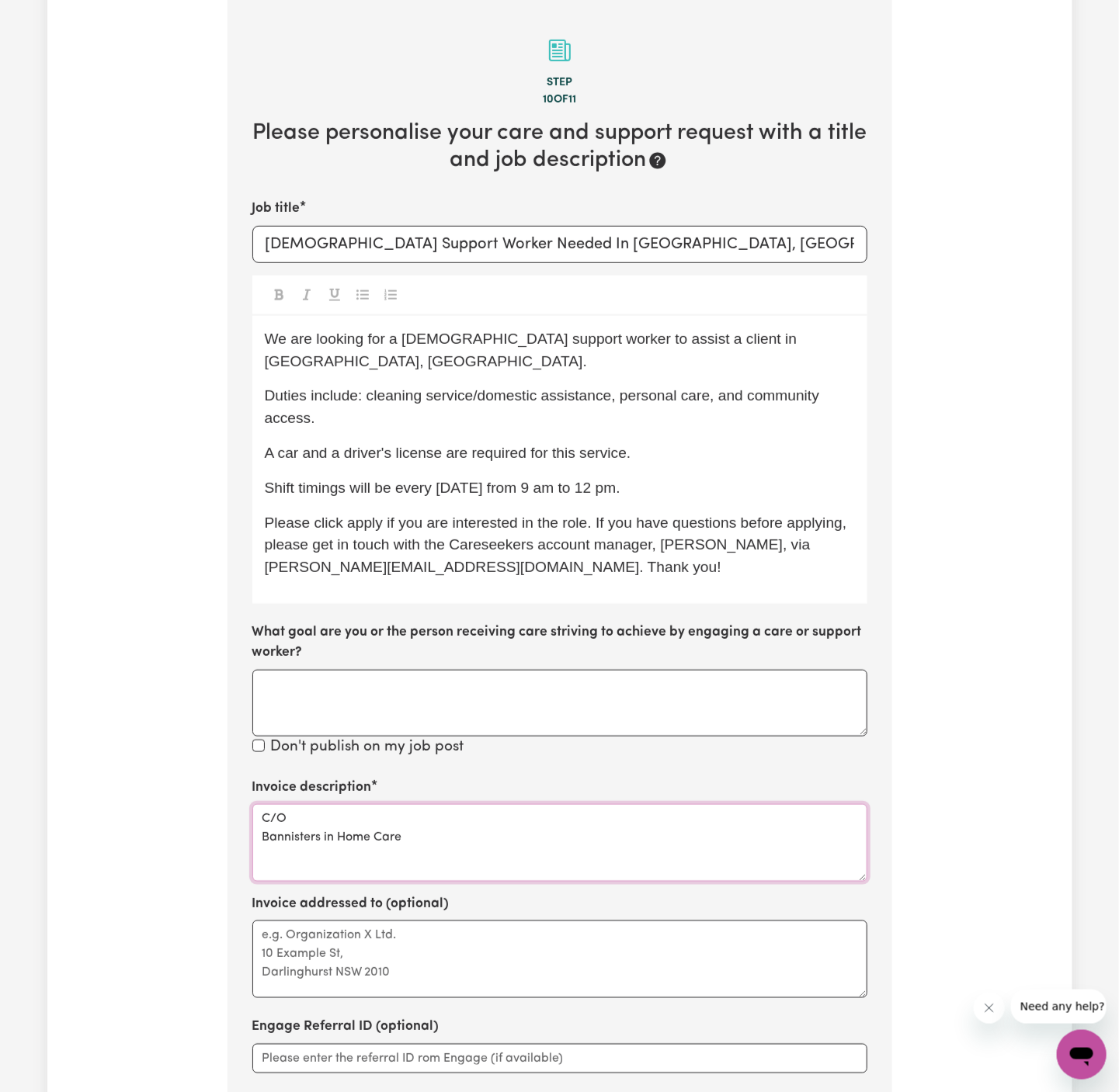
type textarea "C/O Bannisters in Home Care"
click at [487, 921] on textarea "Invoice addressed to (optional)" at bounding box center [560, 960] width 615 height 78
paste textarea "C/O Bannisters in Home Care"
click at [712, 477] on p "Shift timings will be every [DATE] from 9 am to 12 pm." at bounding box center [559, 488] width 590 height 23
click at [756, 479] on span "Shift timings will be every [DATE] from 9 am to 12 pm ( to cover from 27.10 to …" at bounding box center [540, 488] width 551 height 16
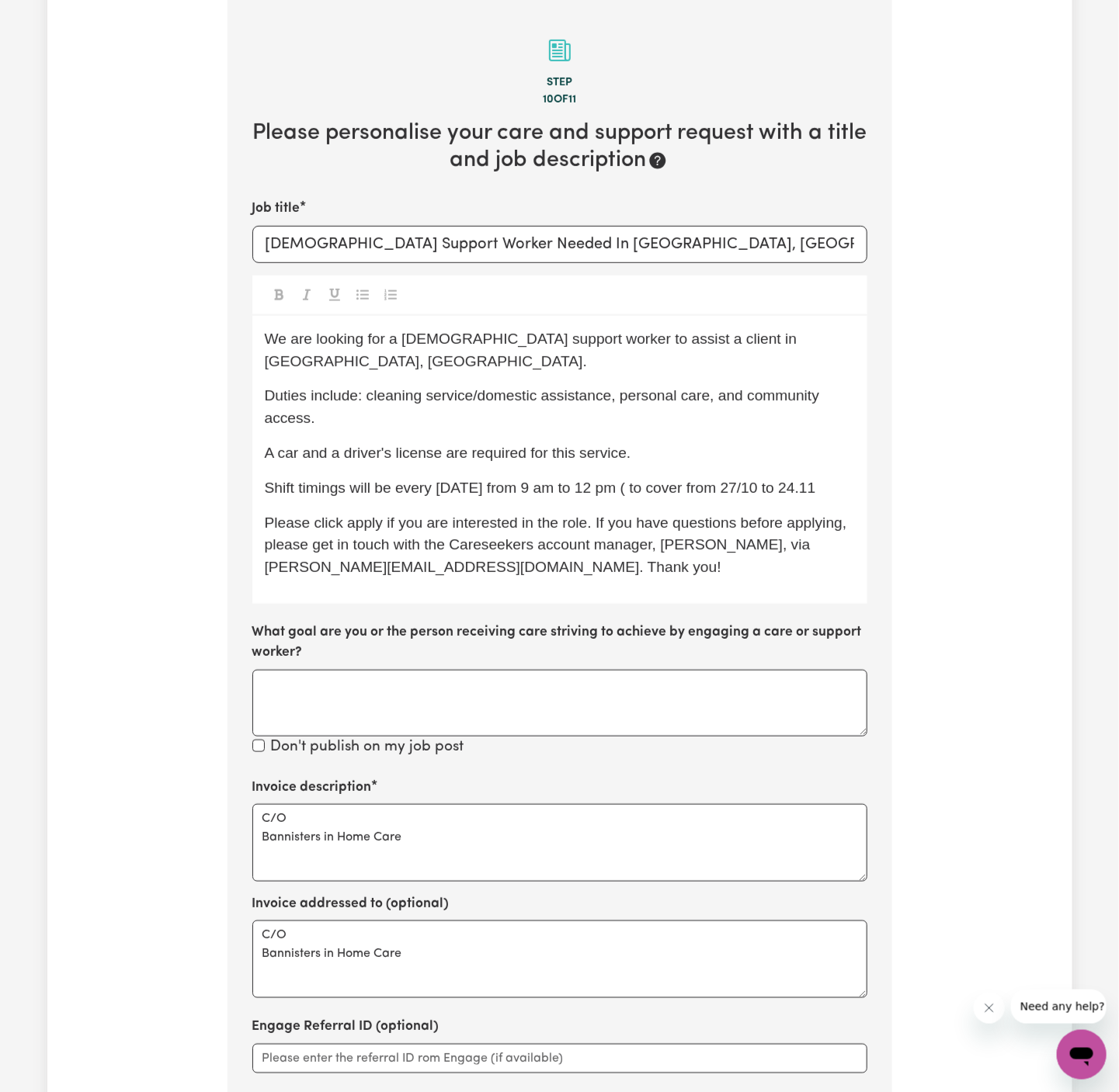
click at [813, 479] on span "Shift timings will be every [DATE] from 9 am to 12 pm ( to cover from 27/10 to …" at bounding box center [540, 488] width 551 height 16
click at [848, 477] on p "Shift timings will be every [DATE] from 9 am to 12 pm ( to cover from 27/10 to …" at bounding box center [559, 488] width 590 height 23
click at [701, 479] on span "Shift timings will be every [DATE] from 9 am to 12 pm ( to cover from 27/10 to …" at bounding box center [542, 488] width 556 height 16
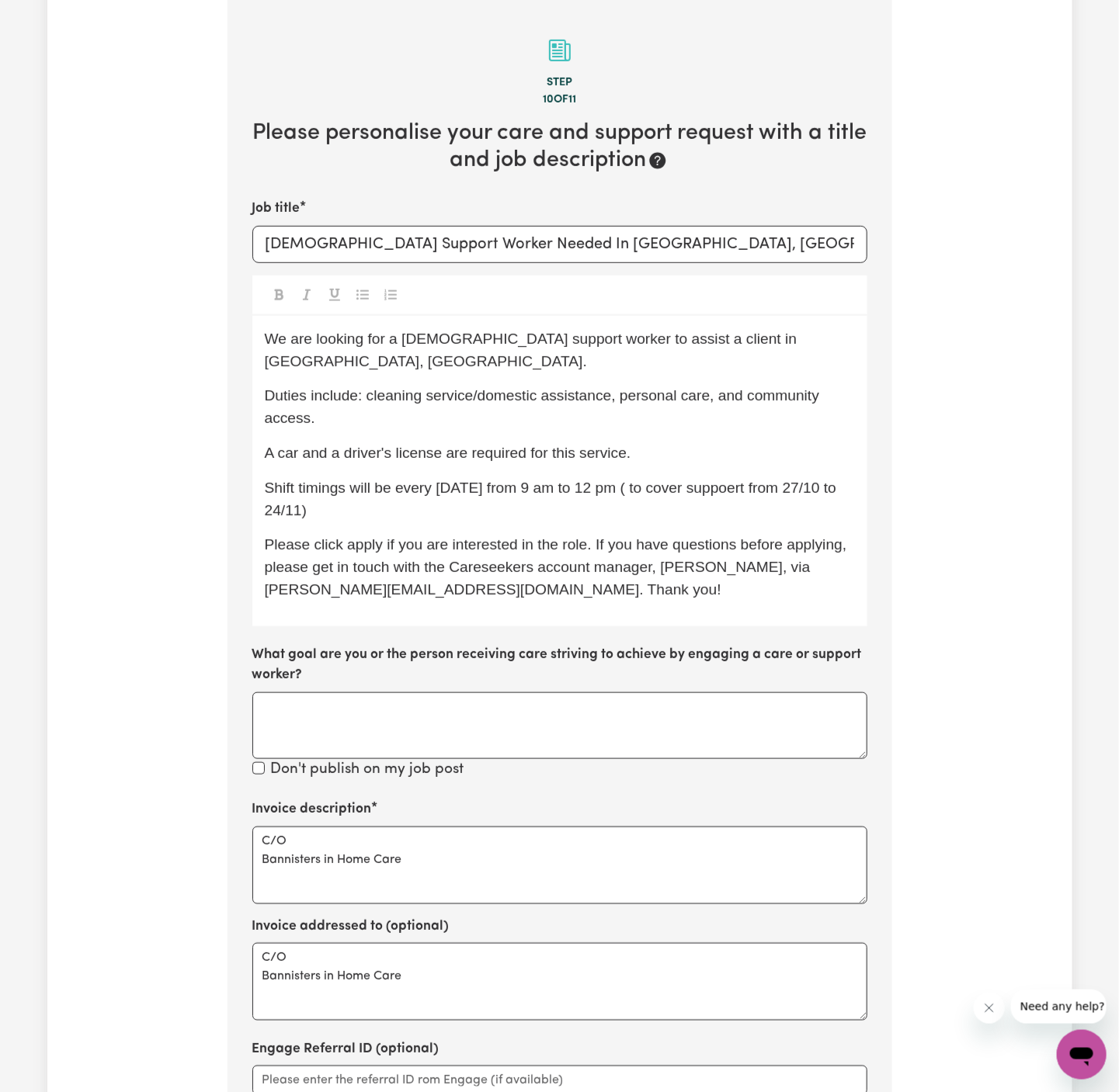
click at [747, 479] on span "Shift timings will be every [DATE] from 9 am to 12 pm ( to cover suppoert from …" at bounding box center [553, 499] width 576 height 39
click at [516, 534] on p "Please click apply if you are interested in the role. If you have questions bef…" at bounding box center [559, 567] width 590 height 67
click at [488, 481] on p "Shift timings will be every [DATE] from 9 am to 12 pm ( to cover support from 2…" at bounding box center [559, 499] width 590 height 45
click at [482, 385] on p "Duties include: cleaning service/domestic assistance, personal care, and commun…" at bounding box center [559, 406] width 590 height 45
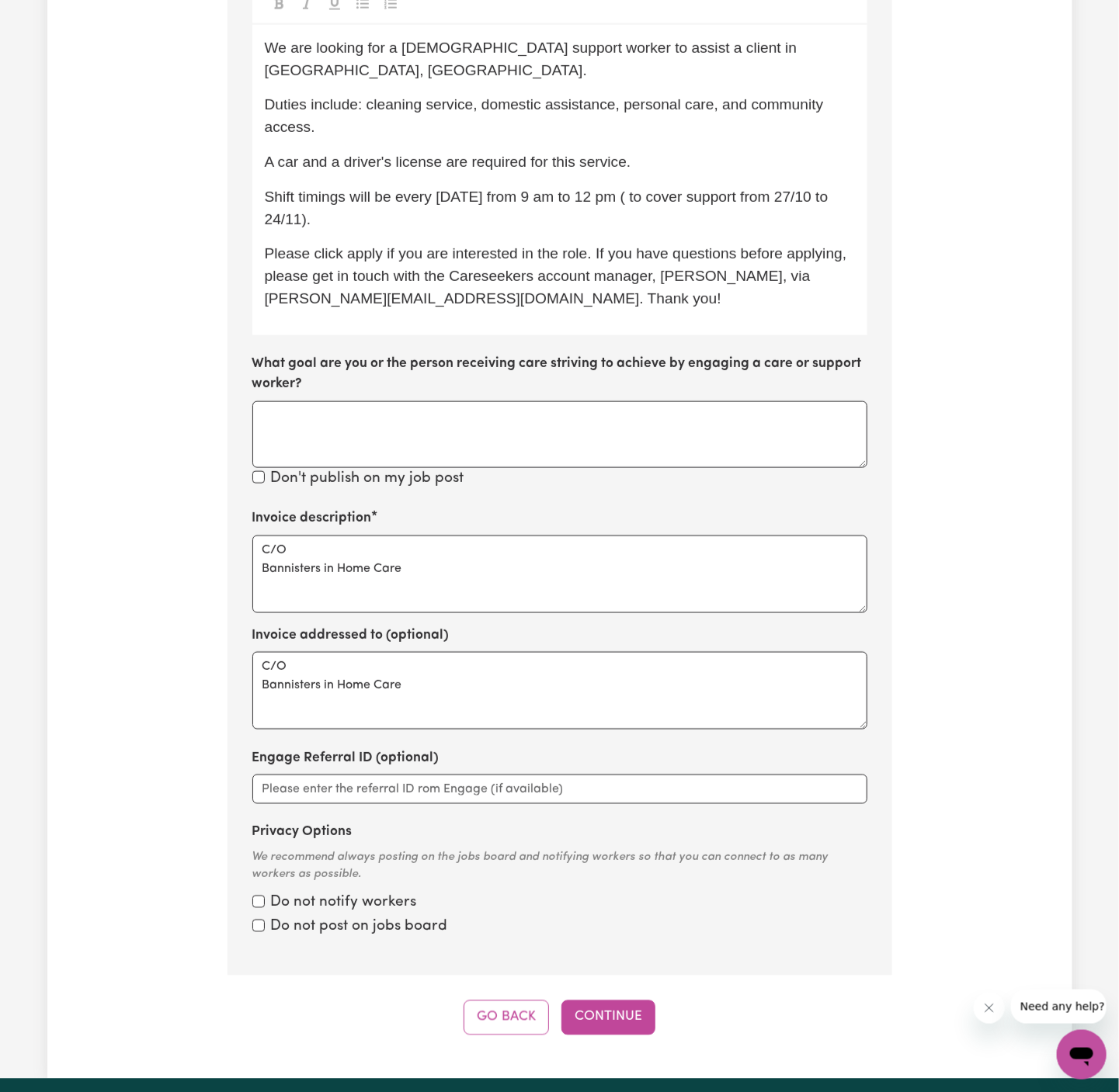
scroll to position [650, 0]
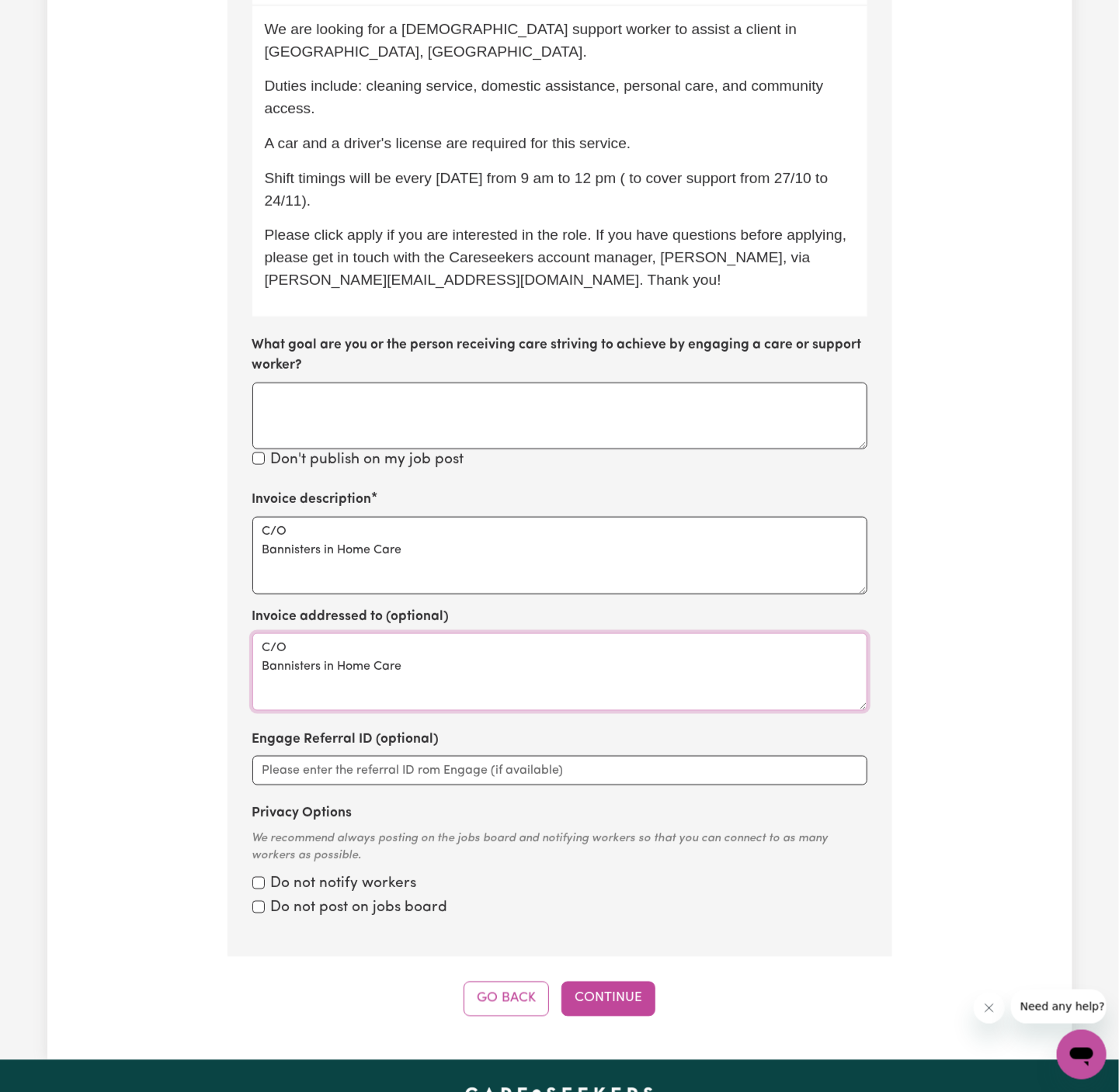
click at [258, 647] on textarea "C/O Bannisters in Home Care" at bounding box center [560, 673] width 615 height 78
type textarea "C/O Bannisters in Home Care"
click at [265, 531] on textarea "C/O Bannisters in Home Care" at bounding box center [560, 556] width 615 height 78
type textarea "C/O Bannisters in Home Care"
click at [615, 982] on button "Continue" at bounding box center [609, 999] width 94 height 34
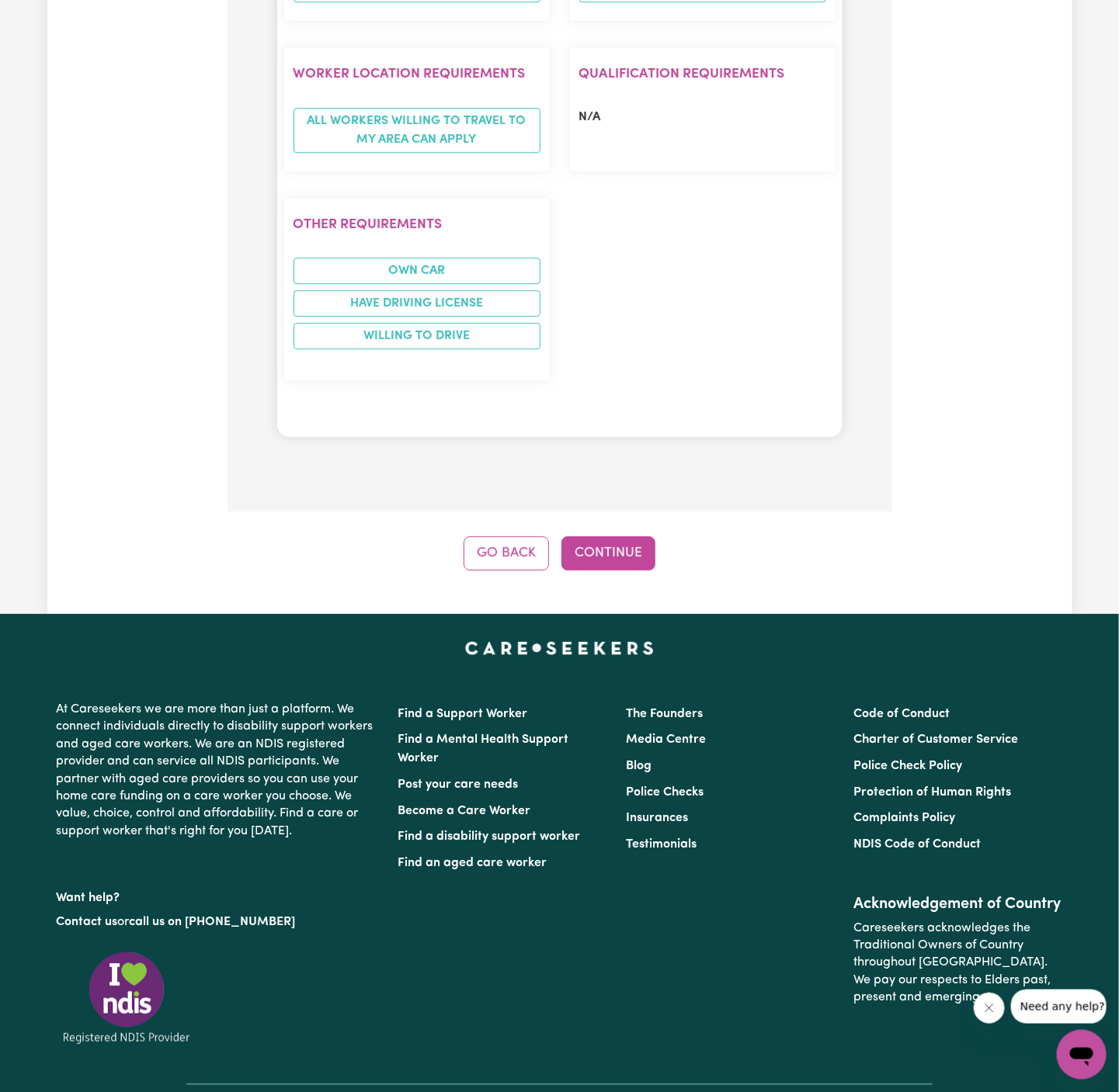
scroll to position [1829, 0]
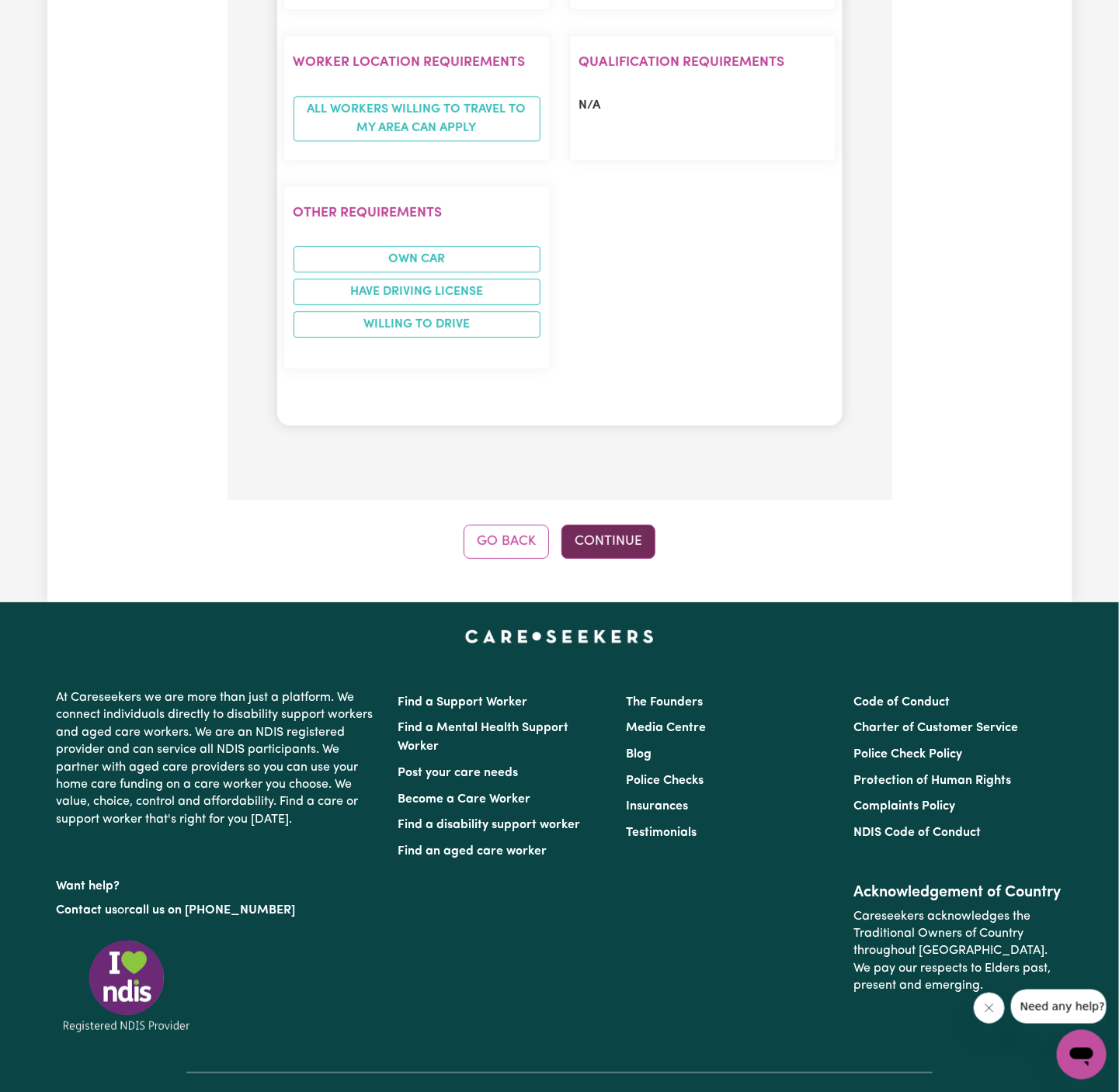
click at [619, 525] on button "Continue" at bounding box center [609, 542] width 94 height 34
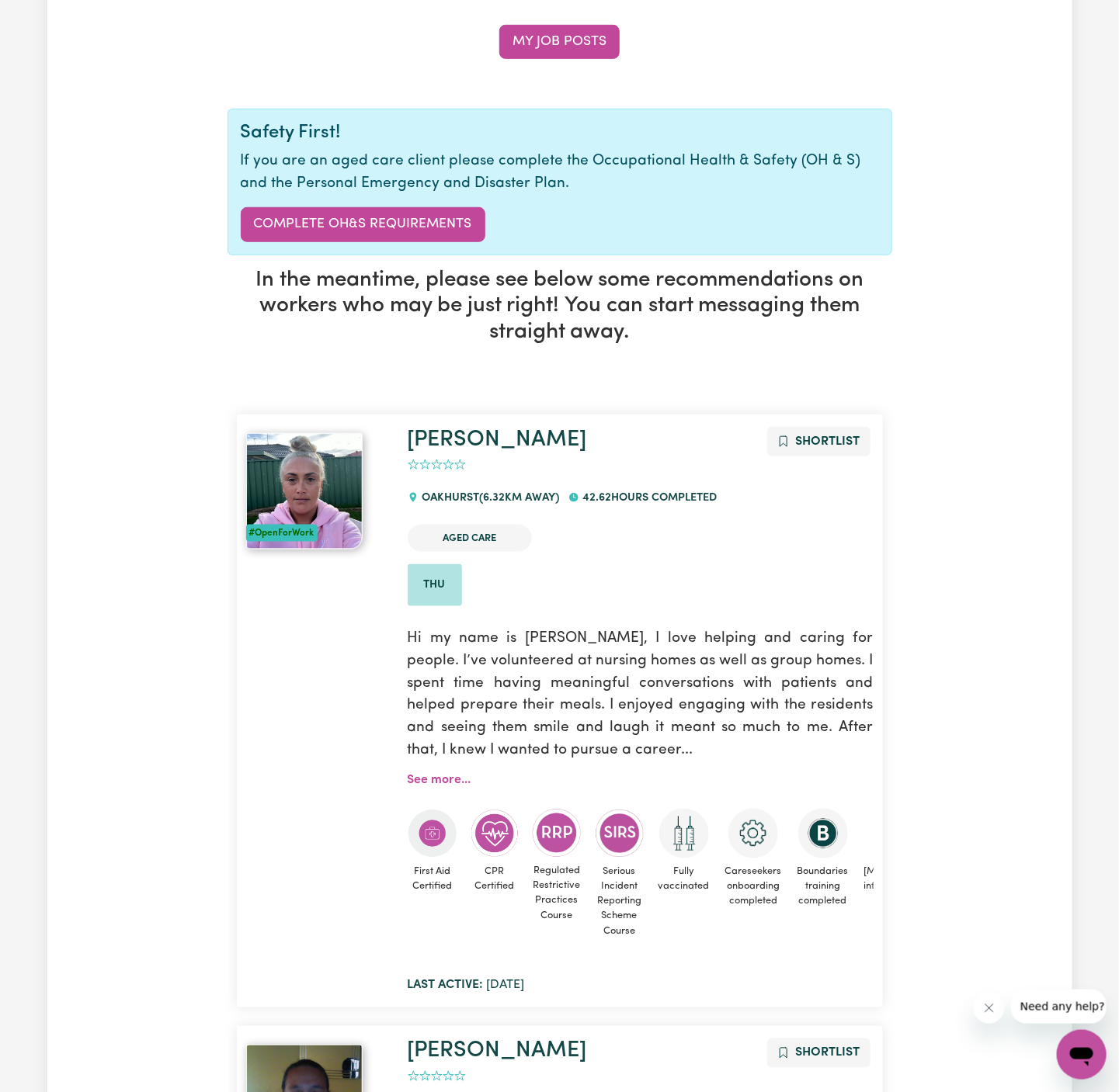
scroll to position [0, 0]
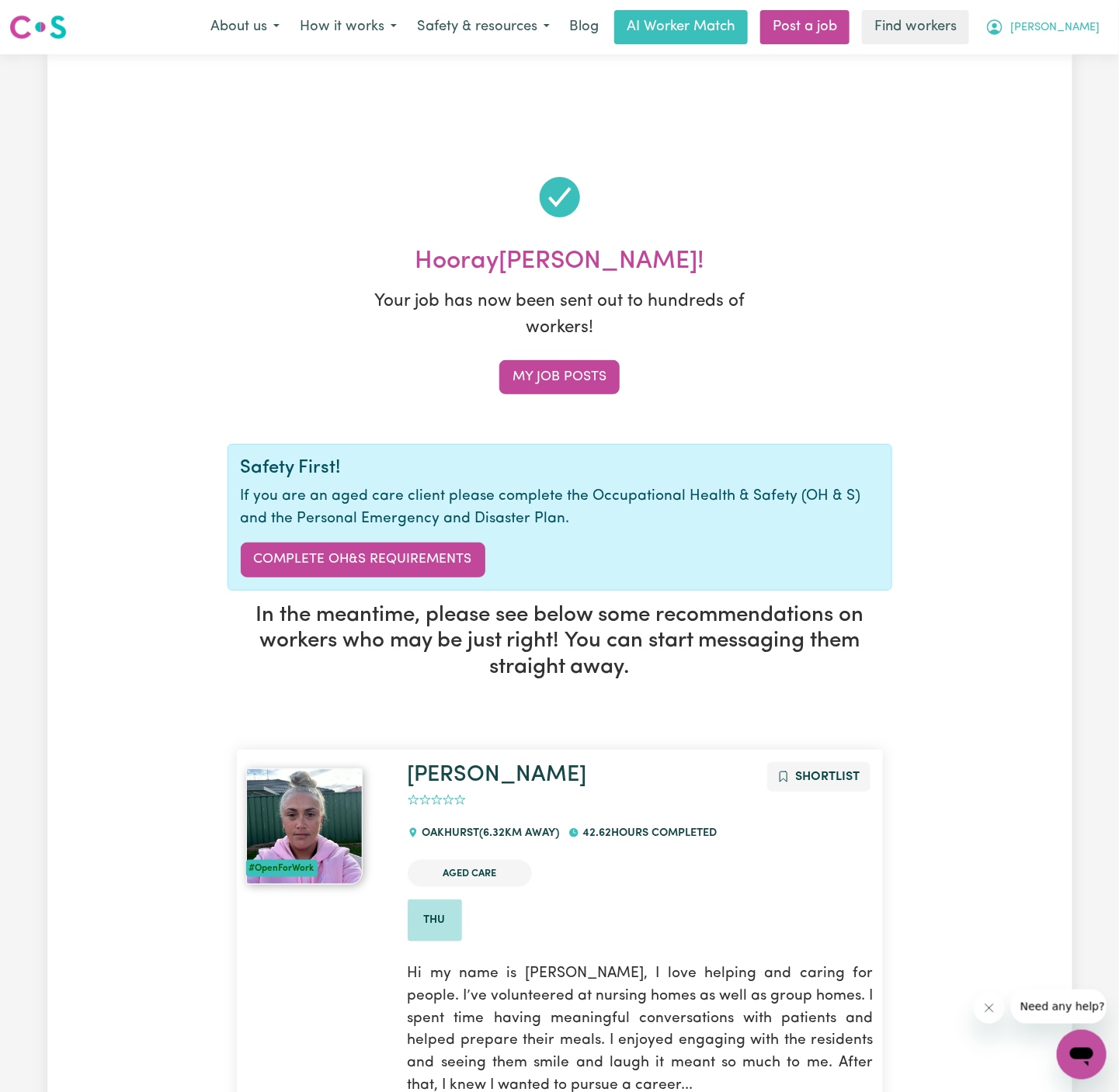
click at [1079, 37] on button "[PERSON_NAME]" at bounding box center [1042, 27] width 134 height 32
click at [1079, 62] on link "My Dashboard" at bounding box center [1047, 60] width 123 height 29
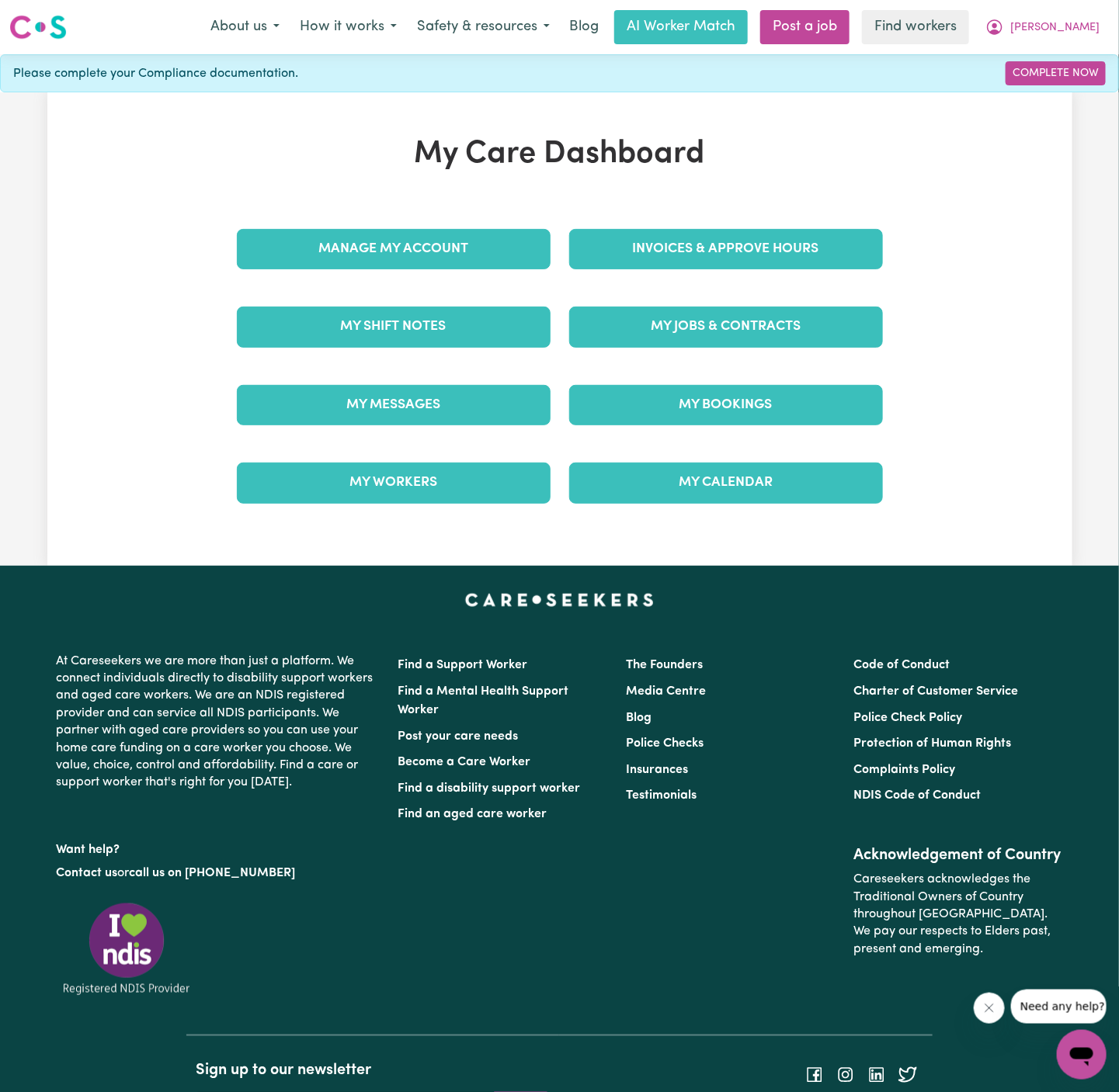
click at [1082, 7] on nav "Menu About us How it works Safety & resources Blog AI Worker Match Post a job F…" at bounding box center [559, 27] width 1119 height 54
click at [1079, 27] on span "[PERSON_NAME]" at bounding box center [1055, 28] width 89 height 17
click at [1055, 91] on link "Logout" at bounding box center [1047, 89] width 123 height 29
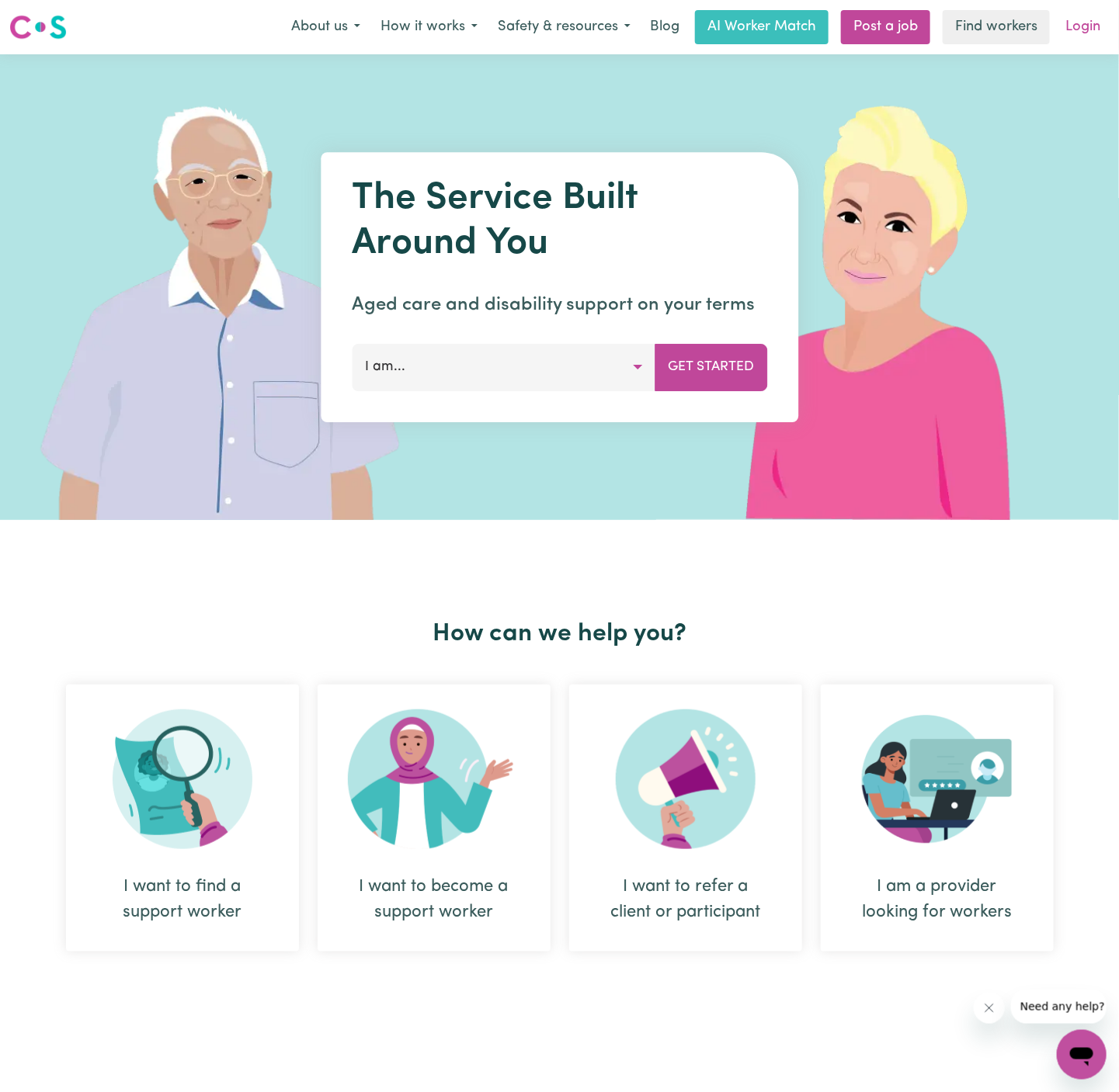
click at [1074, 32] on link "Login" at bounding box center [1082, 27] width 54 height 34
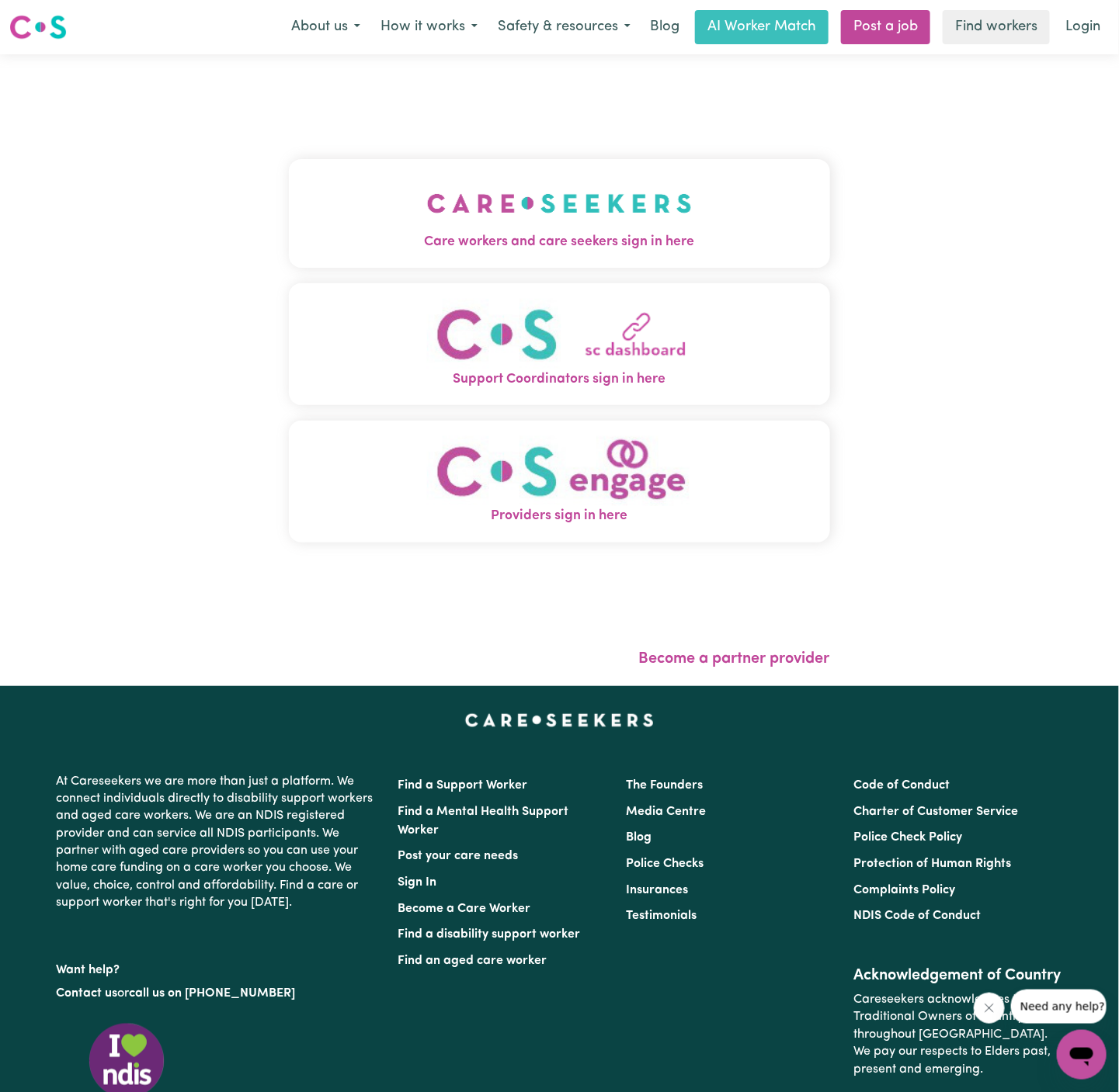
click at [635, 232] on span "Care workers and care seekers sign in here" at bounding box center [559, 242] width 541 height 20
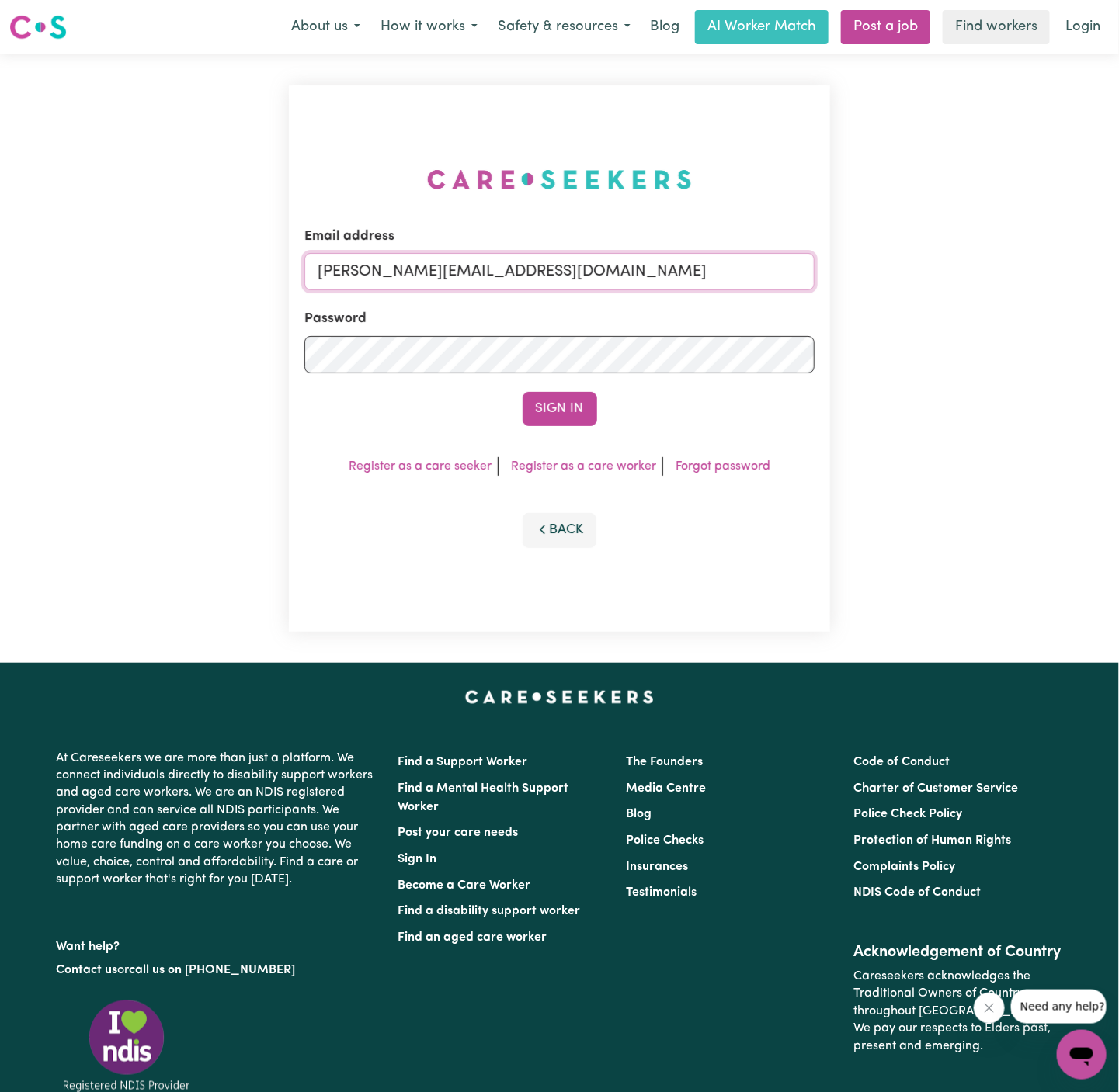
click at [596, 276] on input "[PERSON_NAME][EMAIL_ADDRESS][DOMAIN_NAME]" at bounding box center [559, 272] width 510 height 37
drag, startPoint x: 395, startPoint y: 269, endPoint x: 883, endPoint y: 269, distance: 488.0
click at [883, 269] on div "Email address [EMAIL_ADDRESS][PERSON_NAME][DOMAIN_NAME] Password Sign In Regist…" at bounding box center [559, 359] width 1119 height 608
type input "[EMAIL_ADDRESS][PERSON_NAME][DOMAIN_NAME]"
click at [523, 392] on button "Sign In" at bounding box center [560, 409] width 75 height 34
